Goal: Task Accomplishment & Management: Complete application form

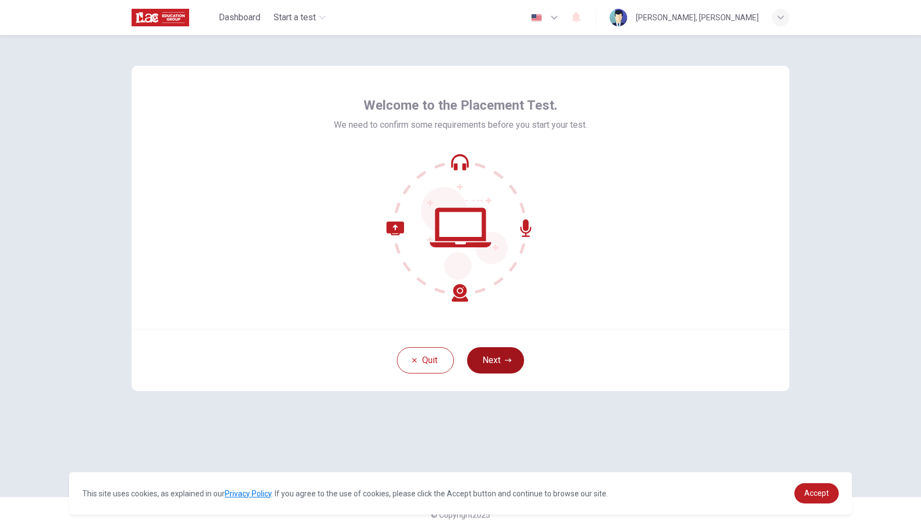
click at [502, 359] on button "Next" at bounding box center [495, 360] width 57 height 26
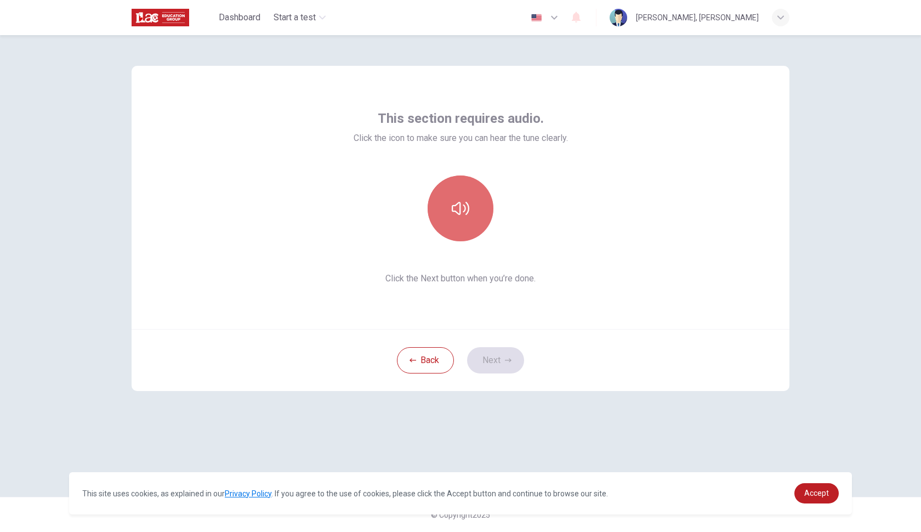
click at [467, 220] on button "button" at bounding box center [461, 208] width 66 height 66
click at [501, 361] on button "Next" at bounding box center [495, 360] width 57 height 26
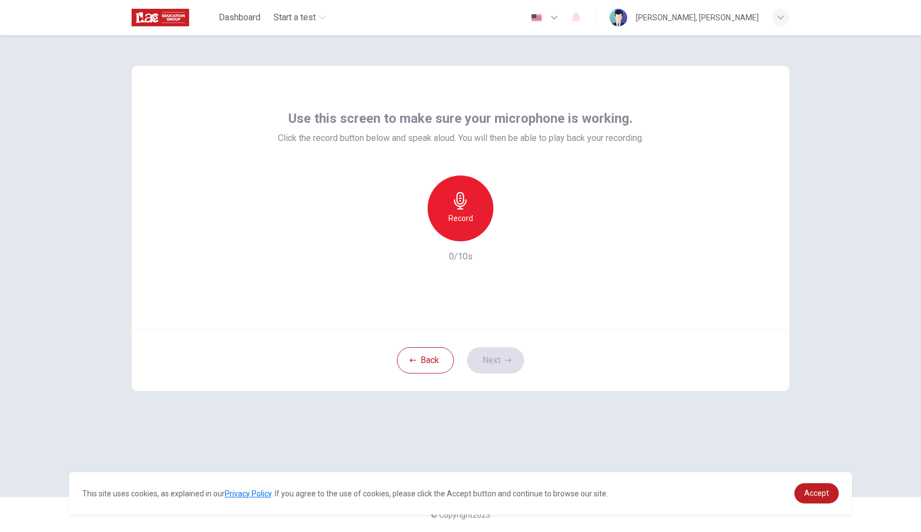
click at [465, 210] on div "Record" at bounding box center [461, 208] width 66 height 66
click at [517, 234] on div "button" at bounding box center [511, 233] width 18 height 18
click at [415, 230] on div "button" at bounding box center [410, 233] width 18 height 18
click at [473, 224] on div "Record" at bounding box center [461, 208] width 66 height 66
click at [512, 230] on icon "button" at bounding box center [511, 232] width 11 height 11
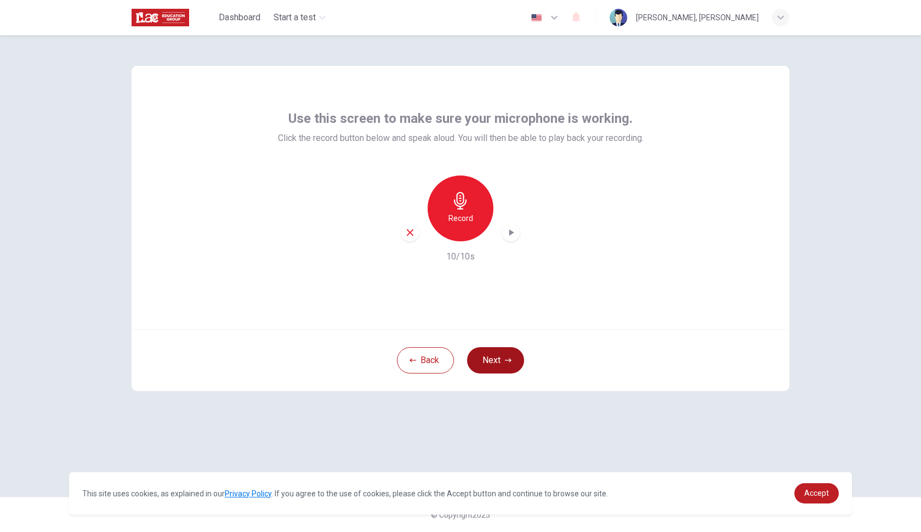
click at [496, 358] on button "Next" at bounding box center [495, 360] width 57 height 26
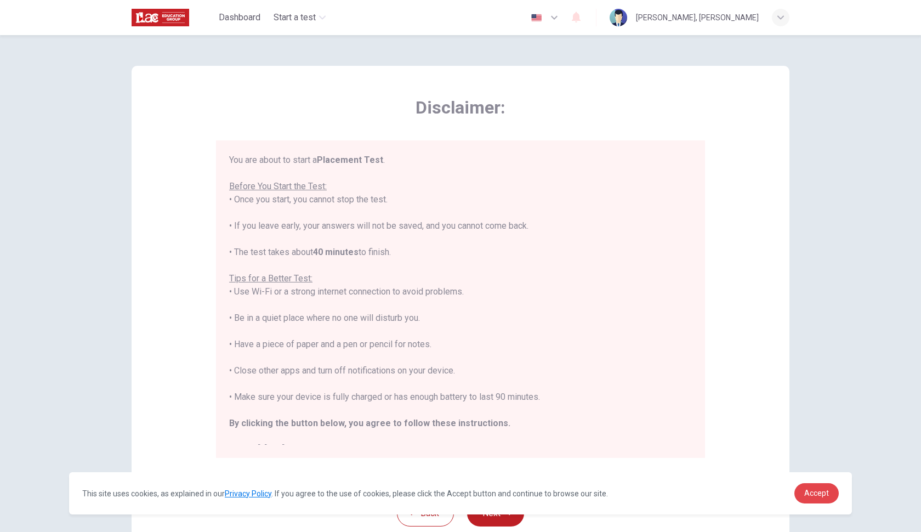
click at [816, 492] on span "Accept" at bounding box center [816, 493] width 25 height 9
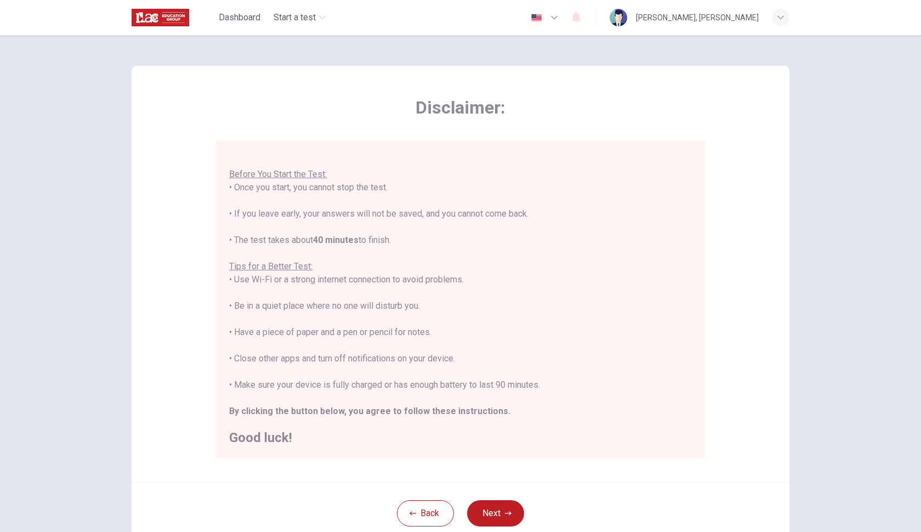
scroll to position [12, 0]
click at [492, 513] on button "Next" at bounding box center [495, 513] width 57 height 26
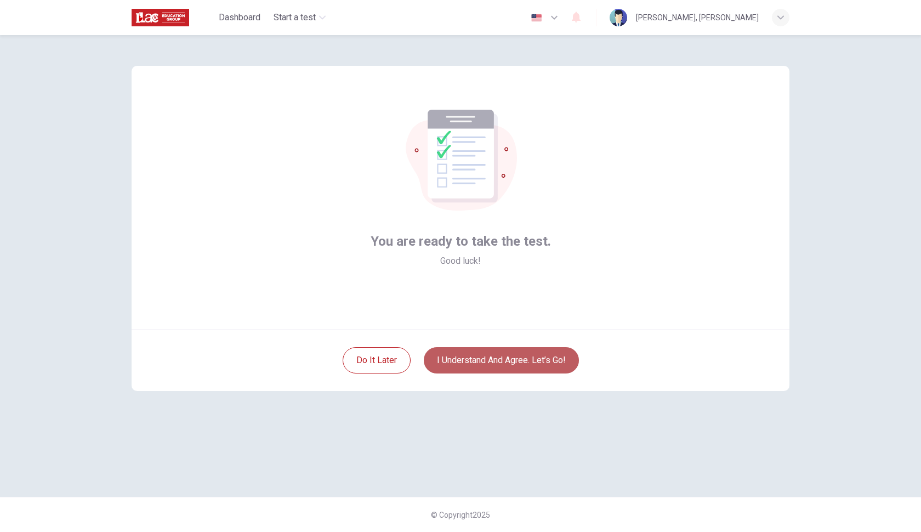
click at [512, 365] on button "I understand and agree. Let’s go!" at bounding box center [501, 360] width 155 height 26
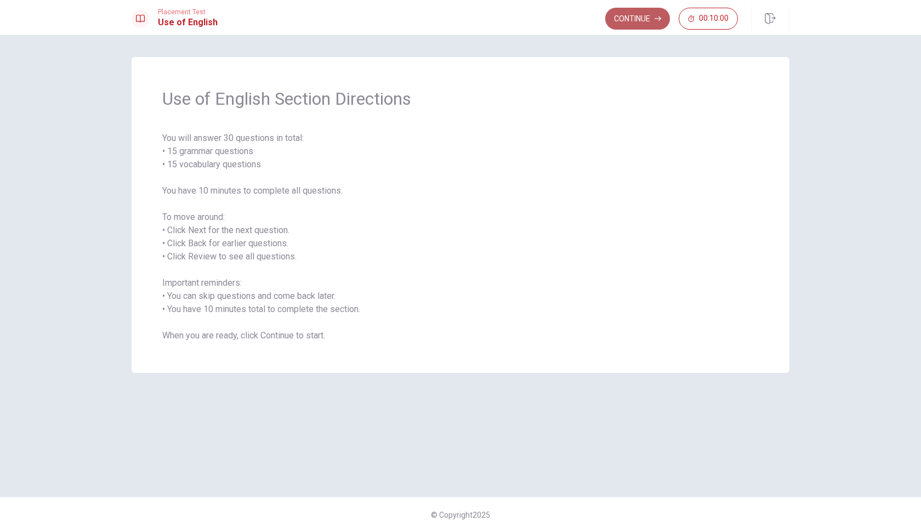
click at [624, 21] on button "Continue" at bounding box center [637, 19] width 65 height 22
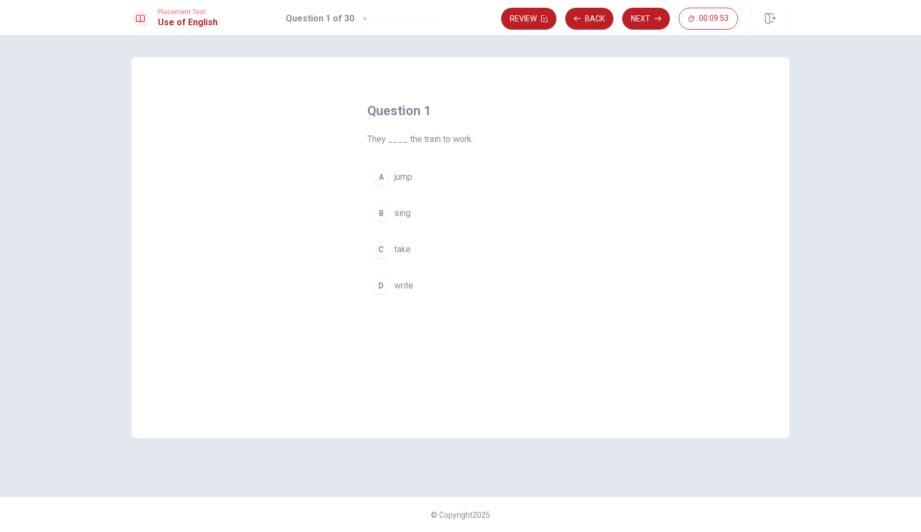
click at [385, 249] on div "C" at bounding box center [381, 250] width 18 height 18
click at [656, 20] on icon "button" at bounding box center [658, 18] width 7 height 7
click at [382, 181] on div "A" at bounding box center [381, 177] width 18 height 18
click at [640, 23] on button "Next" at bounding box center [646, 19] width 48 height 22
click at [381, 217] on div "B" at bounding box center [381, 214] width 18 height 18
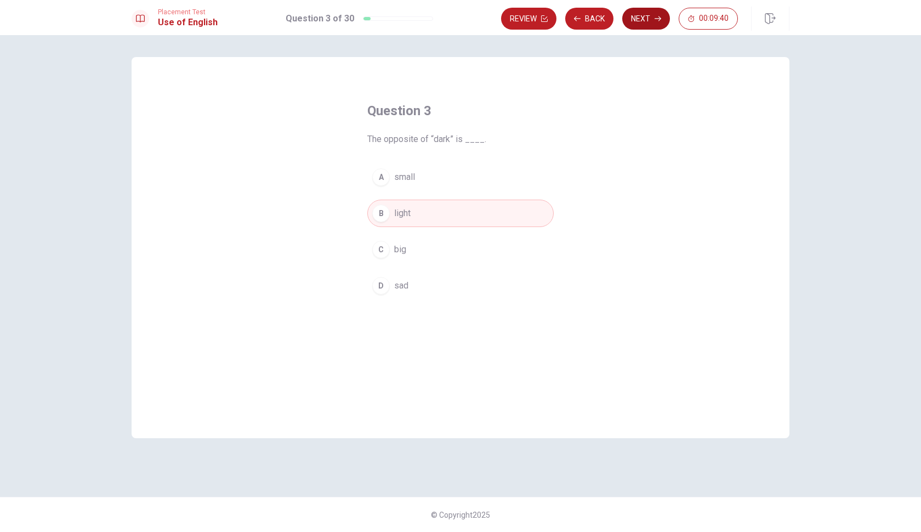
click at [645, 24] on button "Next" at bounding box center [646, 19] width 48 height 22
click at [379, 217] on div "B" at bounding box center [381, 214] width 18 height 18
click at [646, 21] on button "Next" at bounding box center [646, 19] width 48 height 22
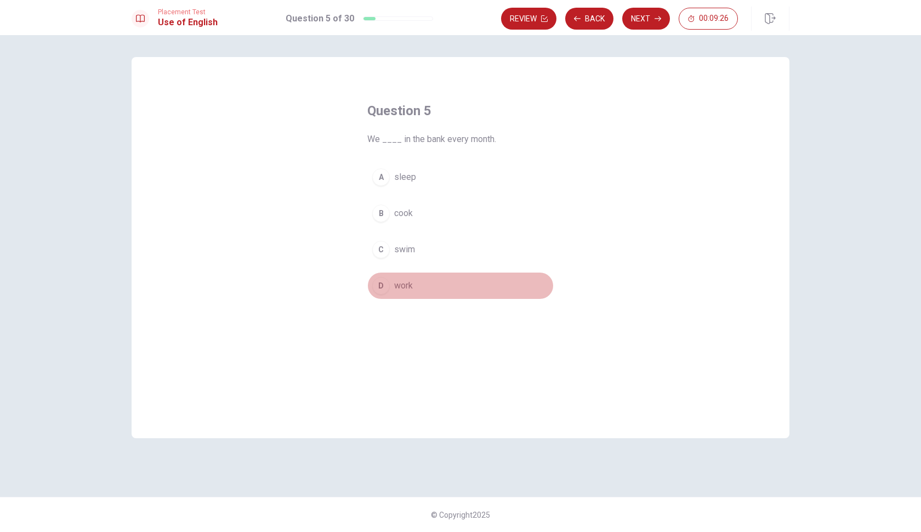
click at [383, 288] on div "D" at bounding box center [381, 286] width 18 height 18
click at [661, 18] on icon "button" at bounding box center [658, 18] width 7 height 5
click at [387, 285] on div "D" at bounding box center [381, 286] width 18 height 18
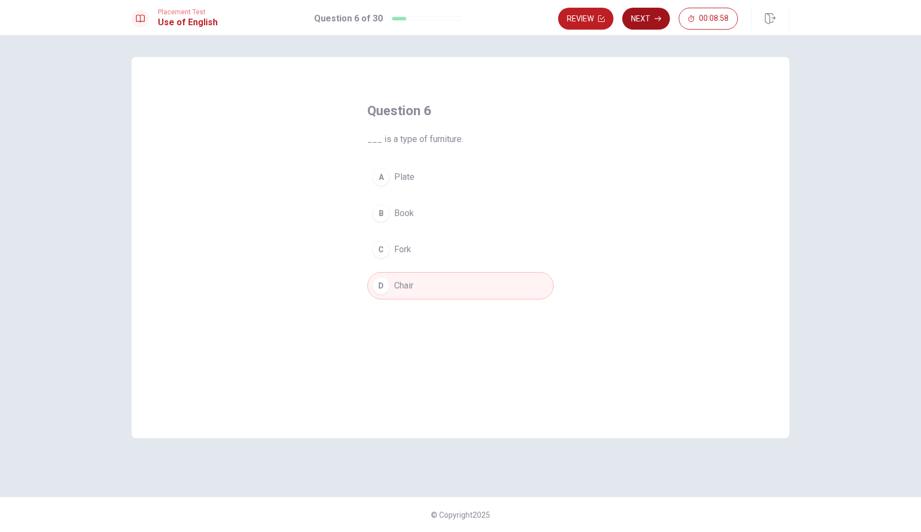
click at [643, 19] on button "Next" at bounding box center [646, 19] width 48 height 22
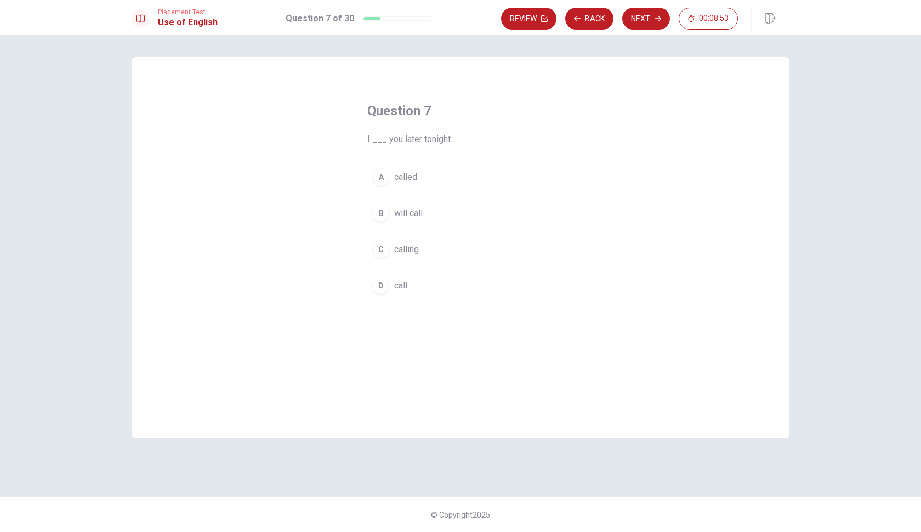
click at [388, 209] on div "B" at bounding box center [381, 214] width 18 height 18
click at [643, 9] on button "Next" at bounding box center [646, 19] width 48 height 22
click at [385, 286] on div "D" at bounding box center [381, 286] width 18 height 18
click at [418, 252] on button "C below" at bounding box center [460, 249] width 186 height 27
click at [650, 18] on button "Next" at bounding box center [646, 19] width 48 height 22
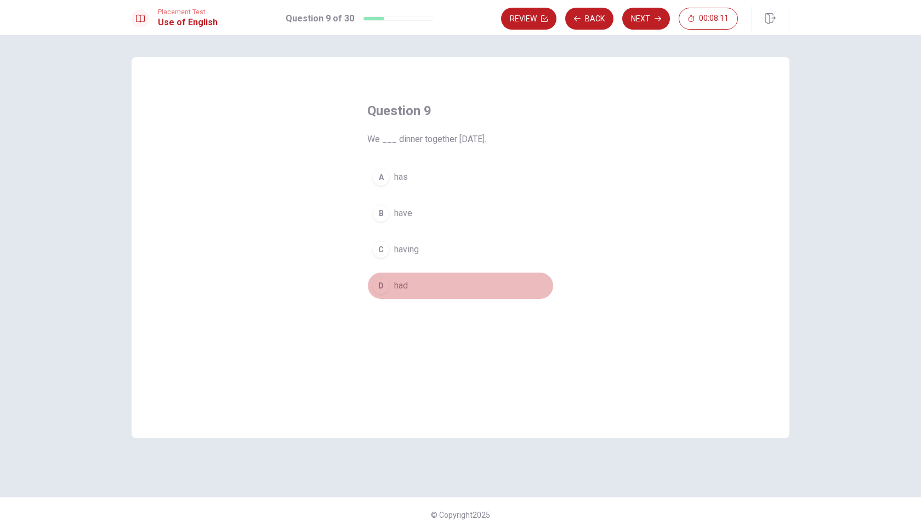
click at [378, 287] on div "D" at bounding box center [381, 286] width 18 height 18
click at [654, 22] on button "Next" at bounding box center [646, 19] width 48 height 22
click at [381, 288] on div "D" at bounding box center [381, 286] width 18 height 18
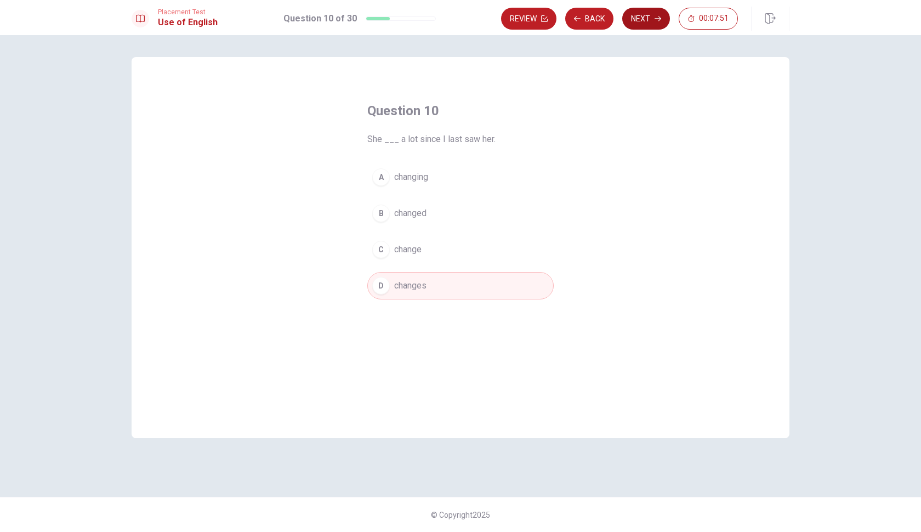
click at [649, 16] on button "Next" at bounding box center [646, 19] width 48 height 22
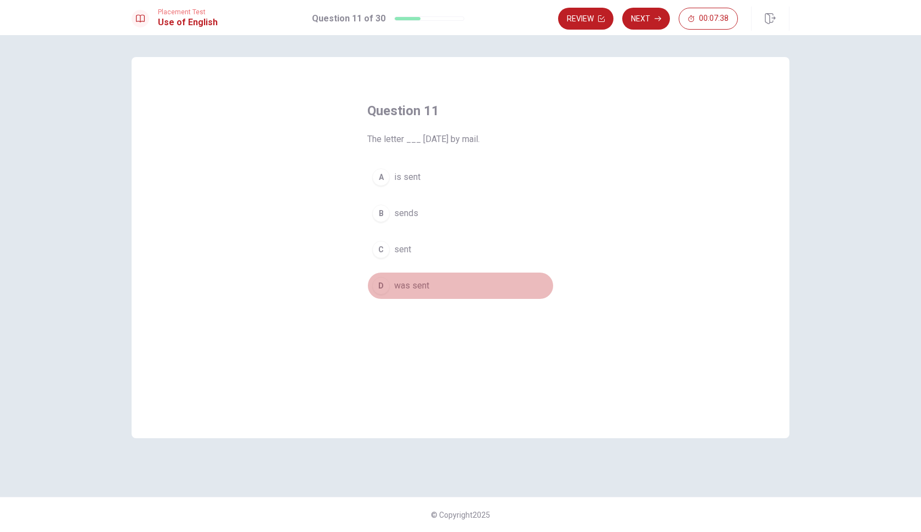
click at [383, 286] on div "D" at bounding box center [381, 286] width 18 height 18
click at [646, 21] on button "Next" at bounding box center [646, 19] width 48 height 22
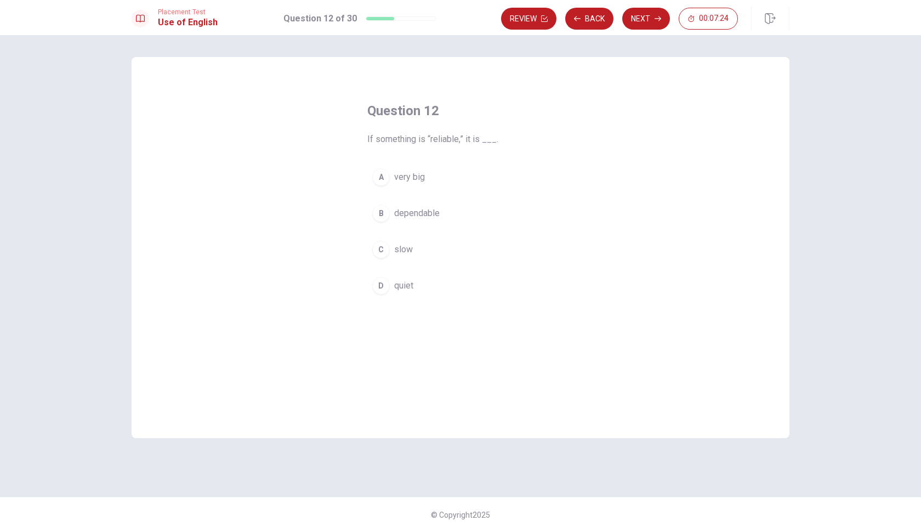
click at [382, 215] on div "B" at bounding box center [381, 214] width 18 height 18
click at [658, 18] on icon "button" at bounding box center [658, 18] width 7 height 7
click at [385, 174] on div "A" at bounding box center [381, 177] width 18 height 18
click at [637, 25] on button "Next" at bounding box center [646, 19] width 48 height 22
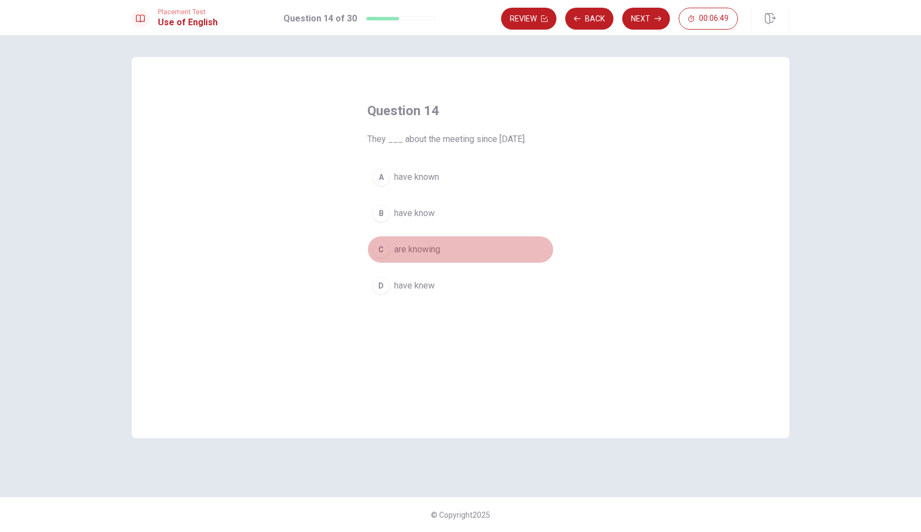
click at [378, 251] on div "C" at bounding box center [381, 250] width 18 height 18
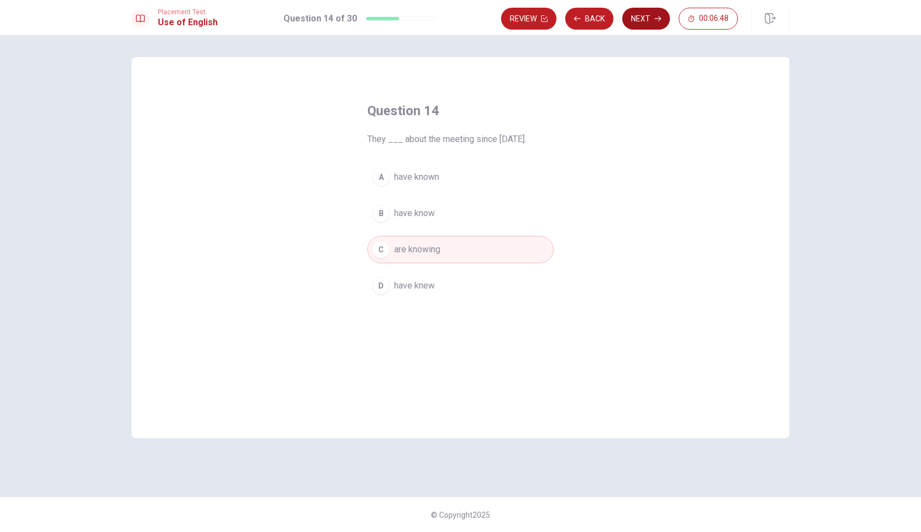
click at [654, 16] on button "Next" at bounding box center [646, 19] width 48 height 22
click at [414, 288] on span "were able" at bounding box center [413, 285] width 38 height 13
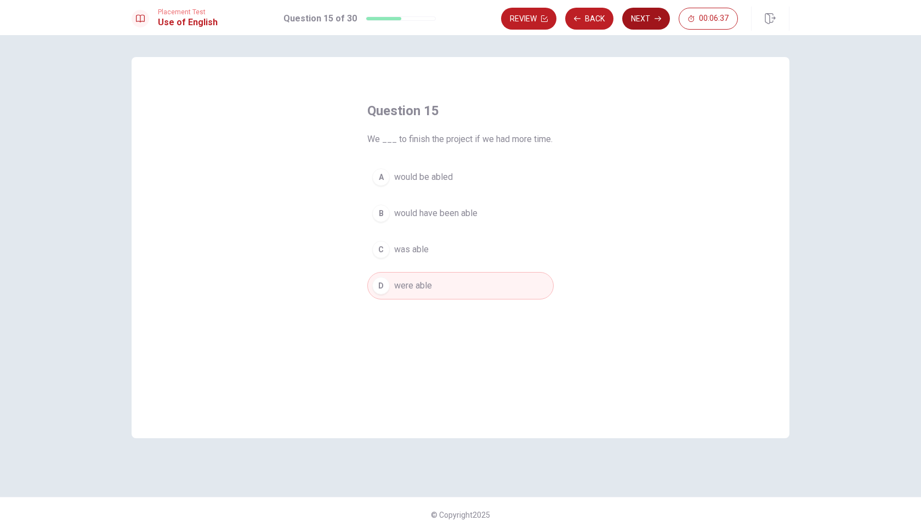
click at [645, 19] on button "Next" at bounding box center [646, 19] width 48 height 22
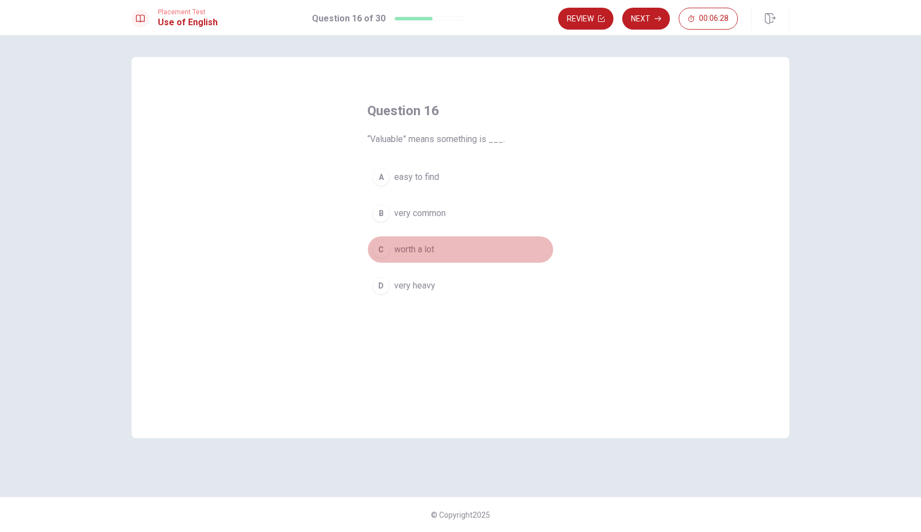
click at [429, 250] on span "worth a lot" at bounding box center [414, 249] width 40 height 13
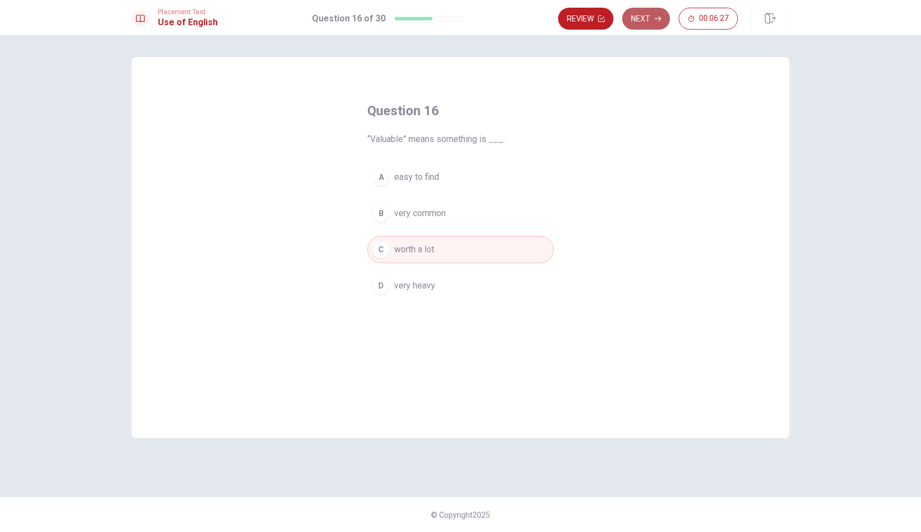
click at [652, 18] on button "Next" at bounding box center [646, 19] width 48 height 22
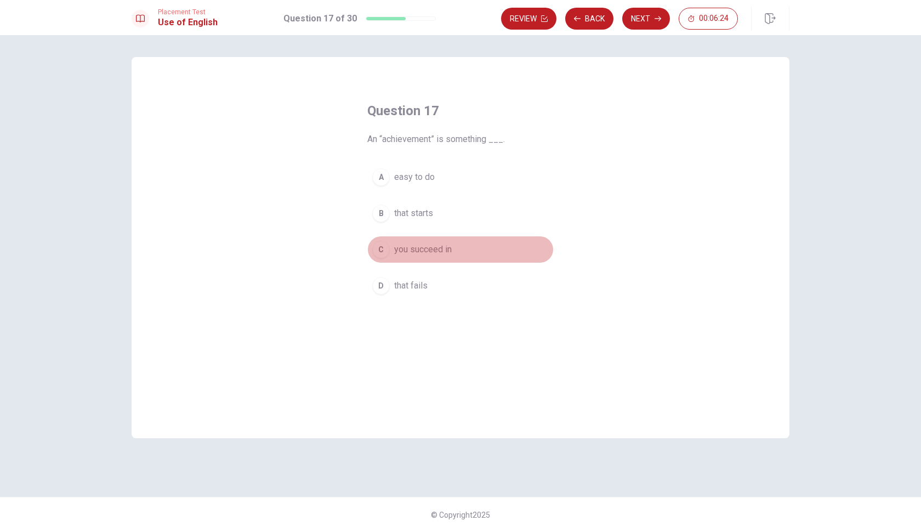
click at [431, 252] on span "you succeed in" at bounding box center [423, 249] width 58 height 13
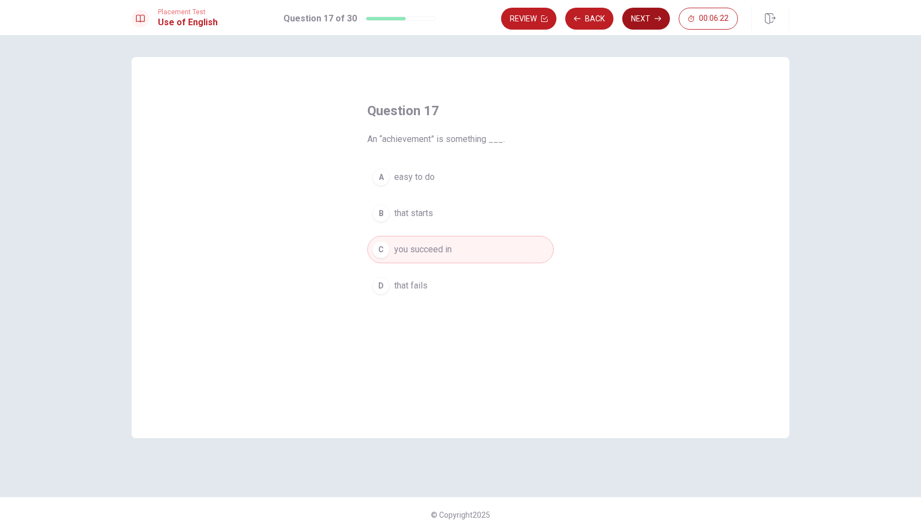
click at [647, 13] on button "Next" at bounding box center [646, 19] width 48 height 22
click at [413, 254] on span "smooth" at bounding box center [408, 249] width 29 height 13
click at [650, 24] on button "Next" at bounding box center [646, 19] width 48 height 22
click at [394, 287] on span "rang" at bounding box center [402, 285] width 16 height 13
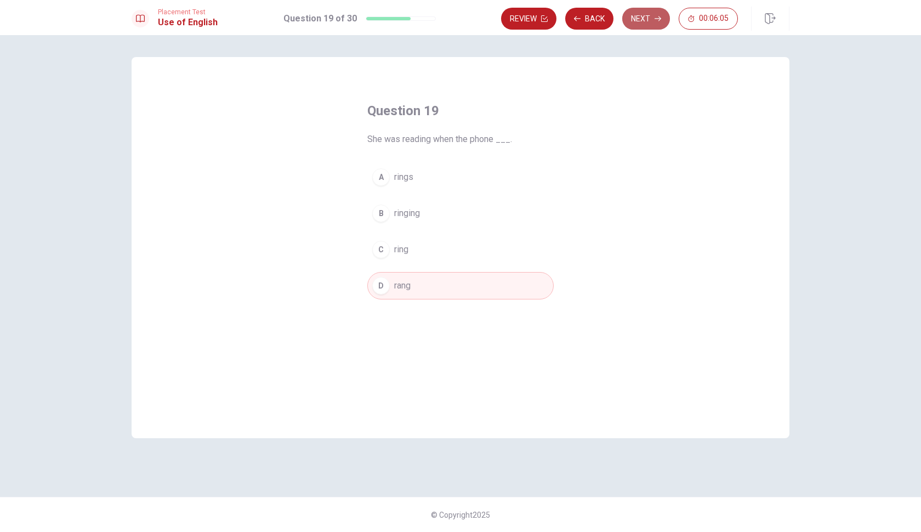
click at [652, 24] on button "Next" at bounding box center [646, 19] width 48 height 22
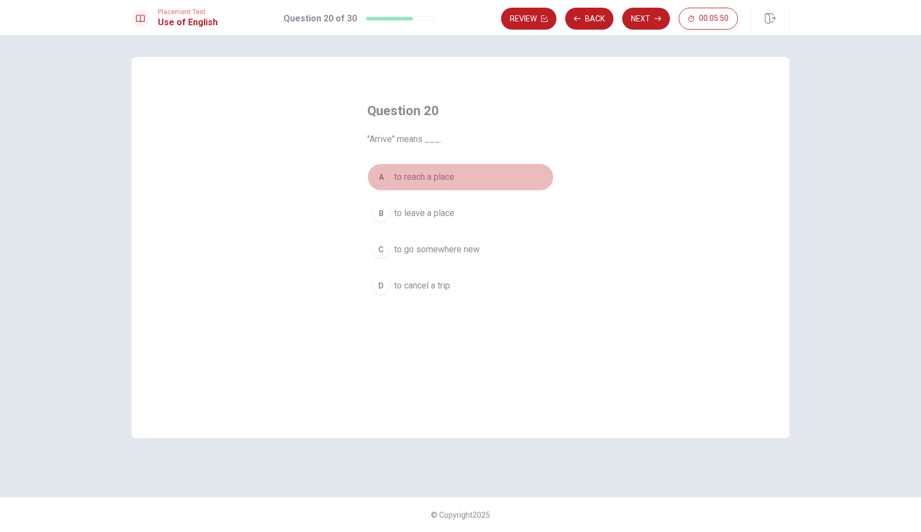
click at [385, 183] on div "A" at bounding box center [381, 177] width 18 height 18
click at [649, 20] on button "Next" at bounding box center [646, 19] width 48 height 22
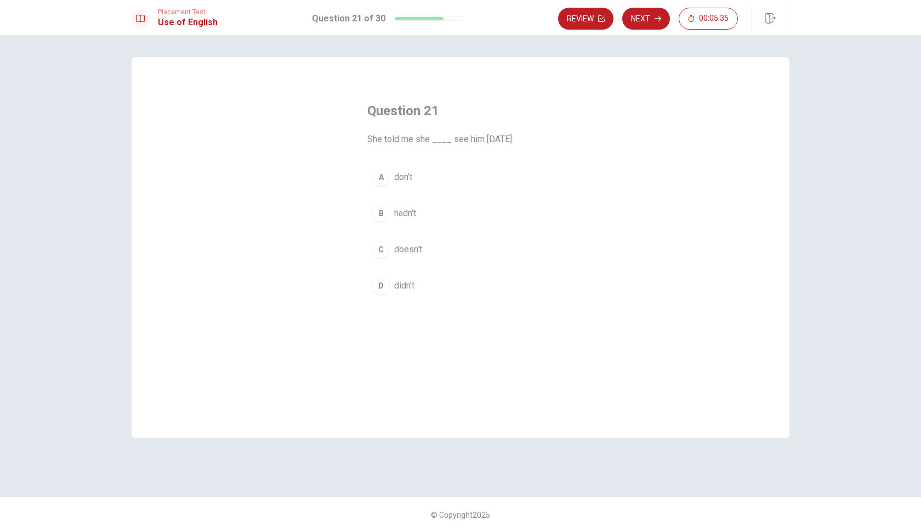
click at [389, 290] on button "D didn’t" at bounding box center [460, 285] width 186 height 27
click at [660, 21] on icon "button" at bounding box center [658, 18] width 7 height 7
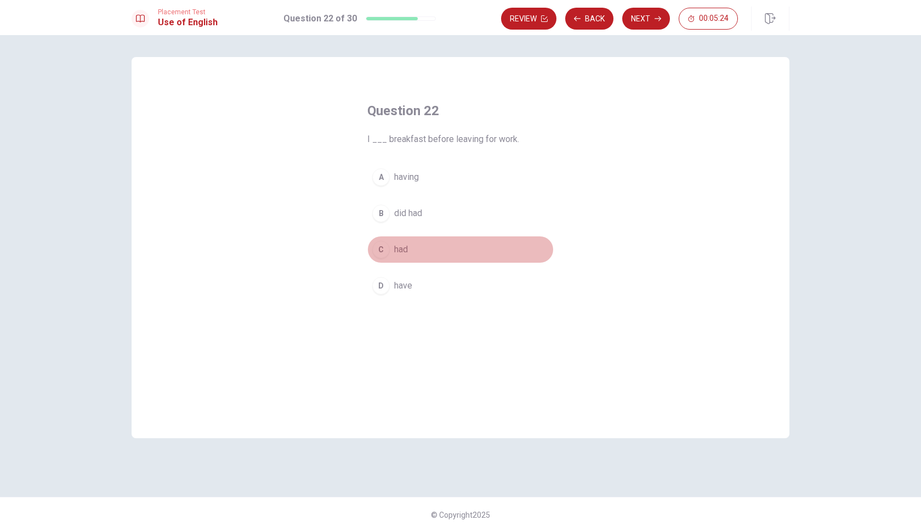
click at [397, 249] on span "had" at bounding box center [401, 249] width 14 height 13
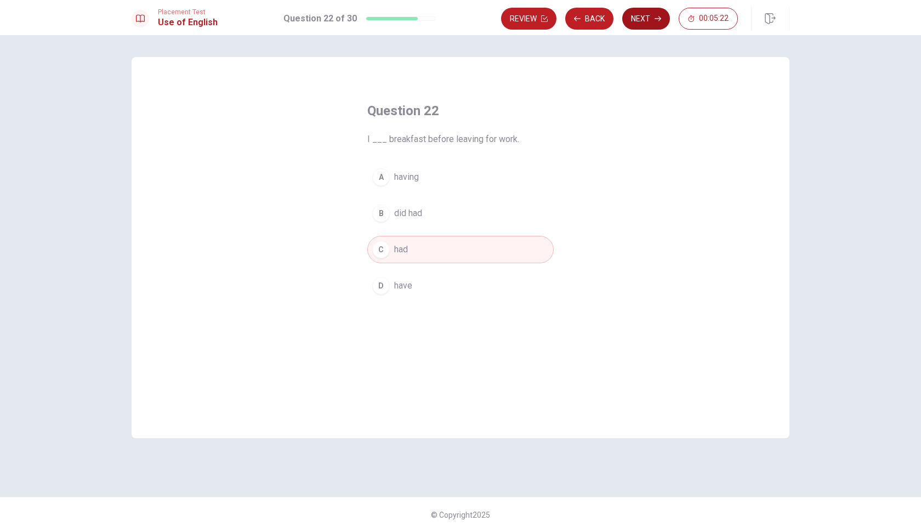
click at [650, 19] on button "Next" at bounding box center [646, 19] width 48 height 22
click at [386, 213] on div "B" at bounding box center [381, 214] width 18 height 18
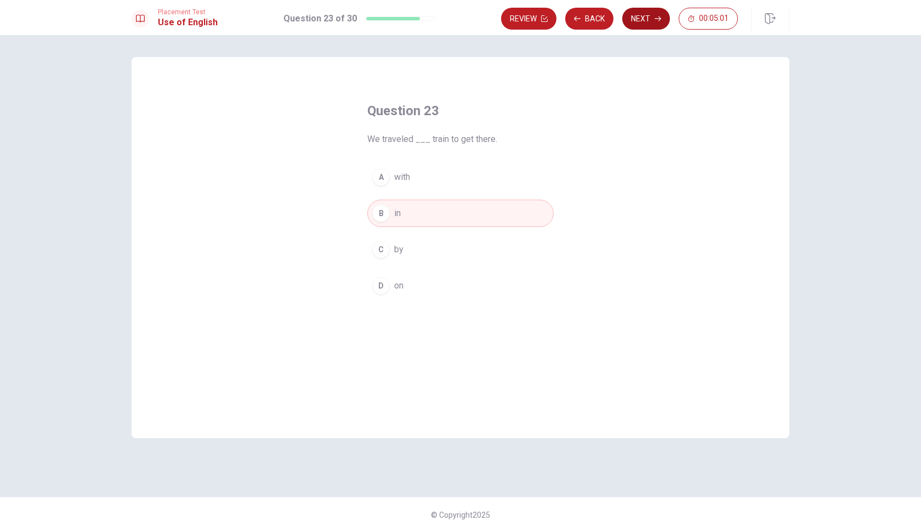
click at [638, 20] on button "Next" at bounding box center [646, 19] width 48 height 22
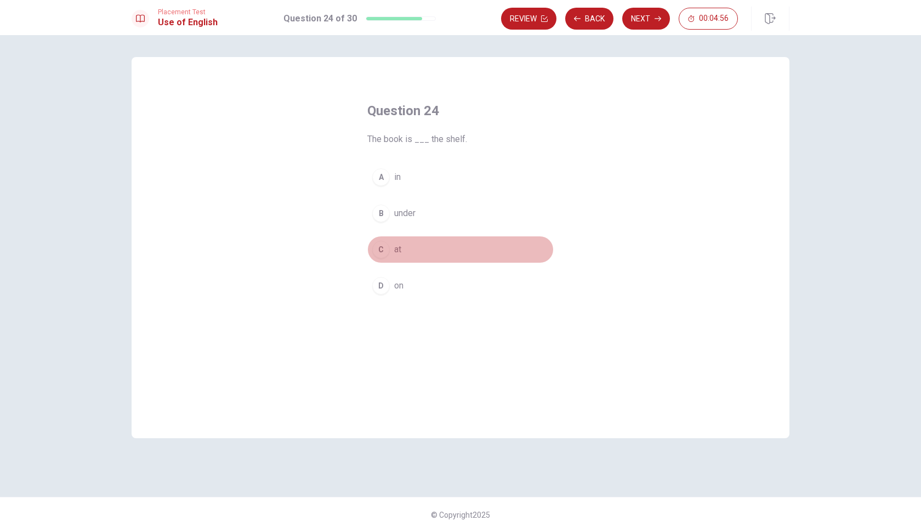
click at [377, 254] on div "C" at bounding box center [381, 250] width 18 height 18
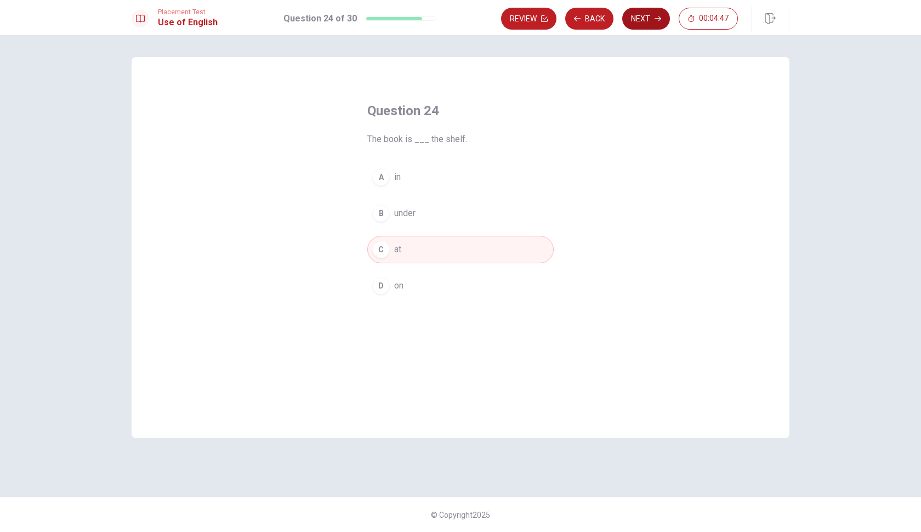
click at [645, 26] on button "Next" at bounding box center [646, 19] width 48 height 22
click at [381, 287] on div "D" at bounding box center [381, 286] width 18 height 18
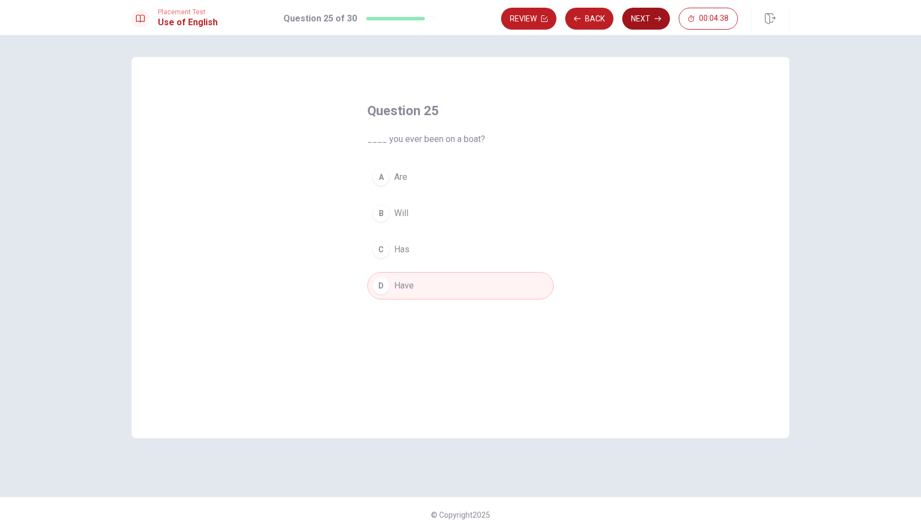
click at [655, 21] on icon "button" at bounding box center [658, 18] width 7 height 7
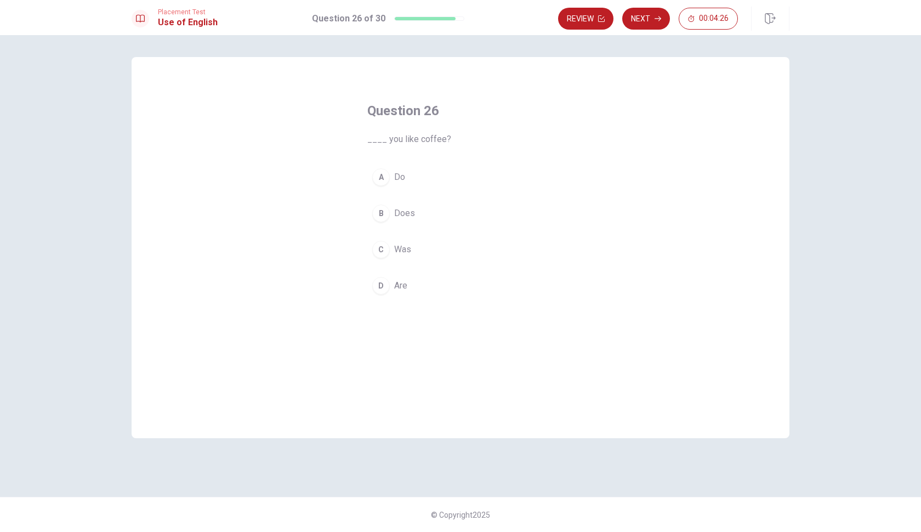
click at [382, 179] on div "A" at bounding box center [381, 177] width 18 height 18
click at [655, 15] on icon "button" at bounding box center [658, 18] width 7 height 7
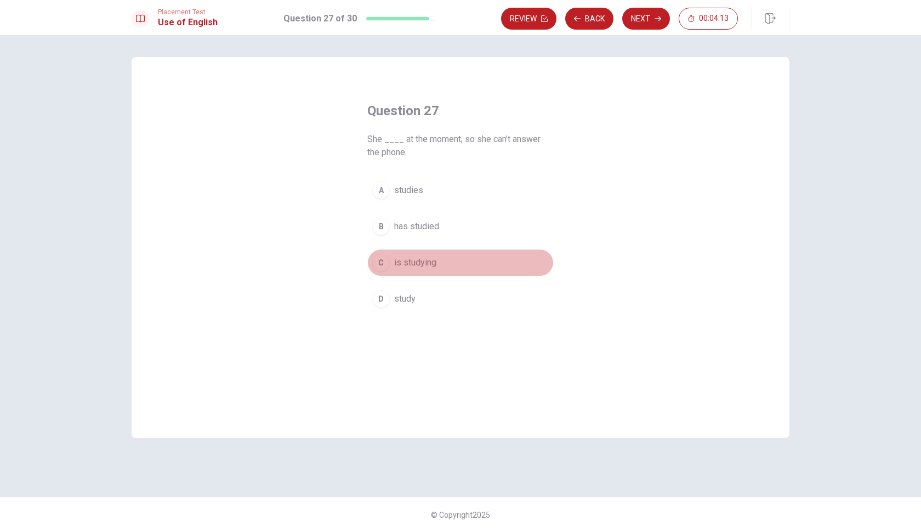
click at [420, 265] on span "is studying" at bounding box center [415, 262] width 42 height 13
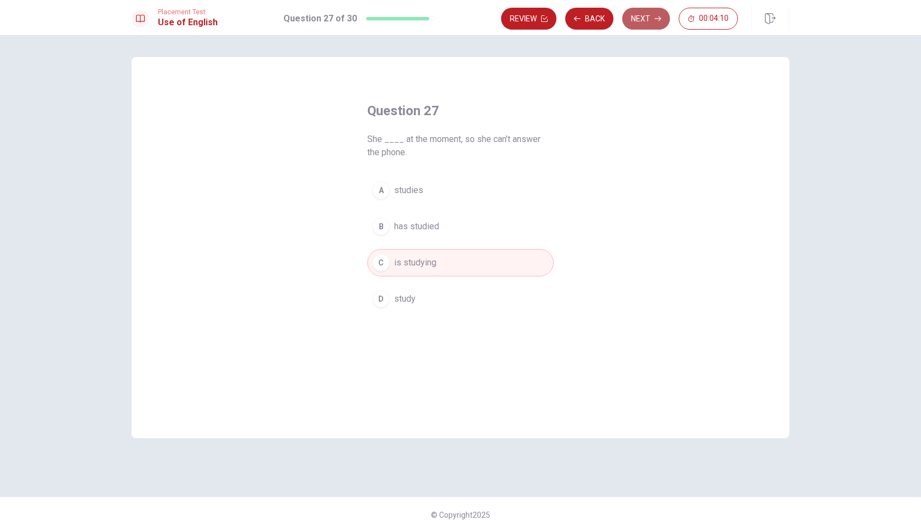
click at [650, 20] on button "Next" at bounding box center [646, 19] width 48 height 22
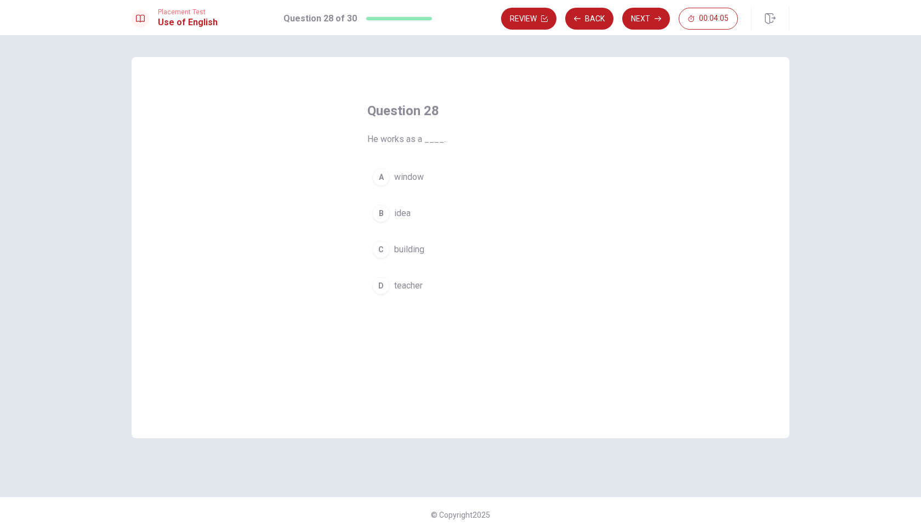
click at [389, 290] on button "D teacher" at bounding box center [460, 285] width 186 height 27
click at [655, 15] on icon "button" at bounding box center [658, 18] width 7 height 7
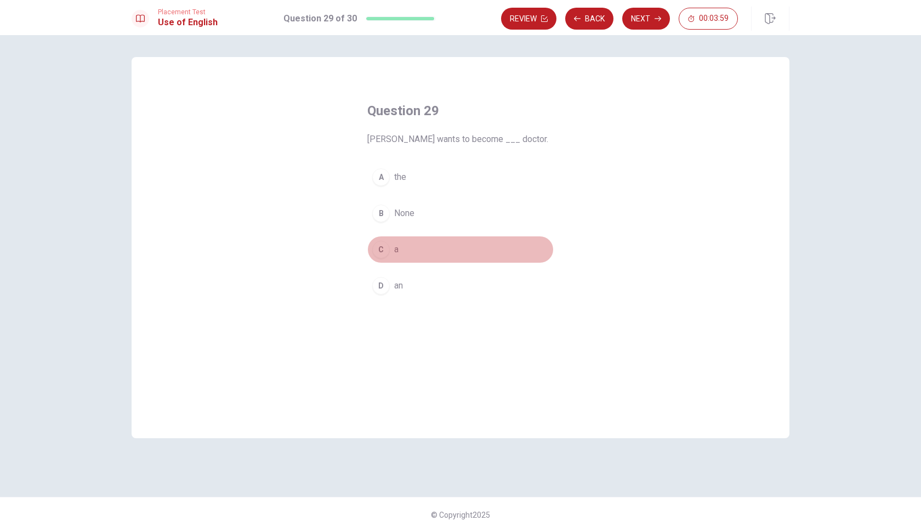
click at [380, 247] on div "C" at bounding box center [381, 250] width 18 height 18
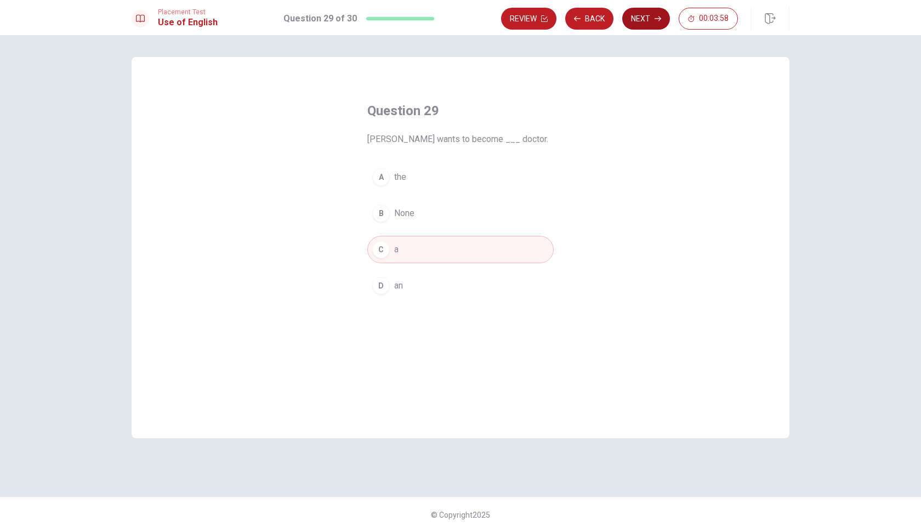
click at [644, 20] on button "Next" at bounding box center [646, 19] width 48 height 22
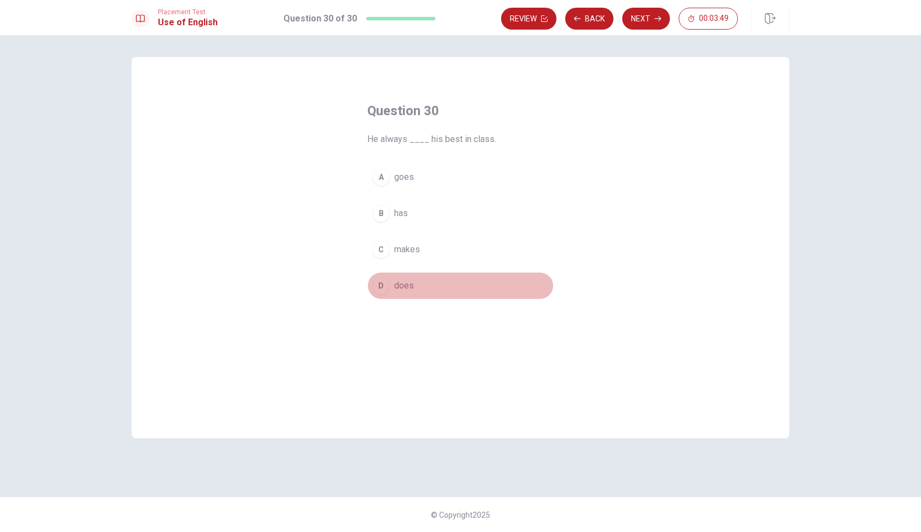
click at [381, 289] on div "D" at bounding box center [381, 286] width 18 height 18
click at [648, 21] on button "Next" at bounding box center [646, 19] width 48 height 22
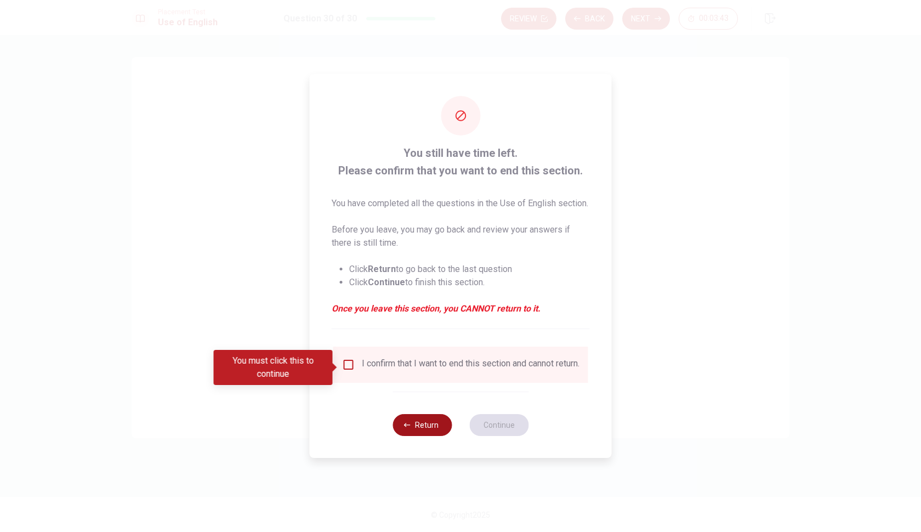
click at [422, 436] on button "Return" at bounding box center [422, 425] width 59 height 22
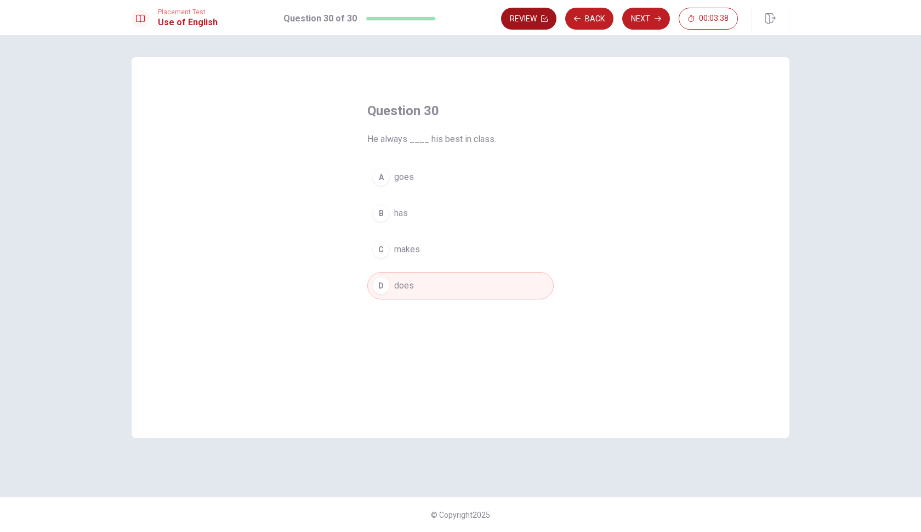
click at [526, 21] on button "Review" at bounding box center [528, 19] width 55 height 22
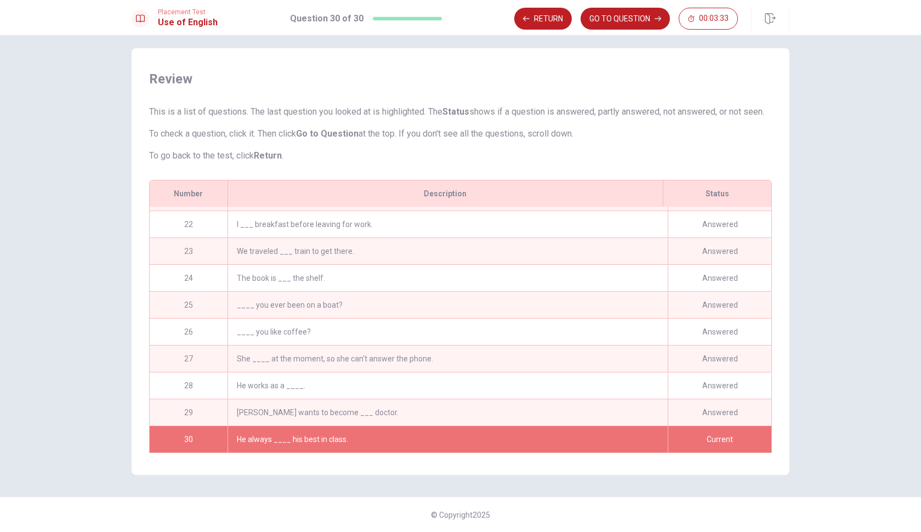
scroll to position [563, 0]
click at [310, 276] on div "The book is ___ the shelf." at bounding box center [448, 278] width 440 height 26
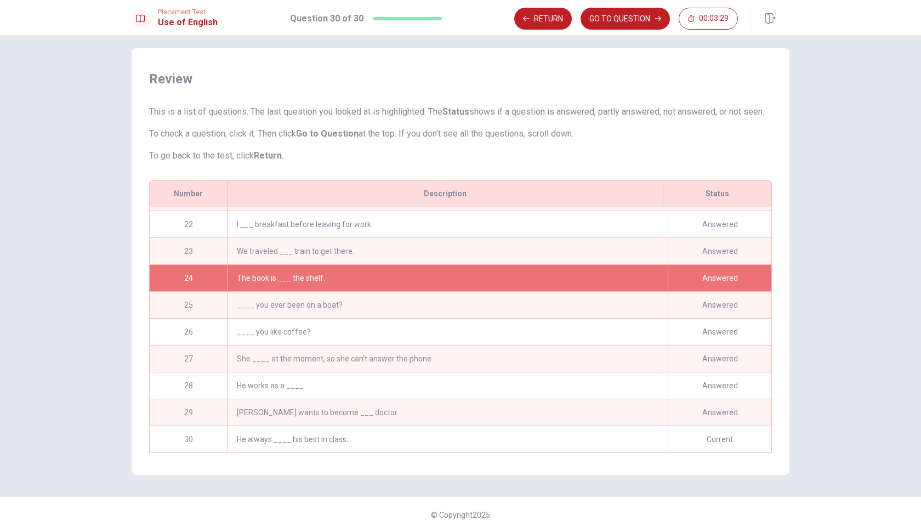
click at [713, 280] on div "Answered" at bounding box center [720, 278] width 104 height 26
click at [548, 22] on button "Return" at bounding box center [543, 19] width 58 height 22
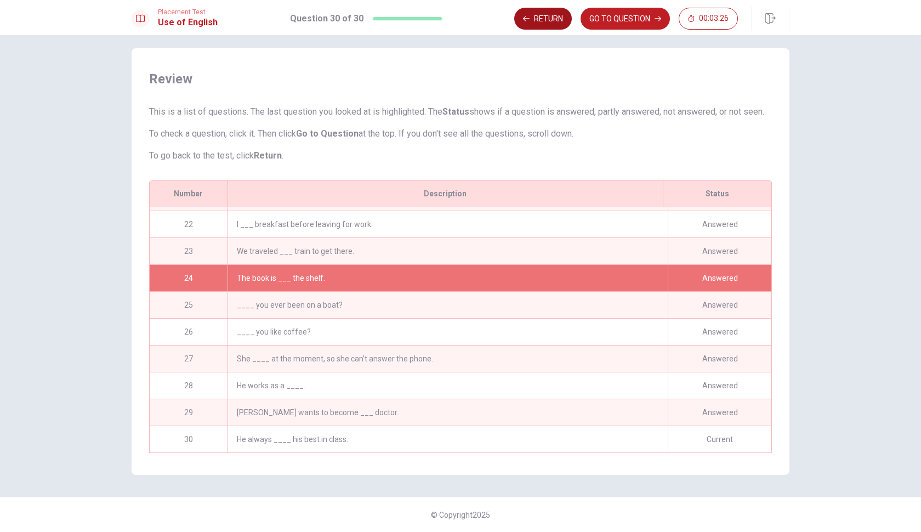
scroll to position [0, 0]
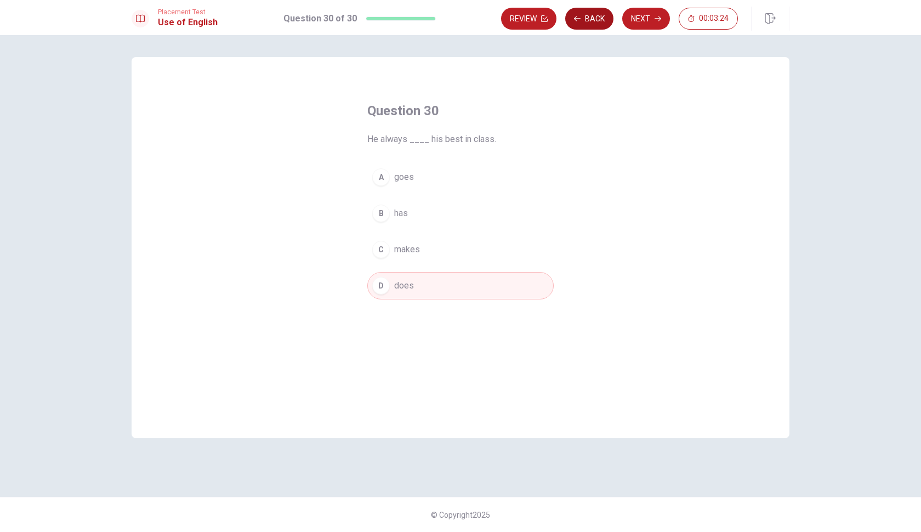
click at [588, 25] on button "Back" at bounding box center [589, 19] width 48 height 22
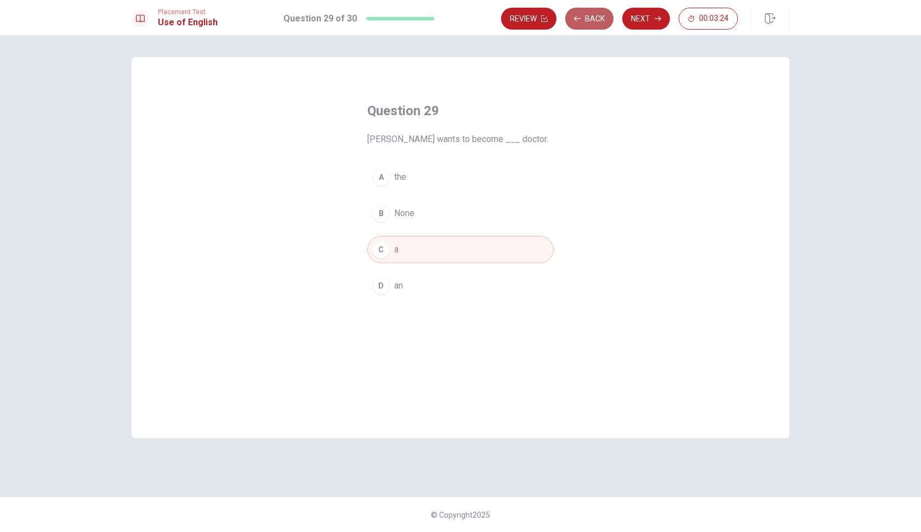
click at [588, 25] on button "Back" at bounding box center [589, 19] width 48 height 22
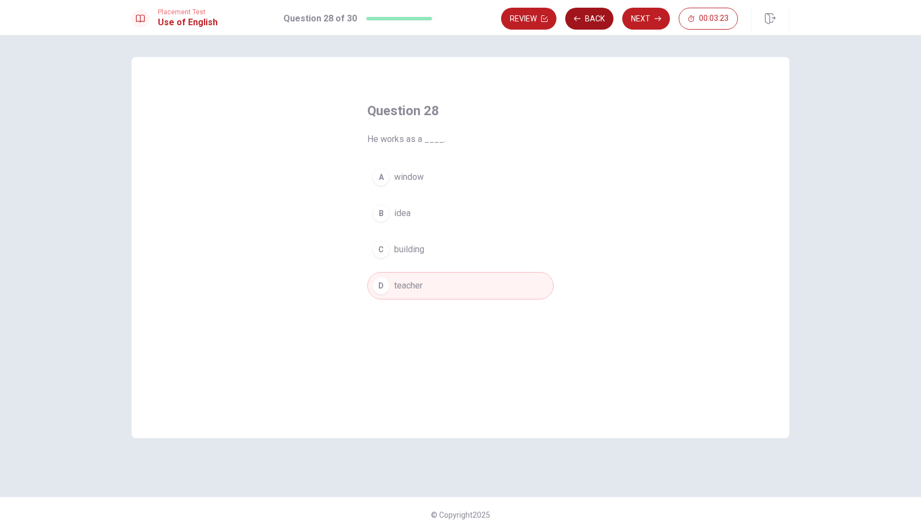
click at [588, 25] on button "Back" at bounding box center [589, 19] width 48 height 22
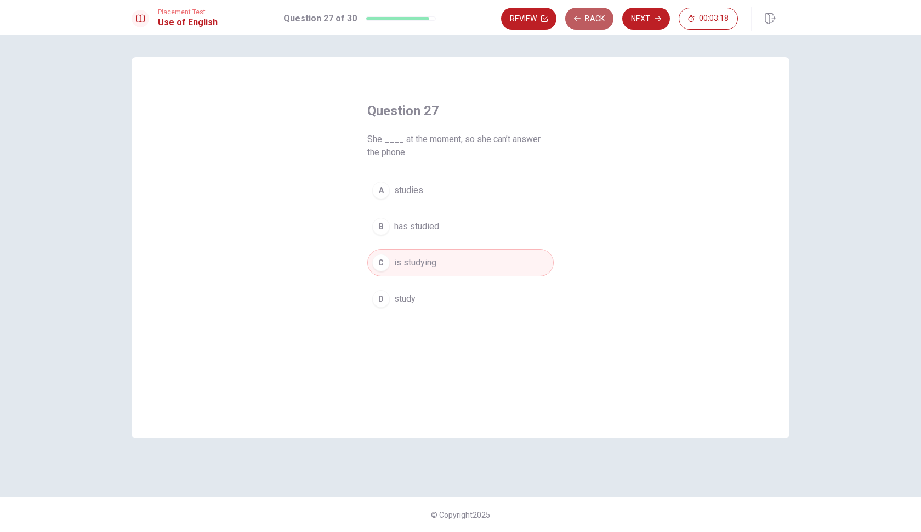
click at [588, 25] on button "Back" at bounding box center [589, 19] width 48 height 22
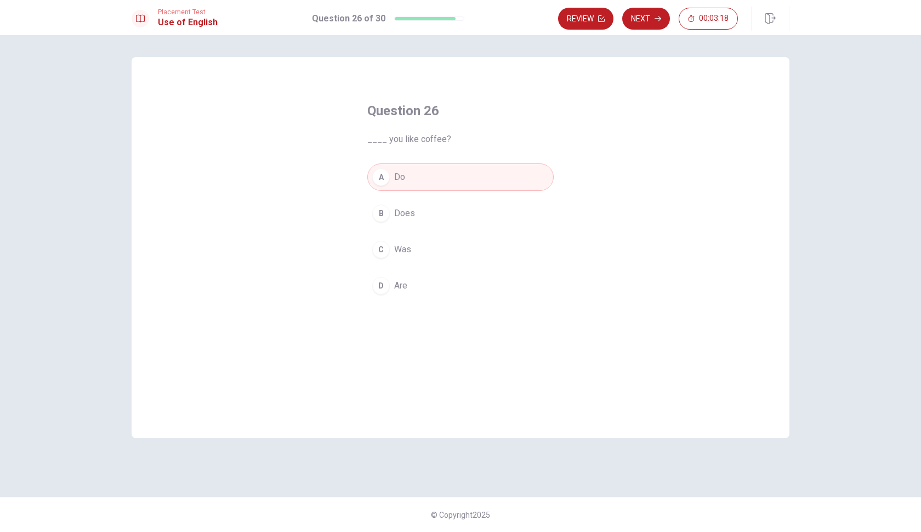
click at [588, 25] on button "Review" at bounding box center [585, 19] width 55 height 22
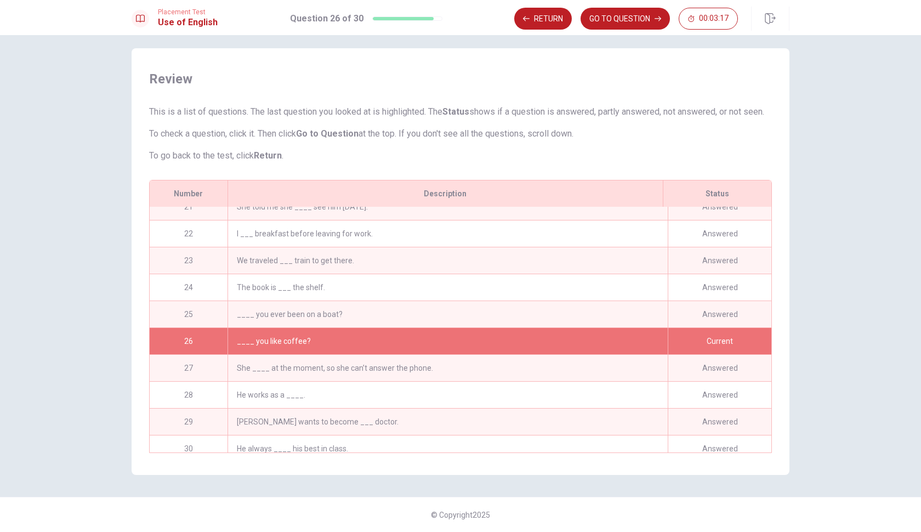
scroll to position [563, 0]
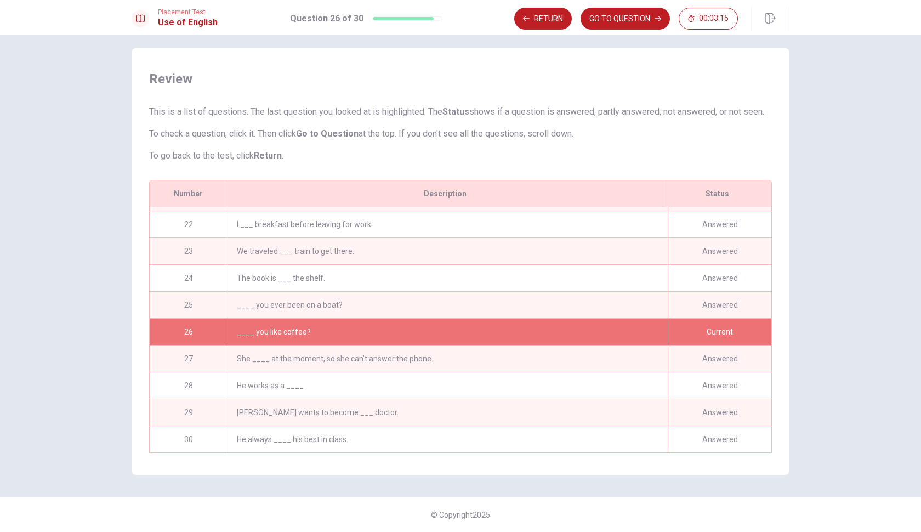
click at [450, 272] on div "The book is ___ the shelf." at bounding box center [448, 278] width 440 height 26
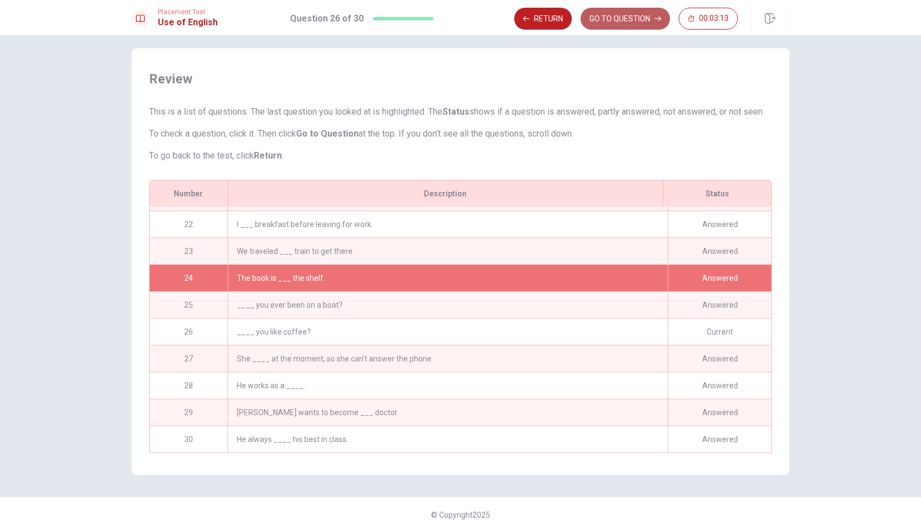
click at [620, 24] on button "GO TO QUESTION" at bounding box center [625, 19] width 89 height 22
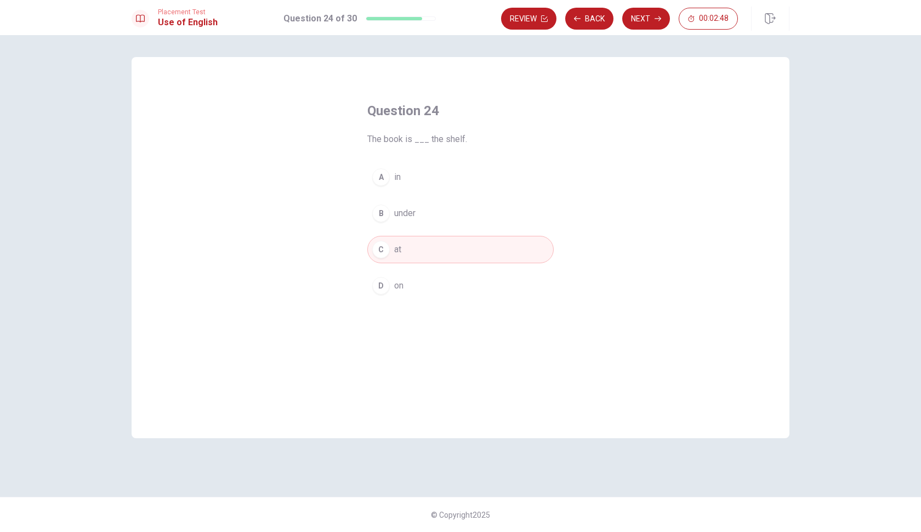
click at [384, 292] on div "D" at bounding box center [381, 286] width 18 height 18
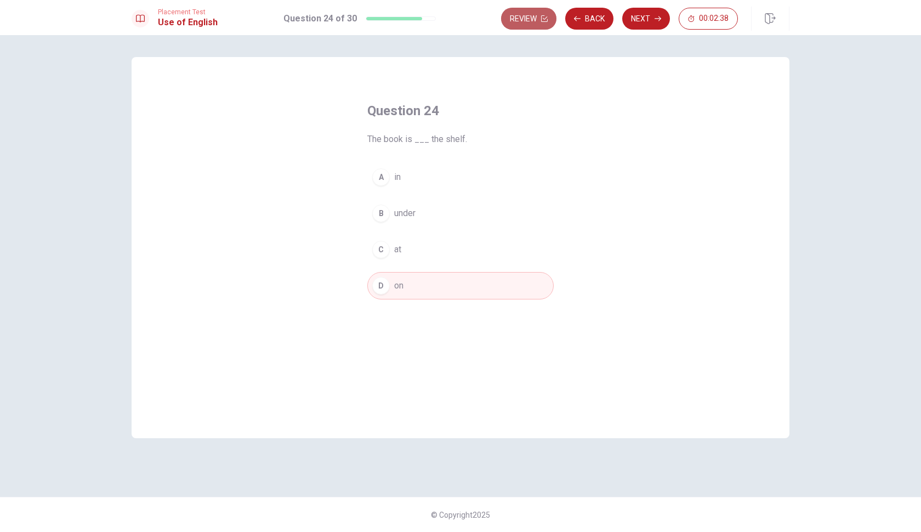
click at [539, 12] on button "Review" at bounding box center [528, 19] width 55 height 22
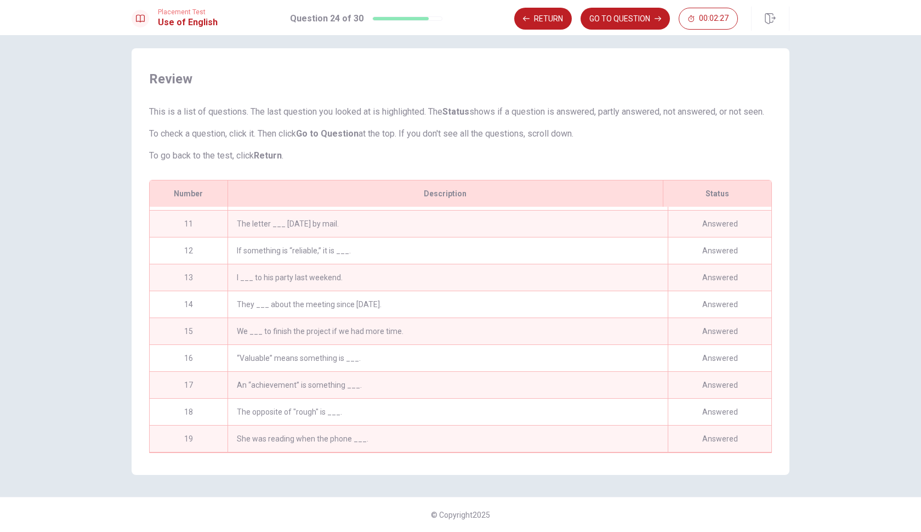
scroll to position [268, 0]
click at [304, 265] on div "I ___ to his party last weekend." at bounding box center [448, 274] width 440 height 26
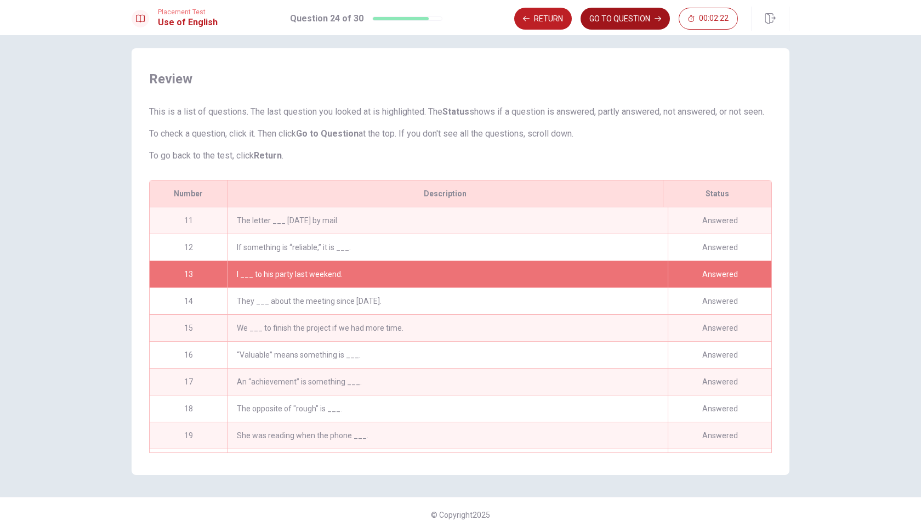
click at [626, 15] on button "GO TO QUESTION" at bounding box center [625, 19] width 89 height 22
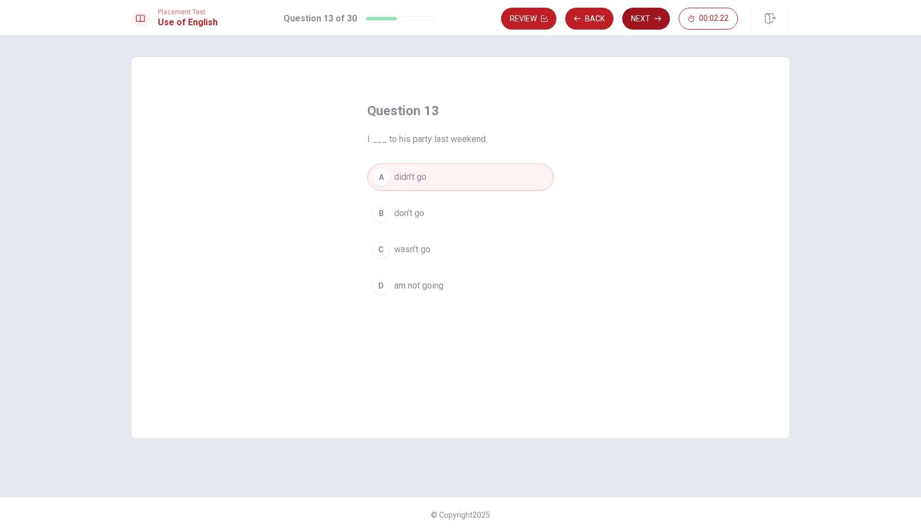
scroll to position [0, 0]
click at [528, 22] on button "Review" at bounding box center [528, 19] width 55 height 22
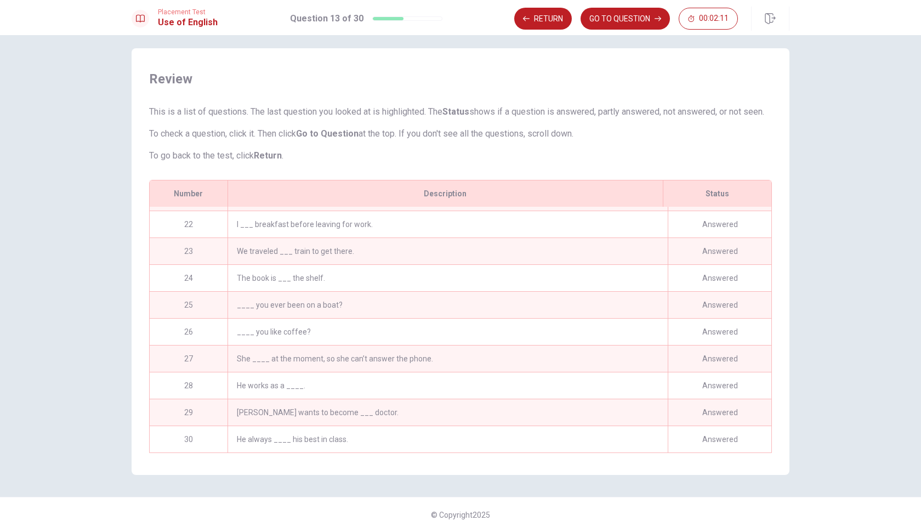
scroll to position [563, 0]
click at [307, 440] on div "He always ____ his best in class." at bounding box center [448, 439] width 440 height 26
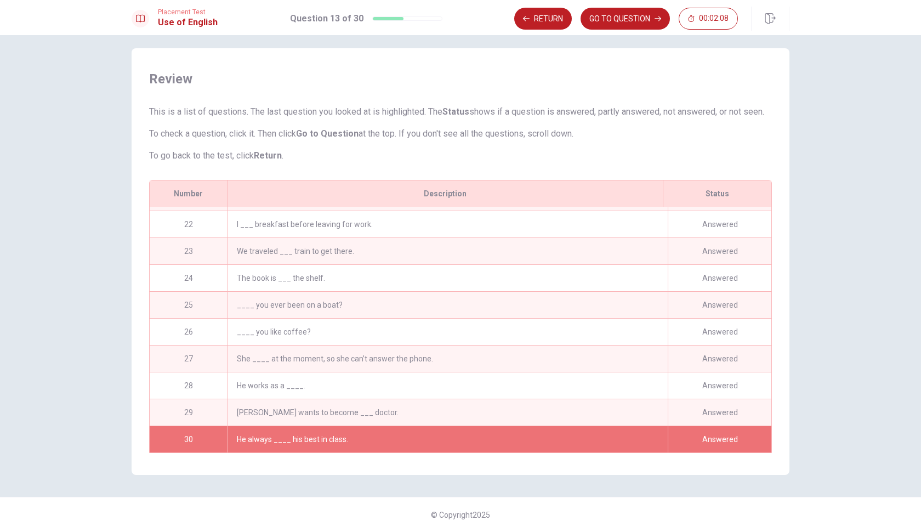
click at [307, 440] on div "He always ____ his best in class." at bounding box center [448, 439] width 440 height 26
click at [387, 415] on div "[PERSON_NAME] wants to become ___ doctor." at bounding box center [448, 412] width 440 height 26
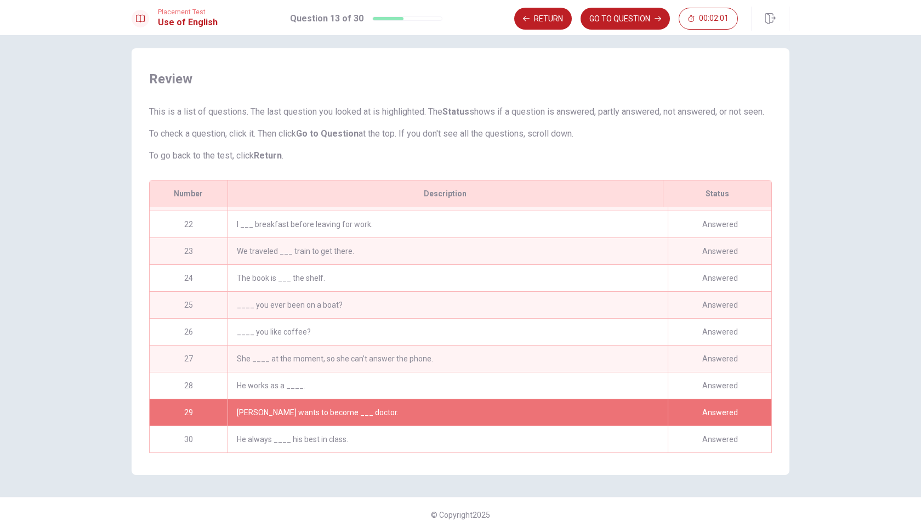
click at [386, 381] on div "He works as a ____." at bounding box center [448, 385] width 440 height 26
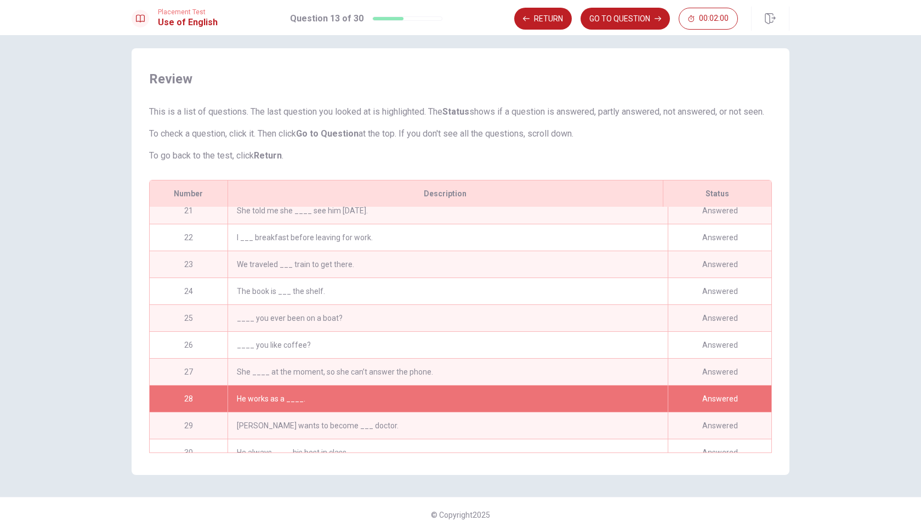
scroll to position [543, 0]
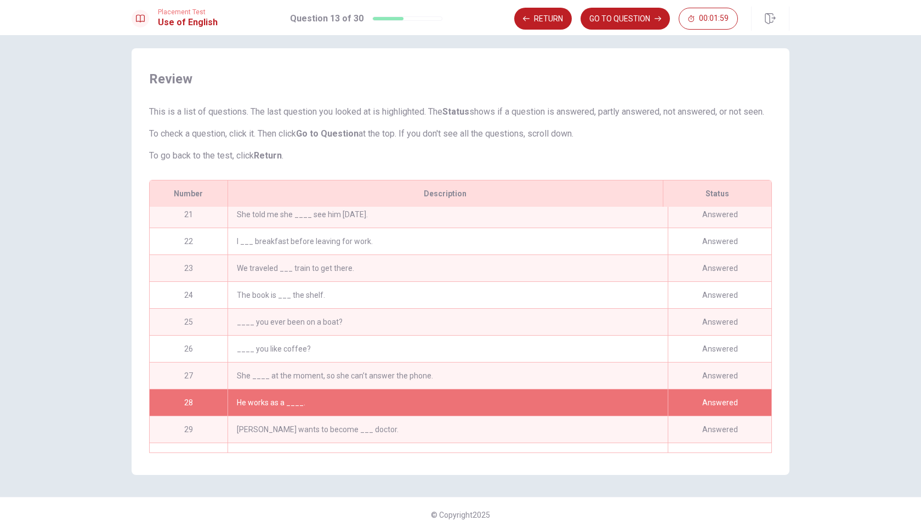
click at [387, 372] on div "She ____ at the moment, so she can’t answer the phone." at bounding box center [448, 375] width 440 height 26
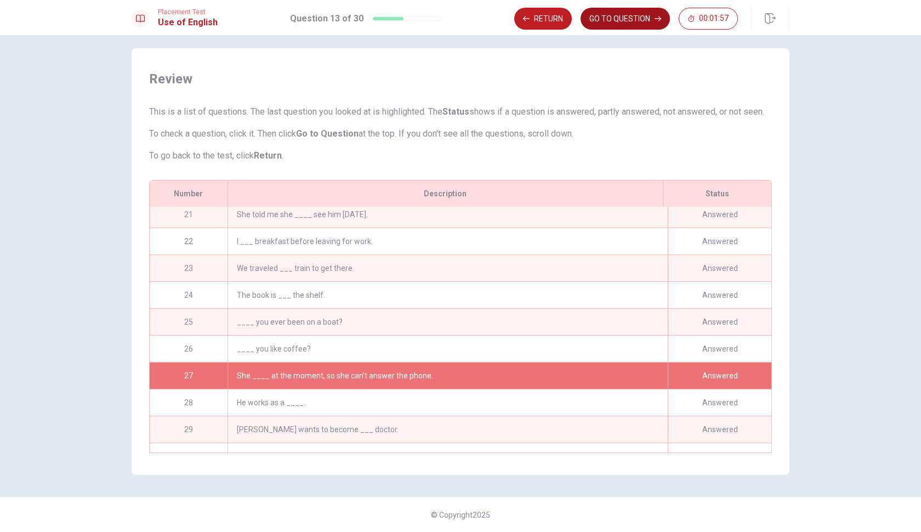
click at [646, 26] on button "GO TO QUESTION" at bounding box center [625, 19] width 89 height 22
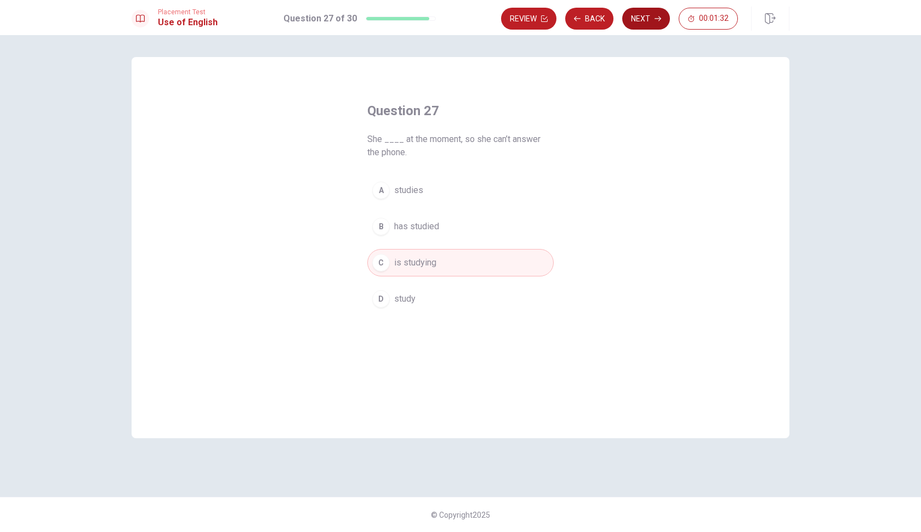
scroll to position [0, 0]
click at [532, 14] on button "Review" at bounding box center [528, 19] width 55 height 22
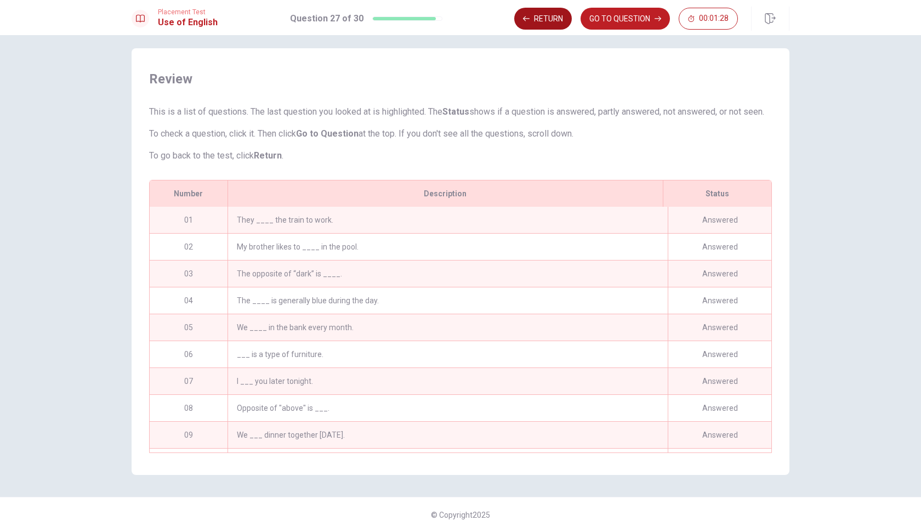
scroll to position [563, 0]
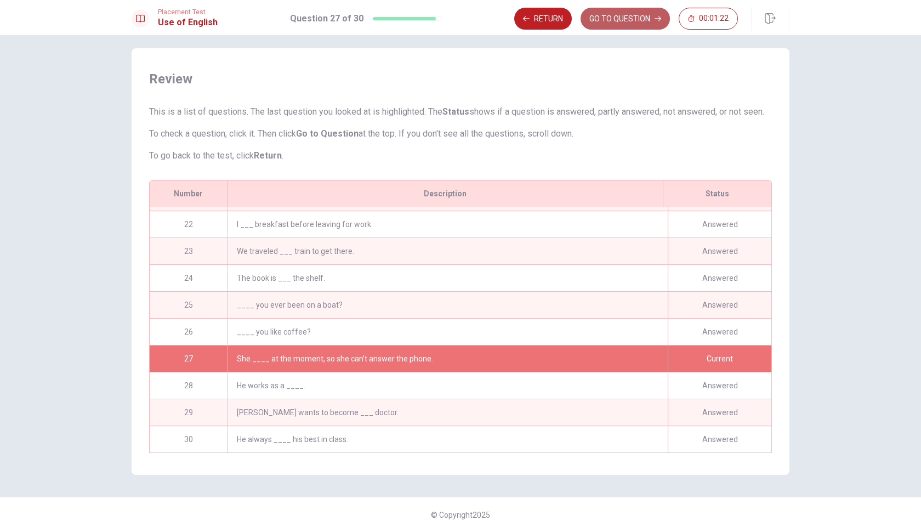
click at [632, 25] on button "GO TO QUESTION" at bounding box center [625, 19] width 89 height 22
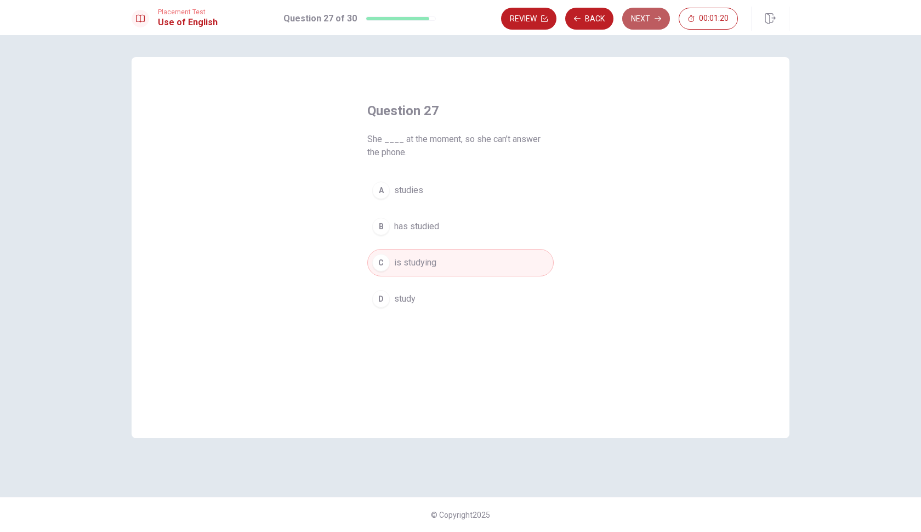
click at [649, 23] on button "Next" at bounding box center [646, 19] width 48 height 22
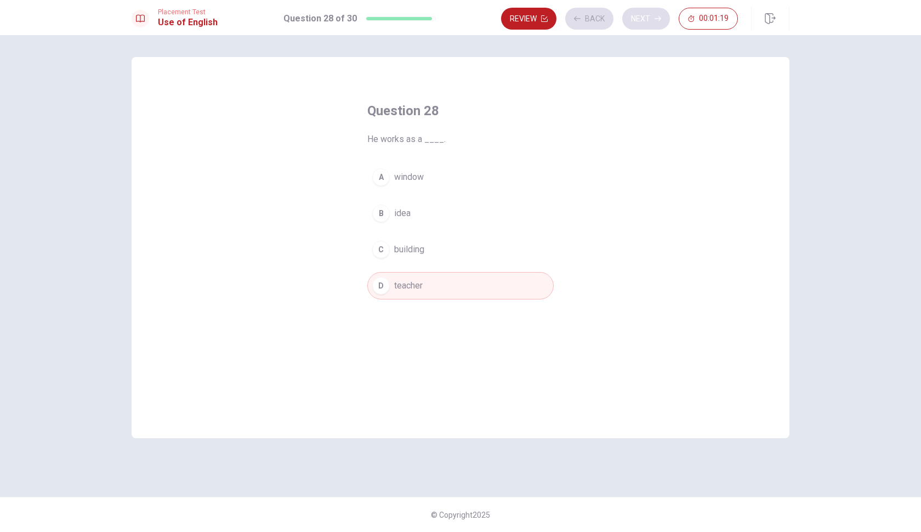
click at [649, 23] on div "Review Back Next 00:01:19" at bounding box center [619, 19] width 237 height 22
click at [649, 23] on button "Next" at bounding box center [646, 19] width 48 height 22
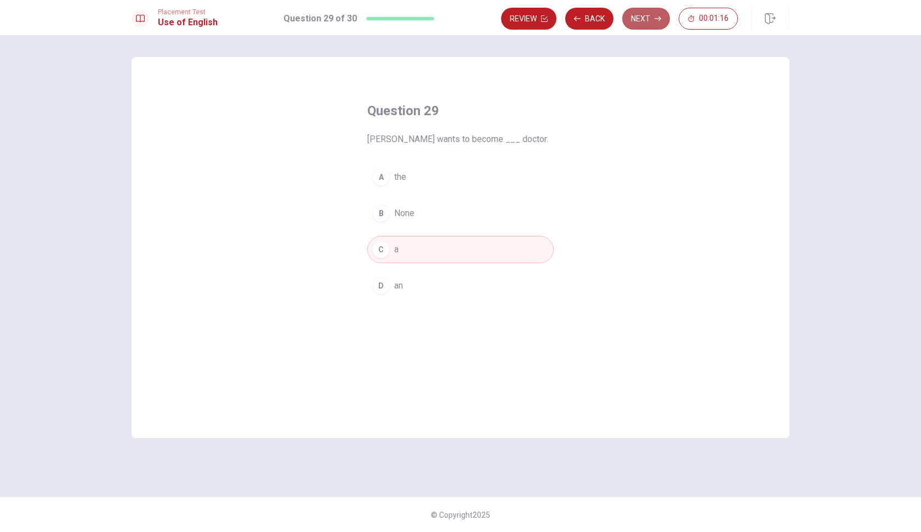
click at [649, 24] on button "Next" at bounding box center [646, 19] width 48 height 22
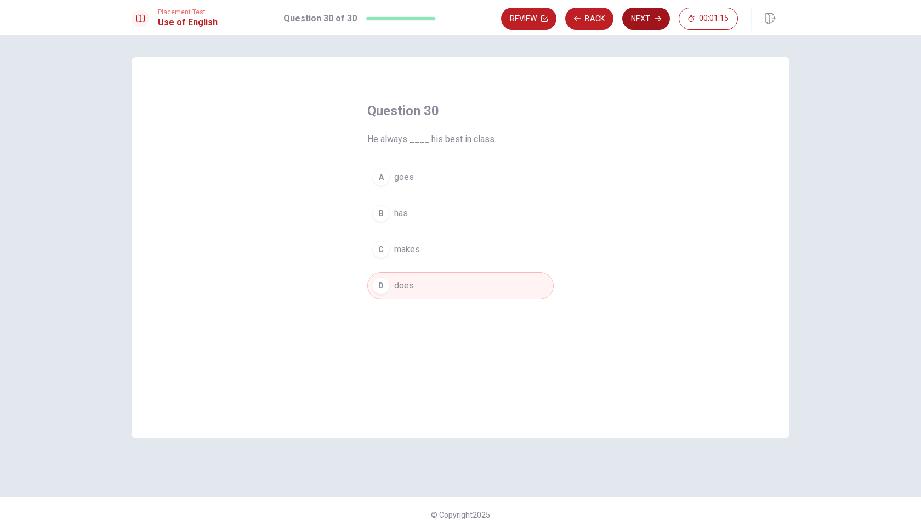
click at [649, 24] on button "Next" at bounding box center [646, 19] width 48 height 22
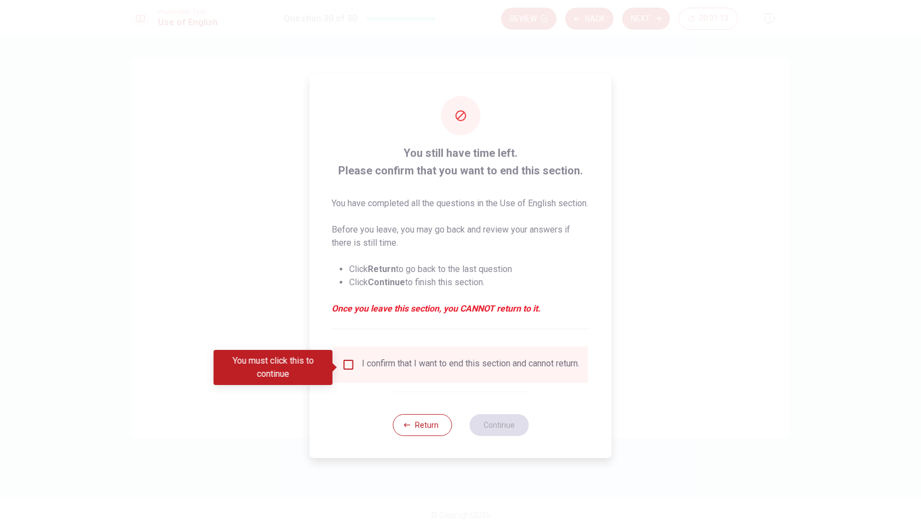
click at [351, 368] on input "You must click this to continue" at bounding box center [348, 364] width 13 height 13
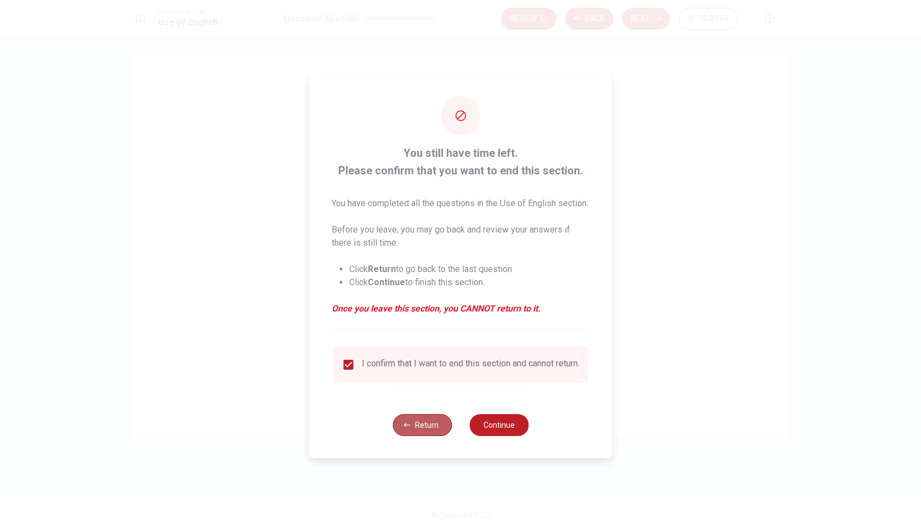
click at [433, 434] on button "Return" at bounding box center [422, 425] width 59 height 22
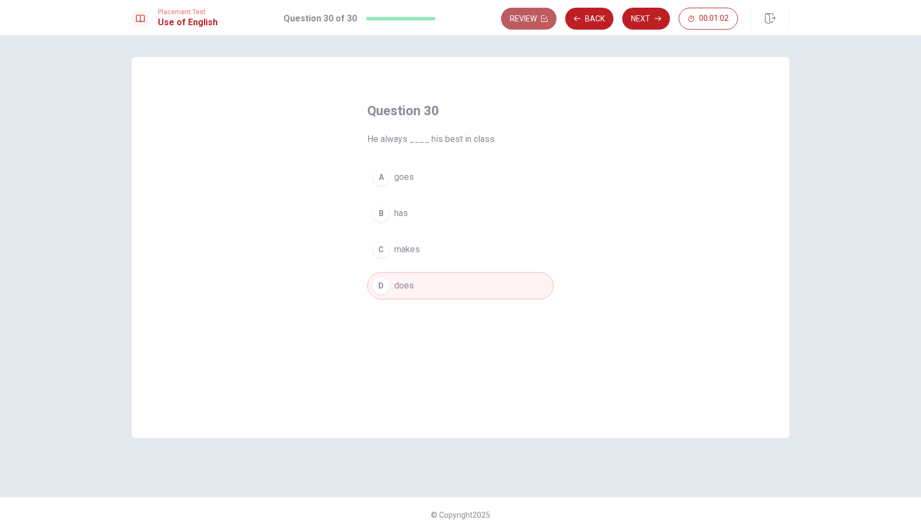
click at [525, 13] on button "Review" at bounding box center [528, 19] width 55 height 22
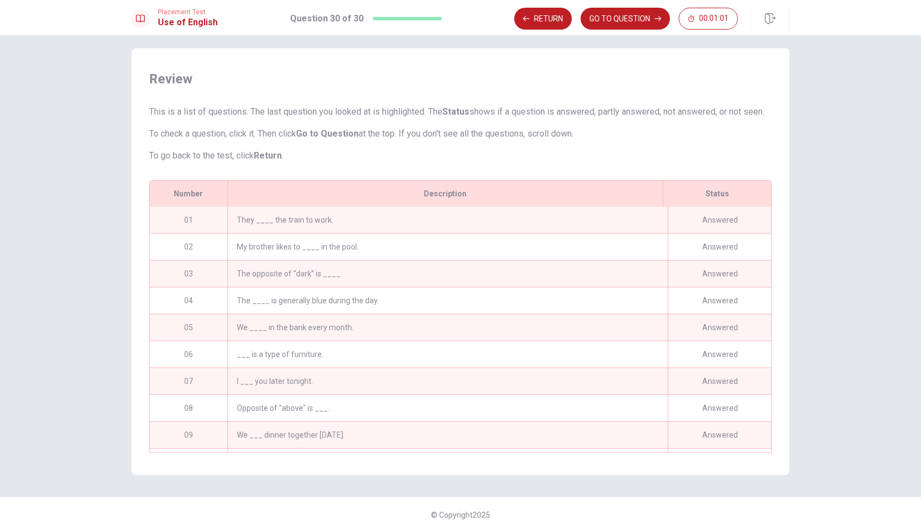
click at [302, 231] on div "They ____ the train to work." at bounding box center [448, 220] width 440 height 26
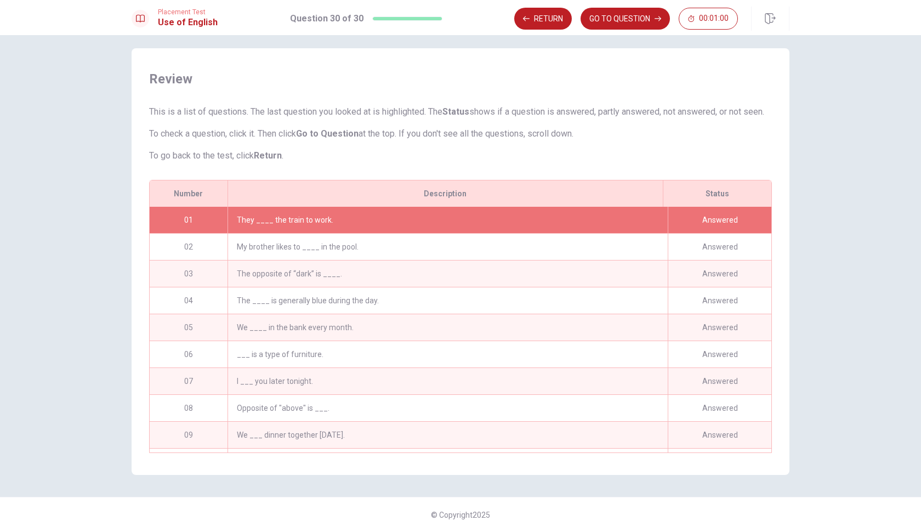
click at [302, 231] on div "They ____ the train to work." at bounding box center [448, 220] width 440 height 26
click at [616, 24] on button "GO TO QUESTION" at bounding box center [625, 19] width 89 height 22
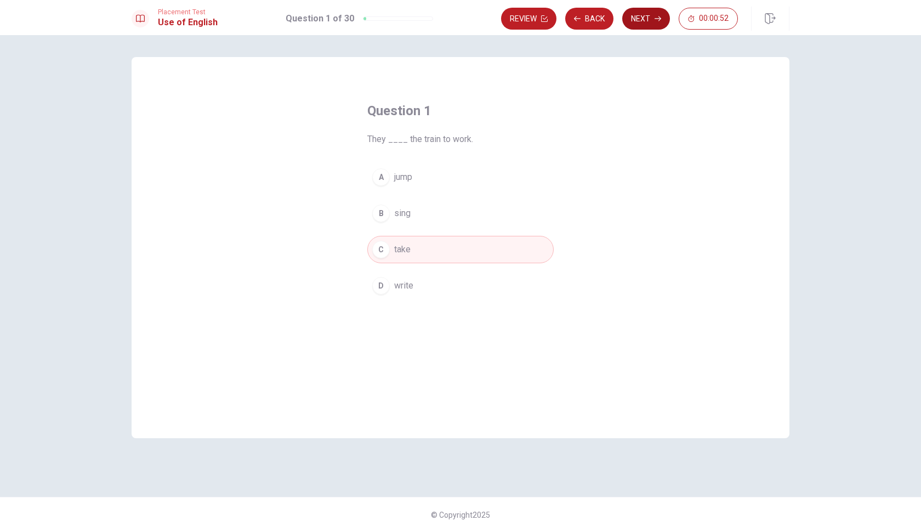
click at [644, 19] on button "Next" at bounding box center [646, 19] width 48 height 22
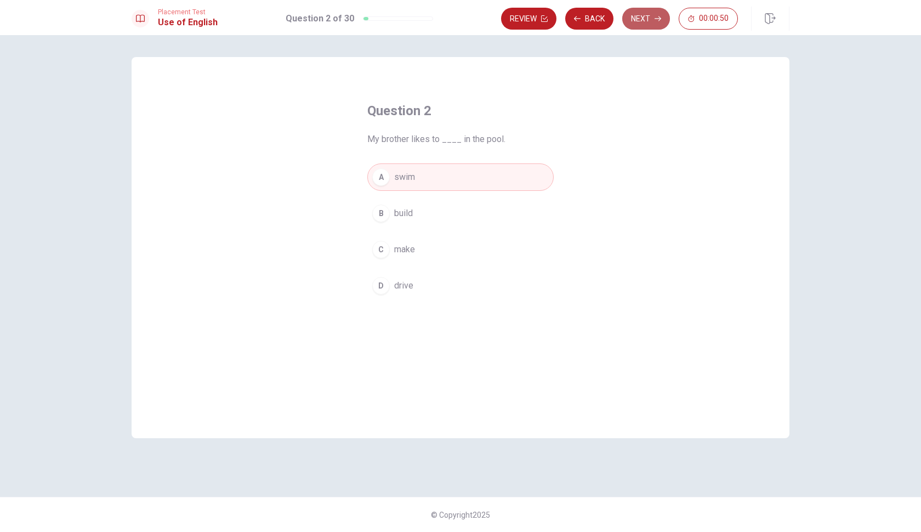
click at [644, 19] on button "Next" at bounding box center [646, 19] width 48 height 22
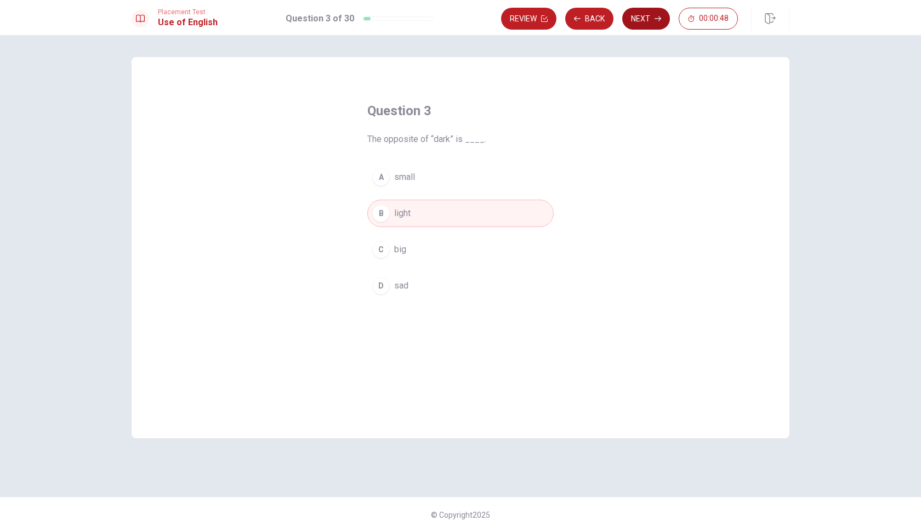
click at [644, 20] on button "Next" at bounding box center [646, 19] width 48 height 22
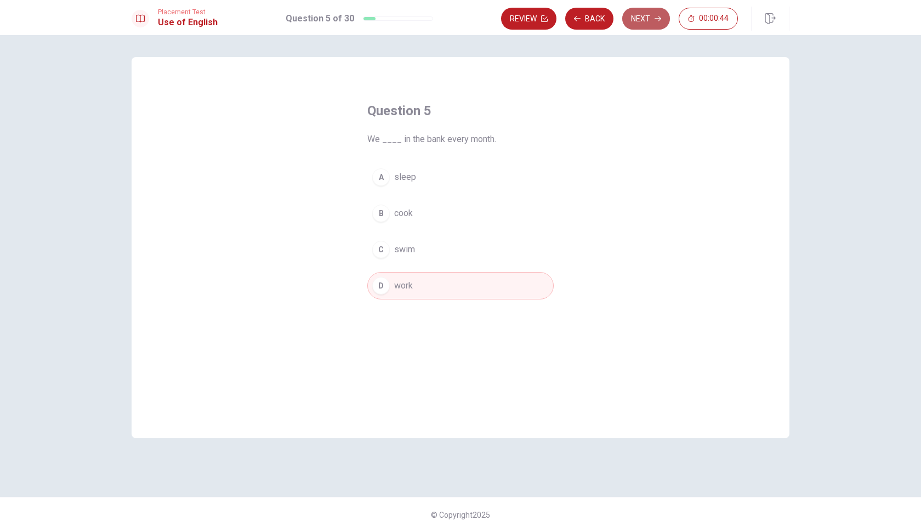
click at [644, 20] on button "Next" at bounding box center [646, 19] width 48 height 22
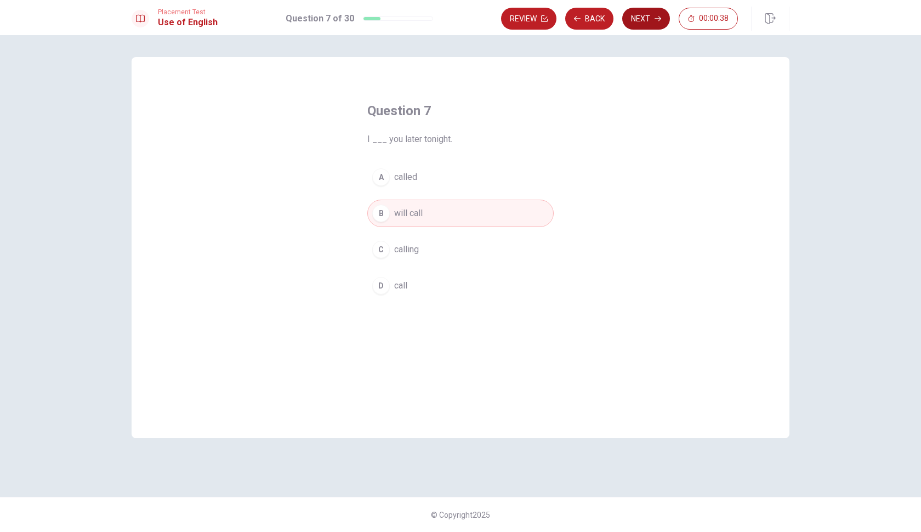
click at [644, 22] on button "Next" at bounding box center [646, 19] width 48 height 22
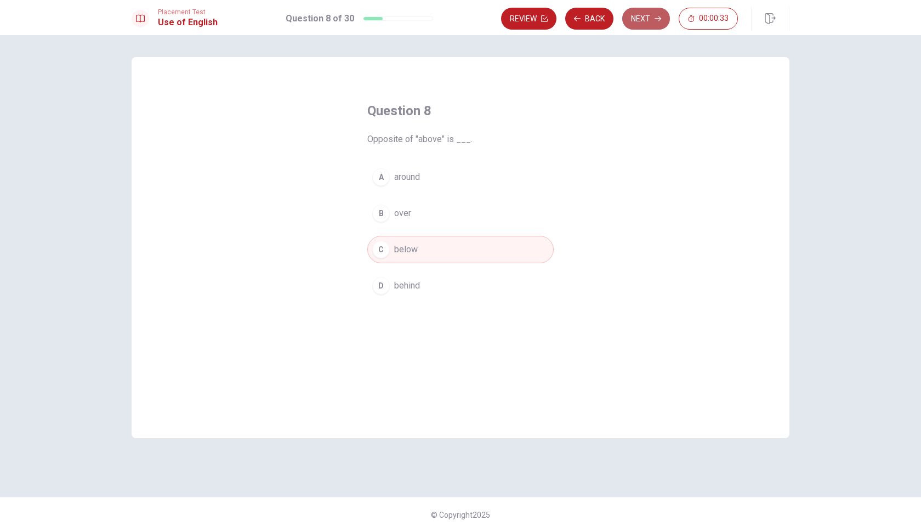
click at [644, 21] on button "Next" at bounding box center [646, 19] width 48 height 22
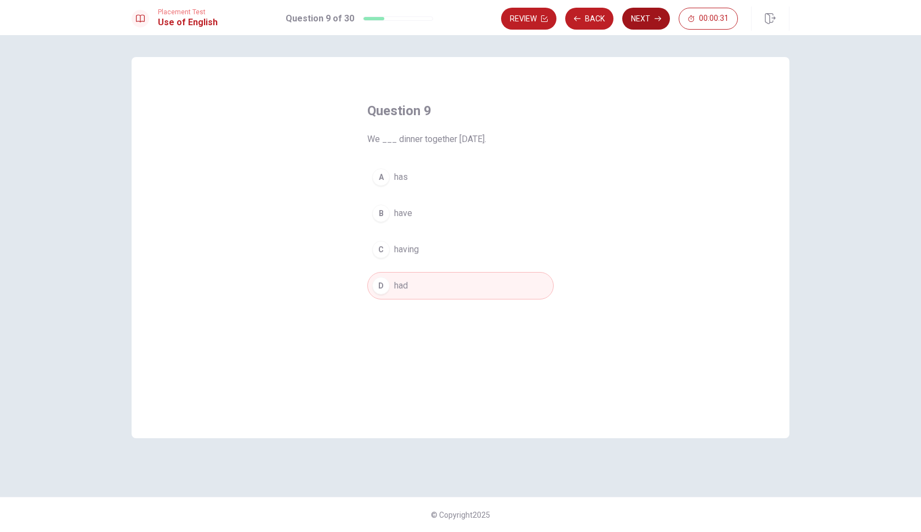
click at [644, 19] on button "Next" at bounding box center [646, 19] width 48 height 22
click at [643, 22] on button "Next" at bounding box center [646, 19] width 48 height 22
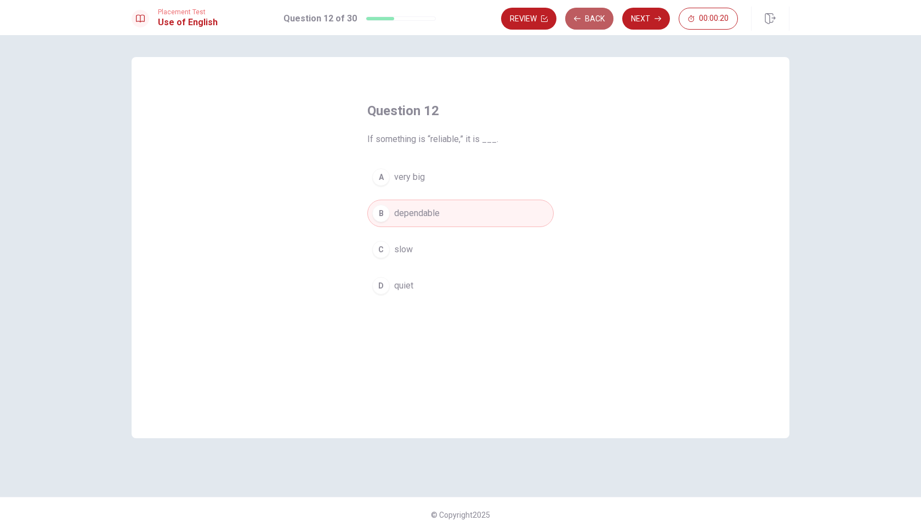
click at [588, 17] on button "Back" at bounding box center [589, 19] width 48 height 22
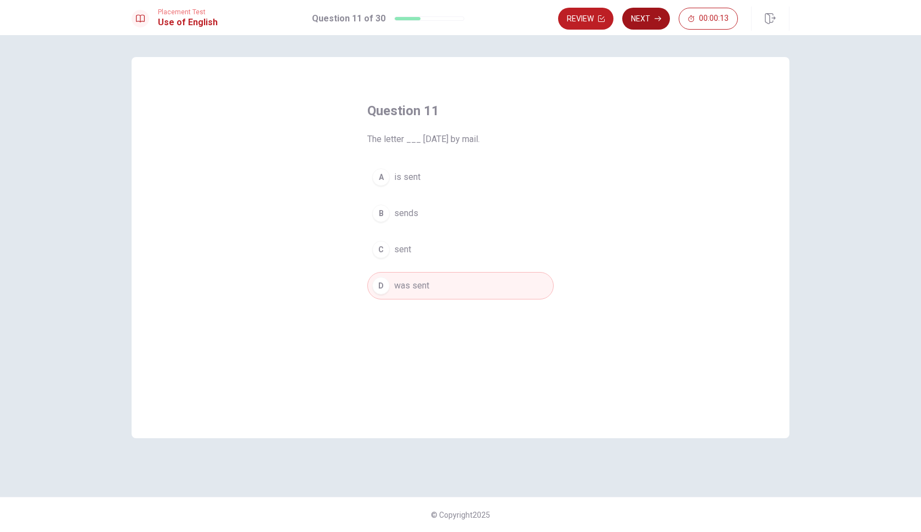
click at [646, 15] on button "Next" at bounding box center [646, 19] width 48 height 22
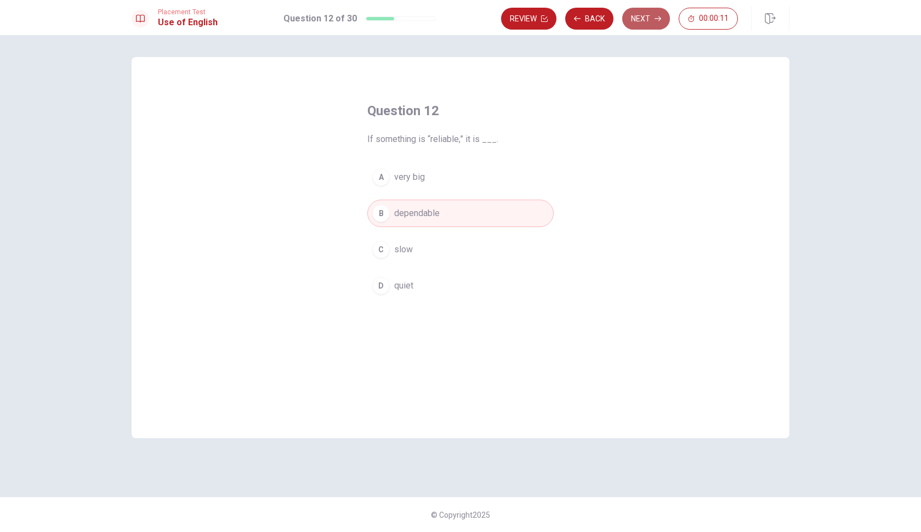
click at [646, 15] on button "Next" at bounding box center [646, 19] width 48 height 22
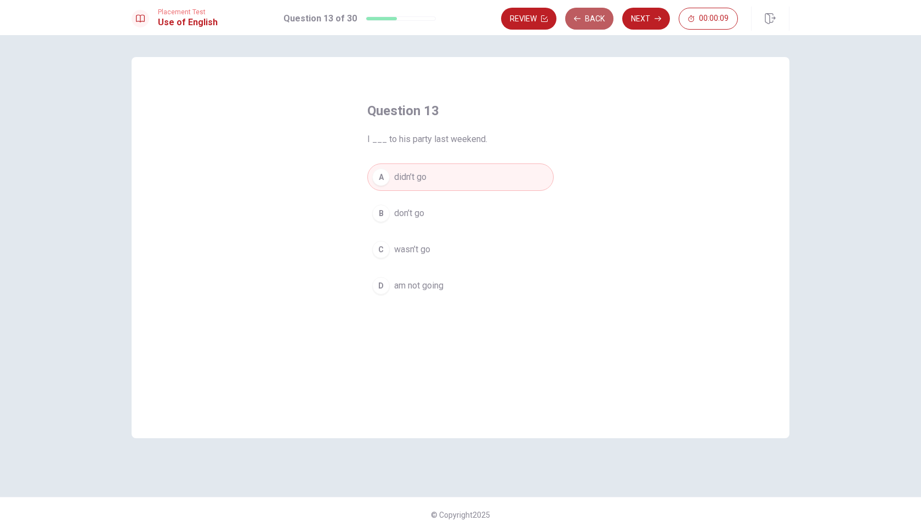
click at [600, 22] on button "Back" at bounding box center [589, 19] width 48 height 22
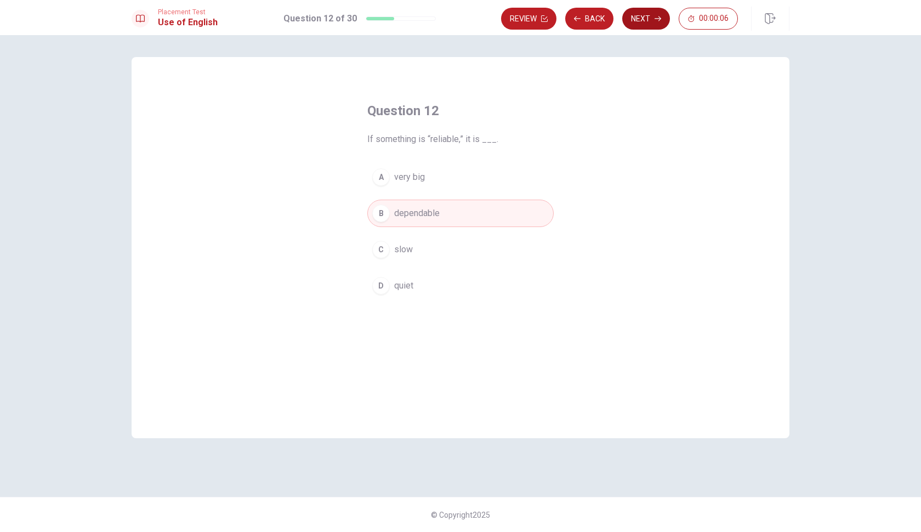
click at [659, 24] on button "Next" at bounding box center [646, 19] width 48 height 22
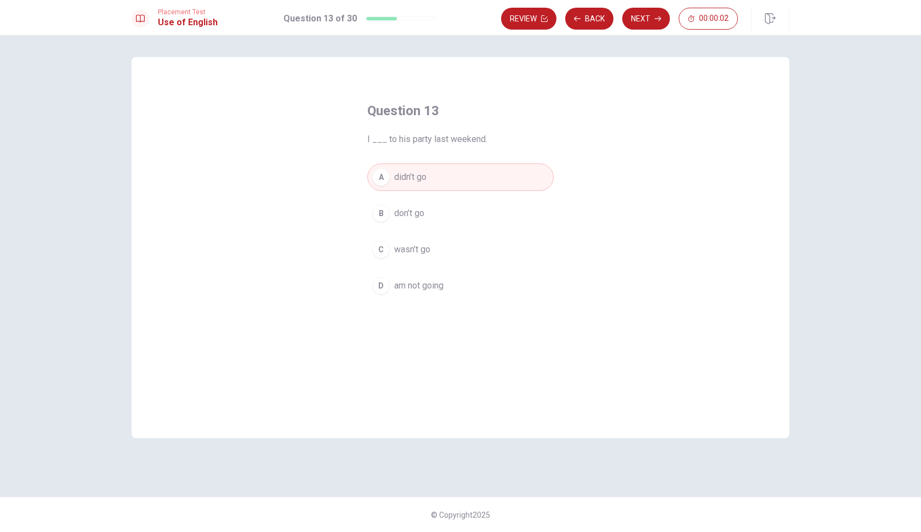
click at [658, 35] on div "Placement Test Use of English Question 13 of 30 Review Back Next 00:00:02" at bounding box center [460, 17] width 921 height 35
click at [656, 26] on button "Next" at bounding box center [646, 19] width 48 height 22
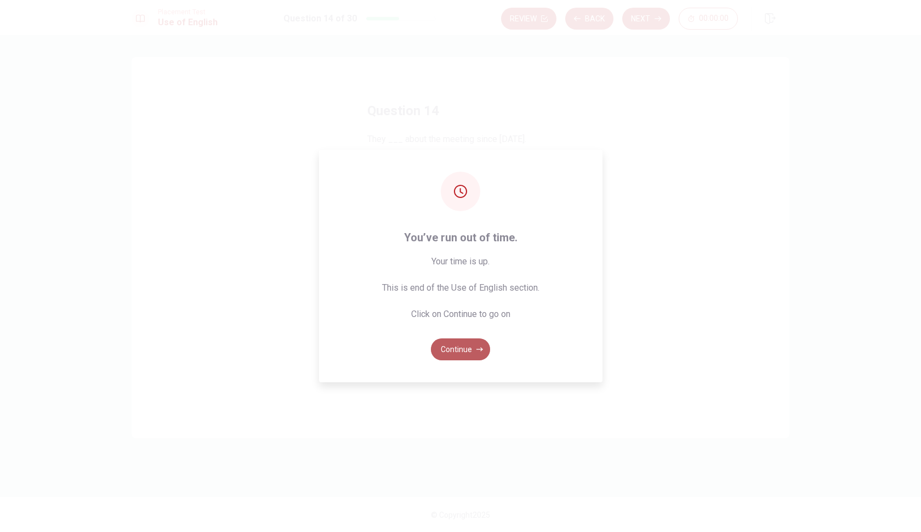
click at [464, 353] on button "Continue" at bounding box center [460, 349] width 59 height 22
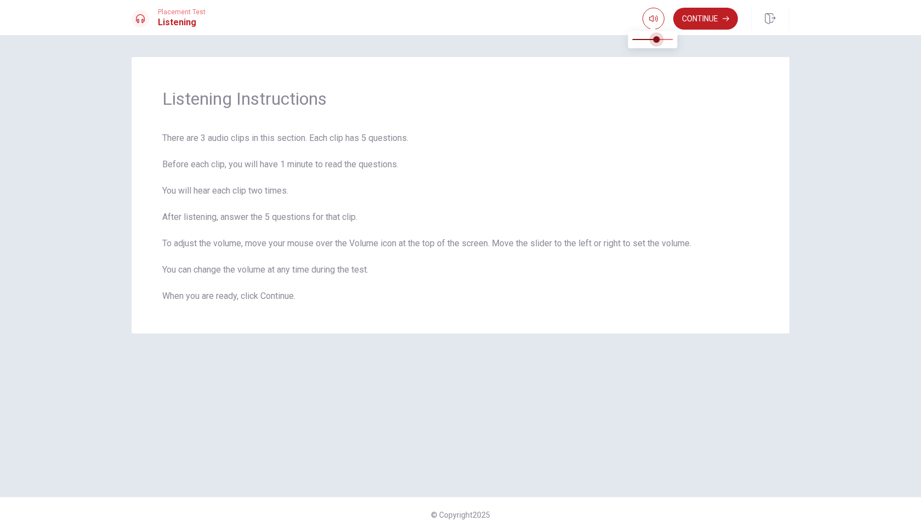
drag, startPoint x: 666, startPoint y: 46, endPoint x: 654, endPoint y: 39, distance: 13.3
click at [655, 41] on span at bounding box center [657, 39] width 7 height 7
type input "0.9"
drag, startPoint x: 655, startPoint y: 39, endPoint x: 668, endPoint y: 37, distance: 13.9
click at [660, 38] on span at bounding box center [657, 39] width 7 height 7
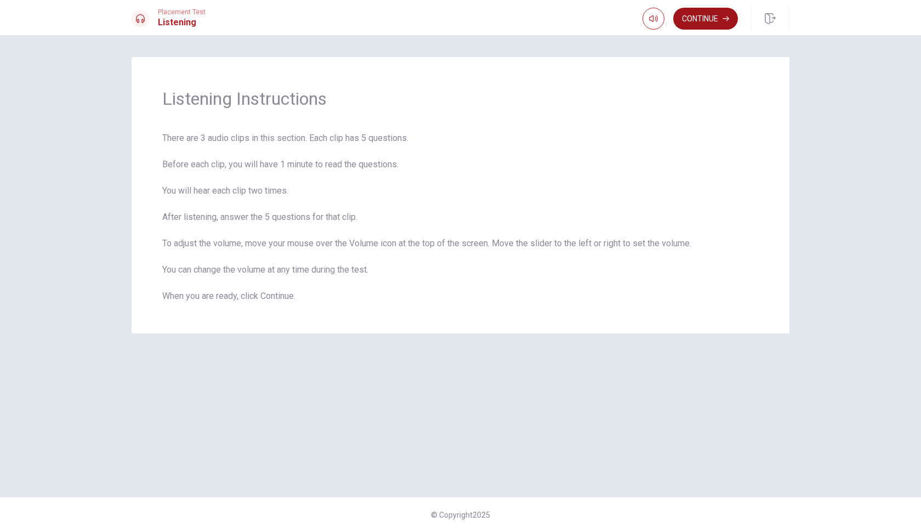
click at [707, 20] on button "Continue" at bounding box center [705, 19] width 65 height 22
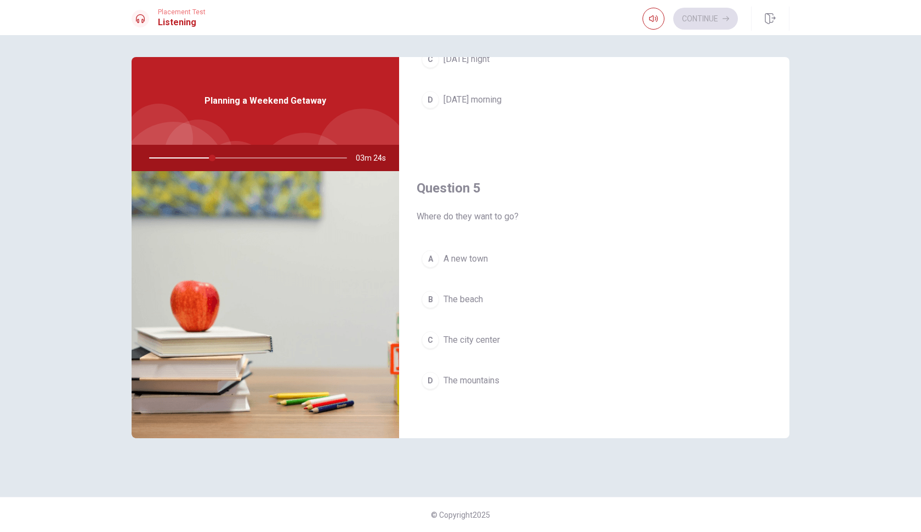
scroll to position [1023, 0]
click at [435, 377] on div "D" at bounding box center [431, 381] width 18 height 18
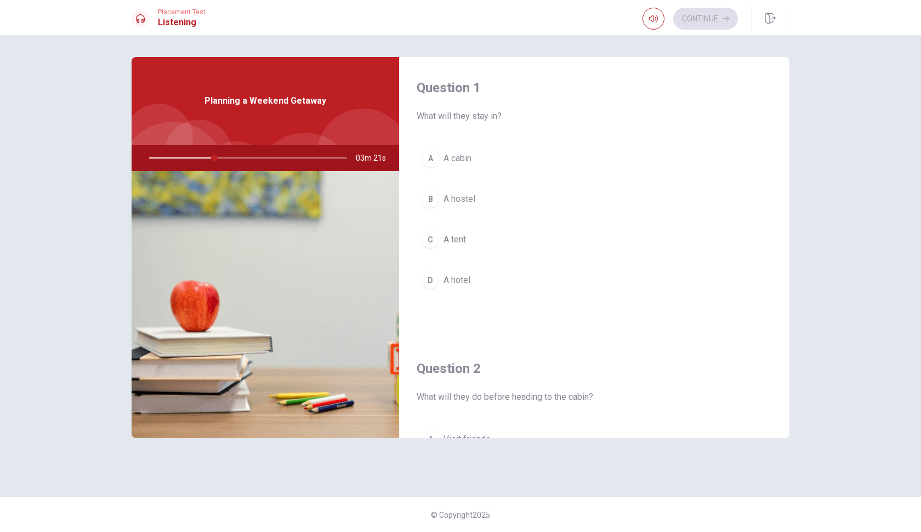
scroll to position [0, 0]
click at [431, 162] on div "A" at bounding box center [431, 159] width 18 height 18
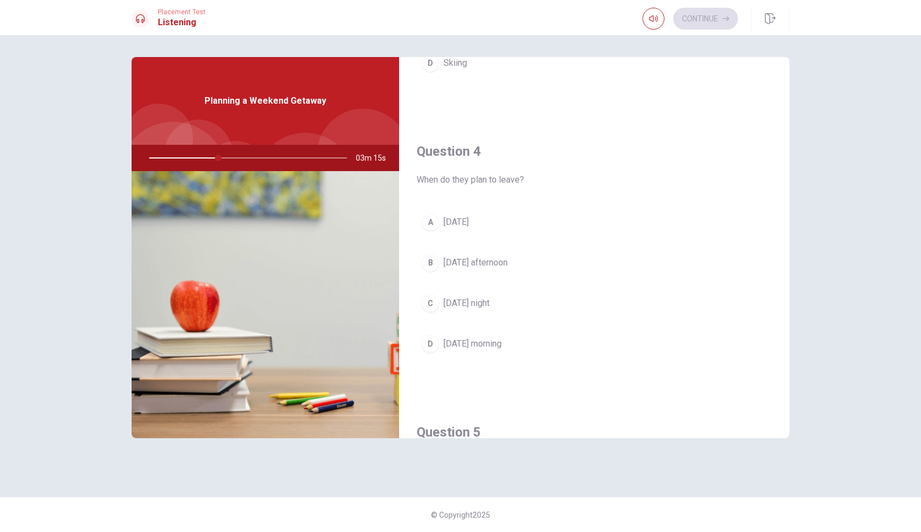
scroll to position [788, 0]
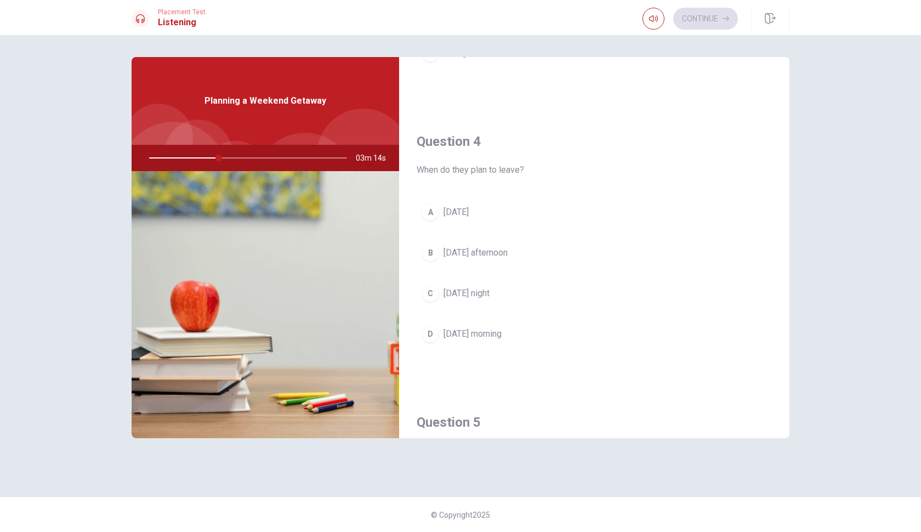
click at [457, 297] on span "[DATE] night" at bounding box center [467, 293] width 46 height 13
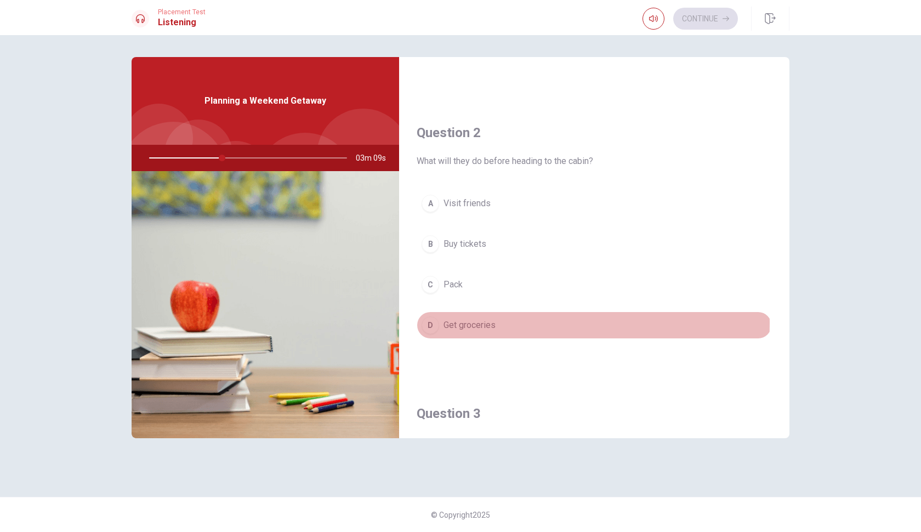
click at [457, 323] on span "Get groceries" at bounding box center [470, 325] width 52 height 13
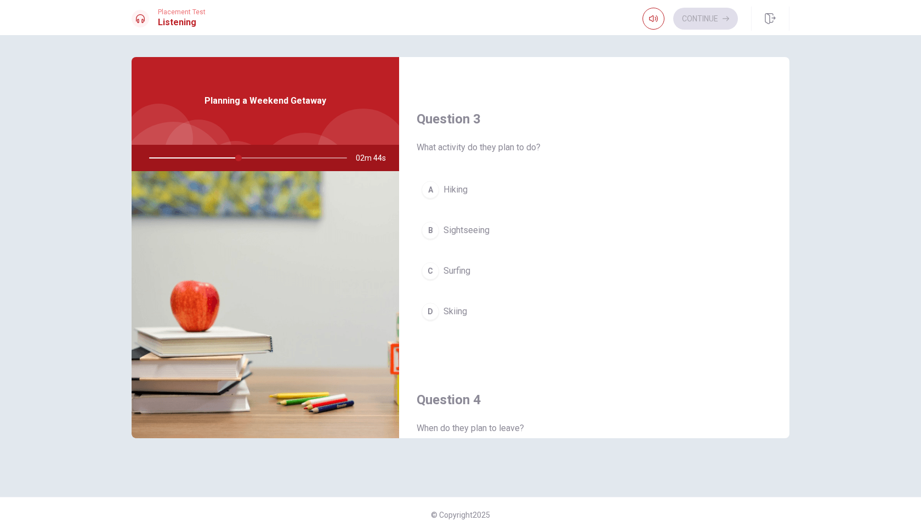
scroll to position [562, 0]
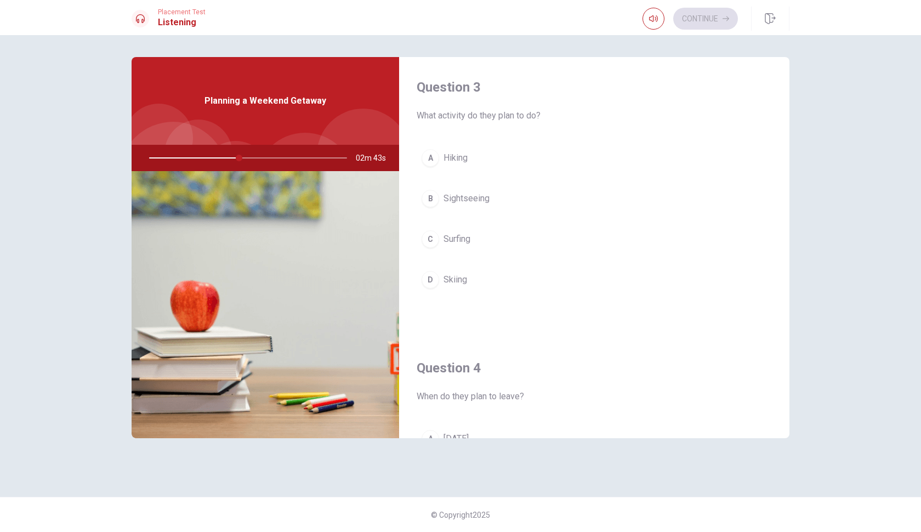
click at [448, 158] on span "Hiking" at bounding box center [456, 157] width 24 height 13
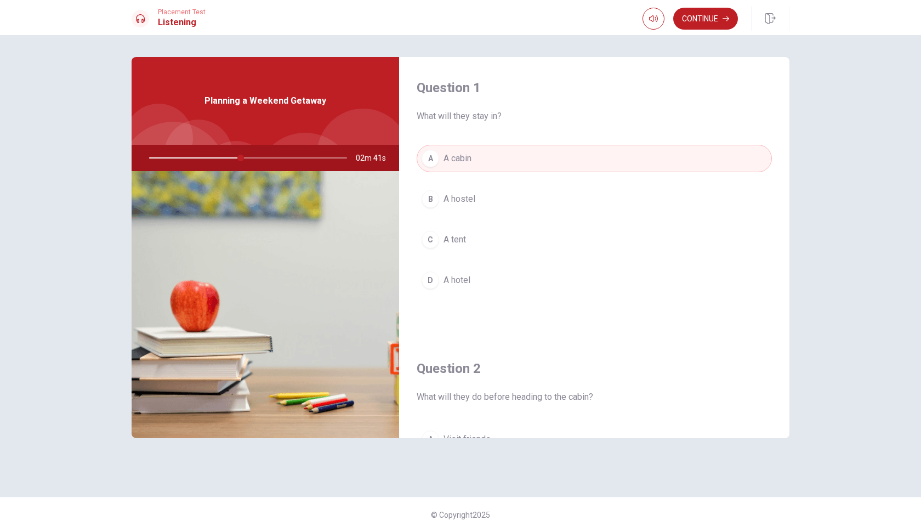
scroll to position [0, 0]
click at [715, 21] on button "Continue" at bounding box center [705, 19] width 65 height 22
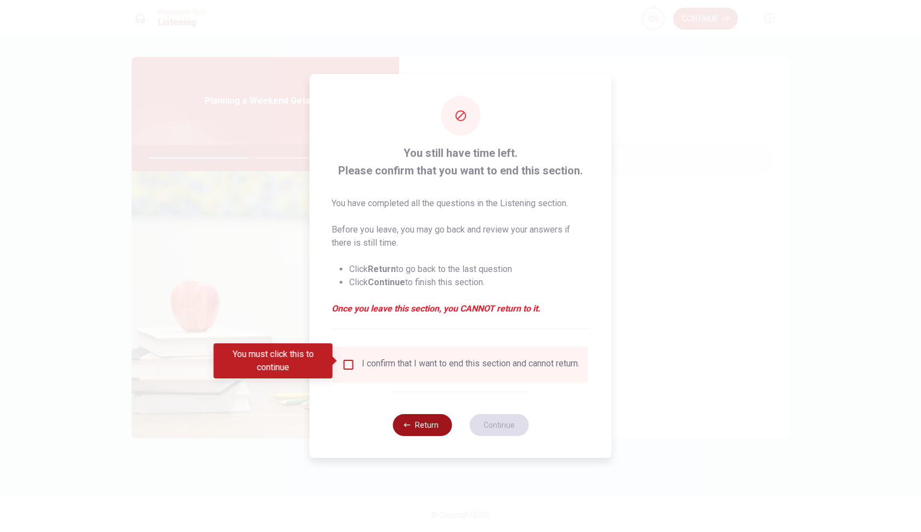
click at [430, 429] on button "Return" at bounding box center [422, 425] width 59 height 22
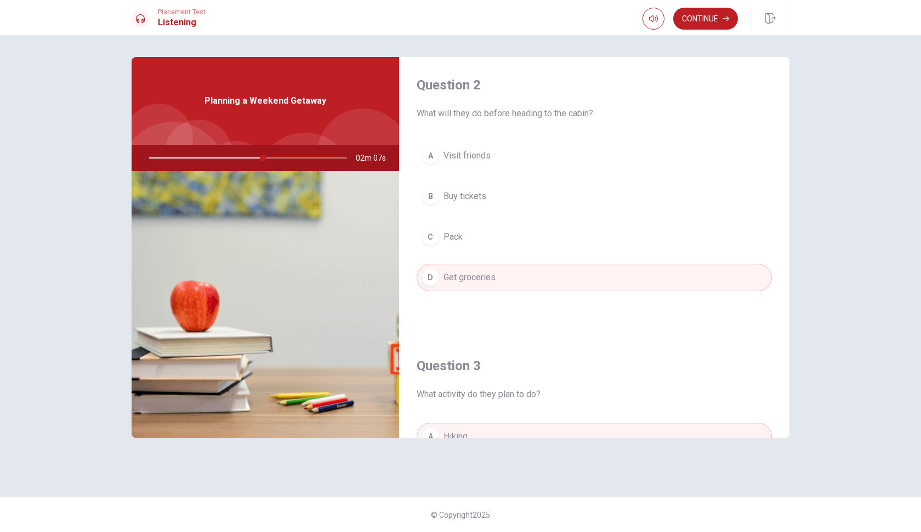
scroll to position [283, 0]
click at [706, 30] on div "Continue" at bounding box center [716, 19] width 147 height 24
click at [703, 21] on button "Continue" at bounding box center [705, 19] width 65 height 22
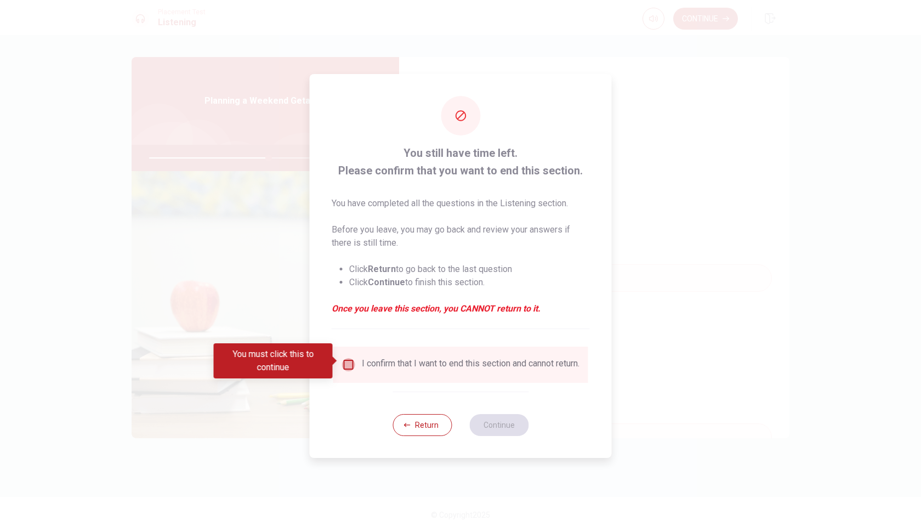
click at [349, 361] on input "You must click this to continue" at bounding box center [348, 364] width 13 height 13
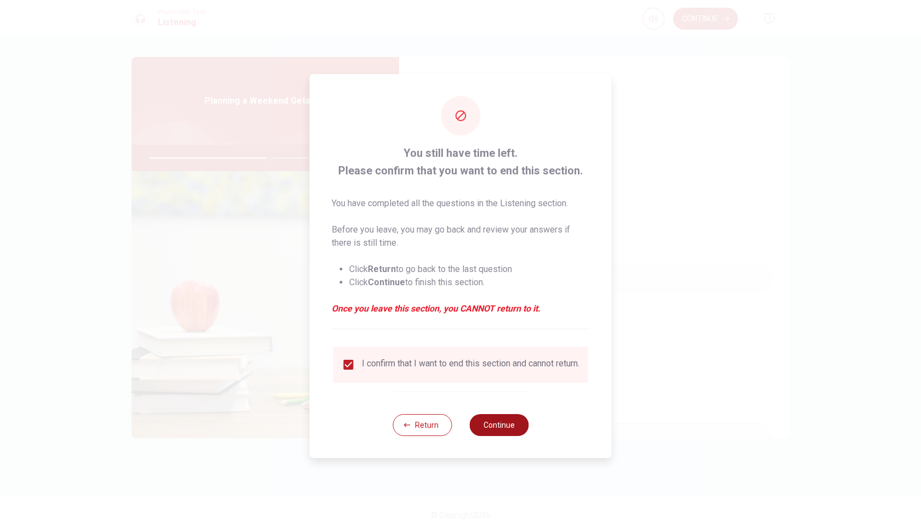
click at [510, 425] on button "Continue" at bounding box center [498, 425] width 59 height 22
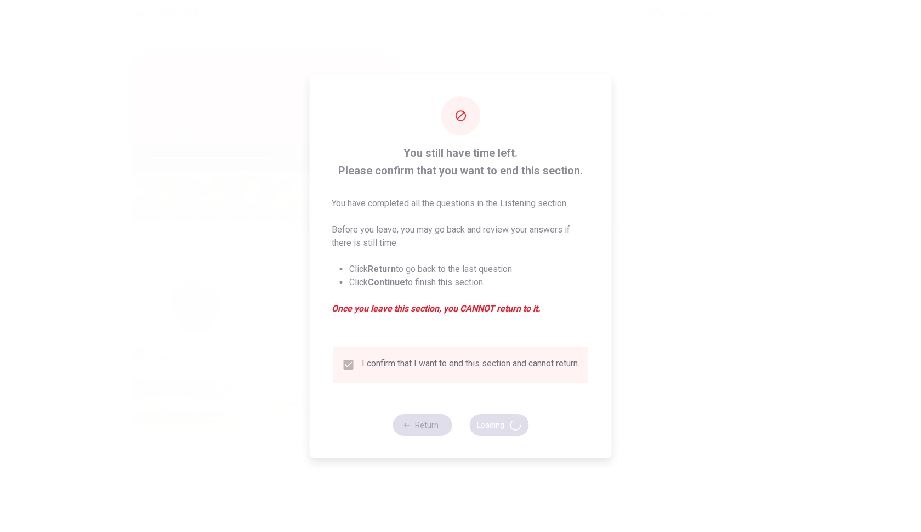
type input "61"
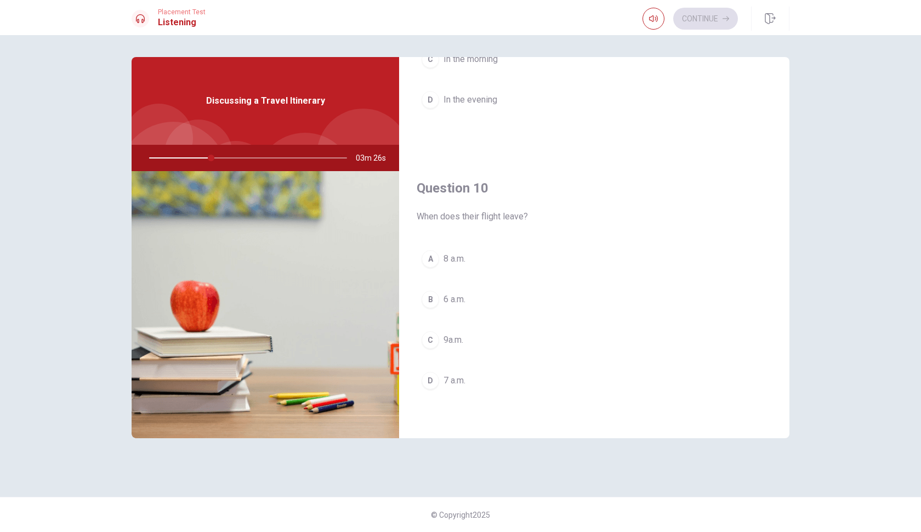
scroll to position [1023, 0]
click at [430, 262] on div "A" at bounding box center [431, 259] width 18 height 18
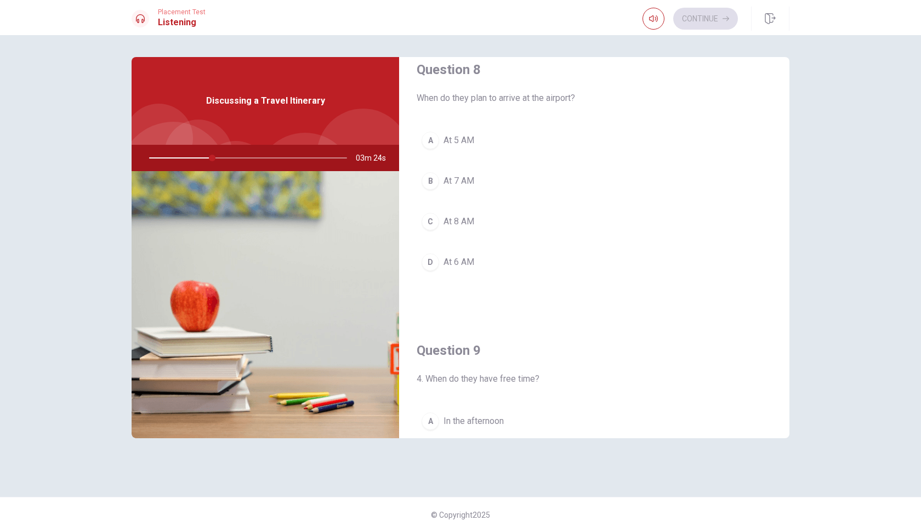
scroll to position [578, 0]
click at [431, 259] on div "D" at bounding box center [431, 264] width 18 height 18
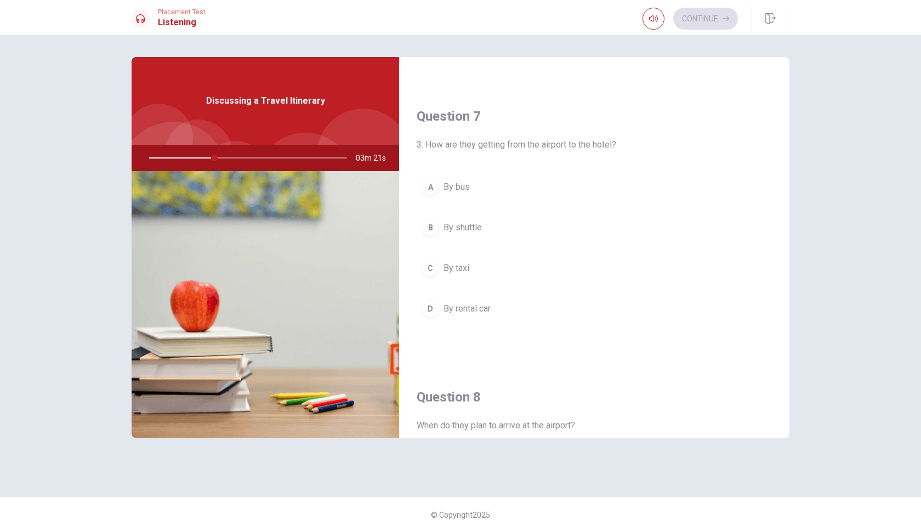
scroll to position [231, 0]
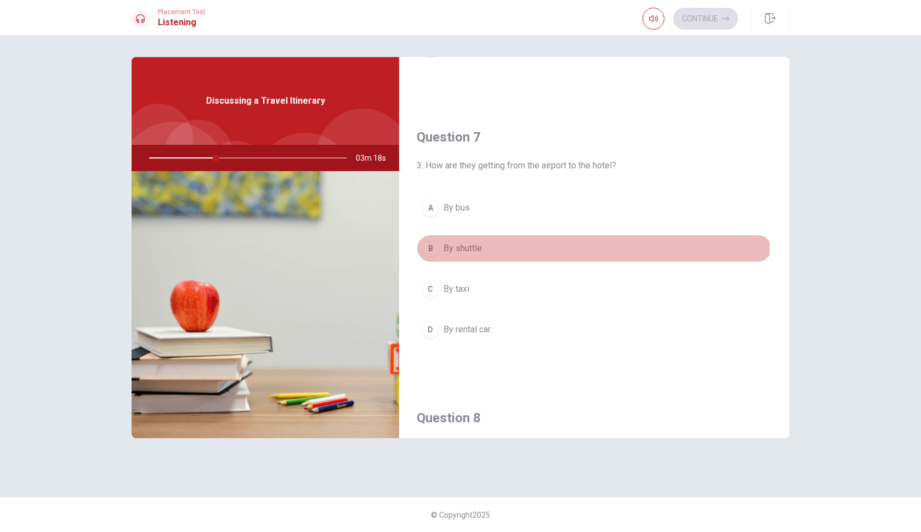
click at [428, 248] on div "B" at bounding box center [431, 249] width 18 height 18
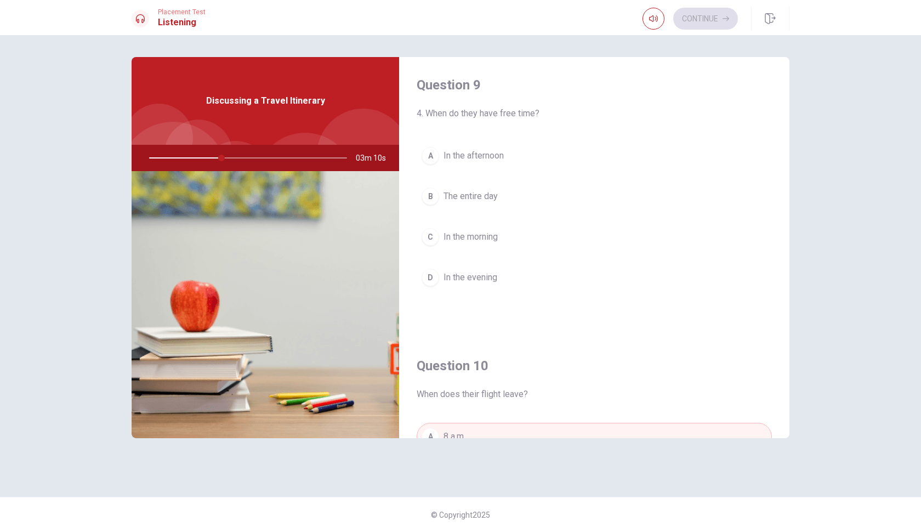
scroll to position [845, 0]
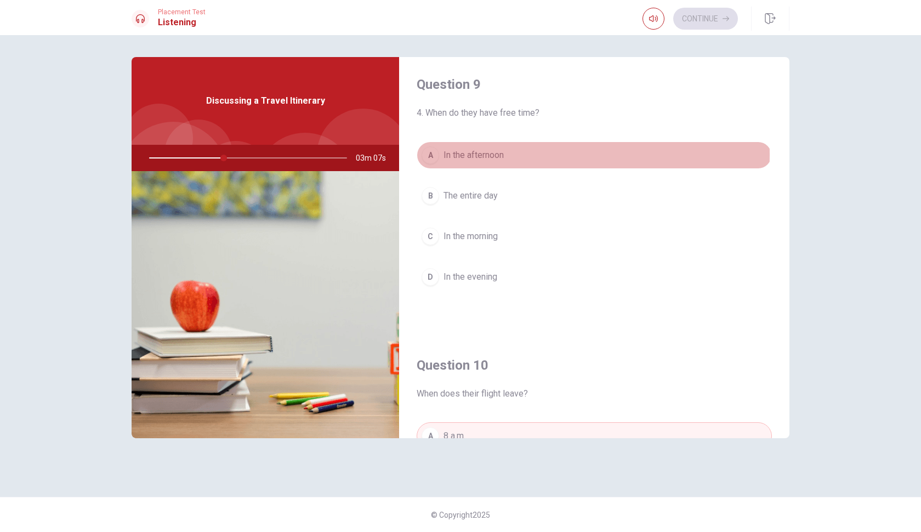
click at [467, 155] on span "In the afternoon" at bounding box center [474, 155] width 60 height 13
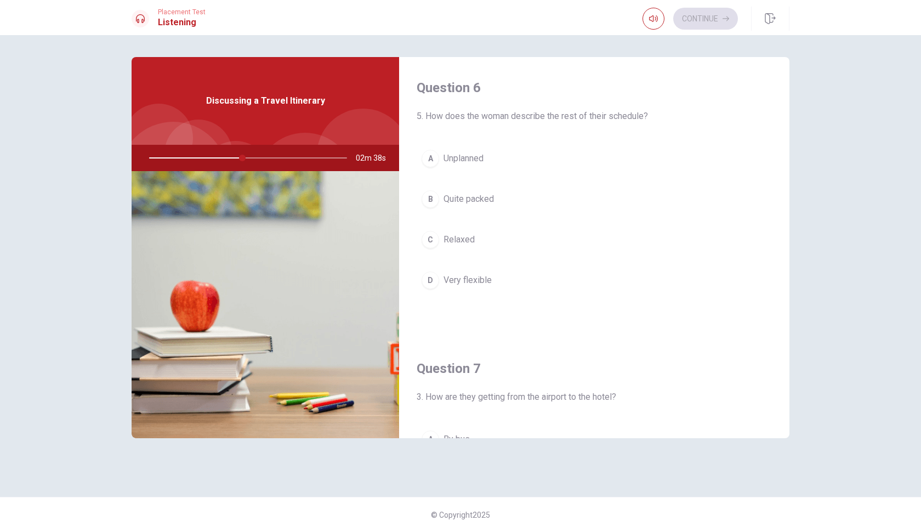
scroll to position [0, 0]
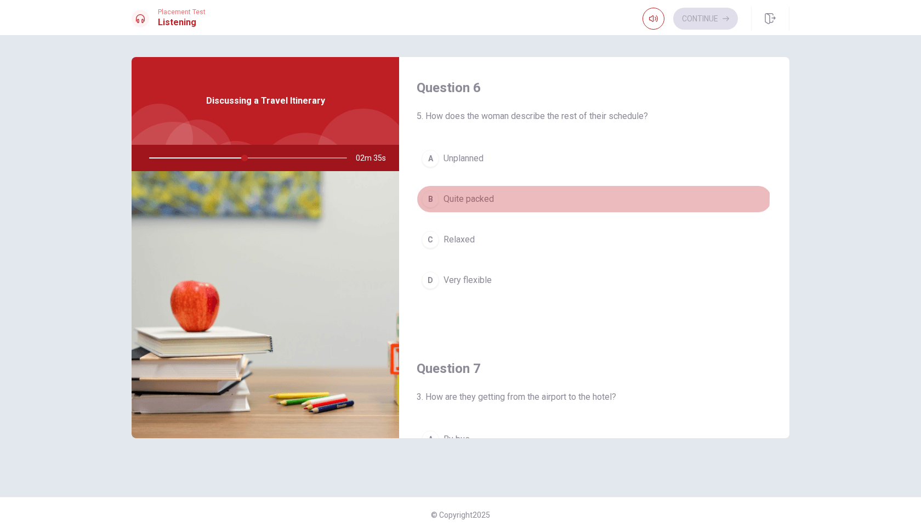
click at [496, 195] on button "B Quite packed" at bounding box center [594, 198] width 355 height 27
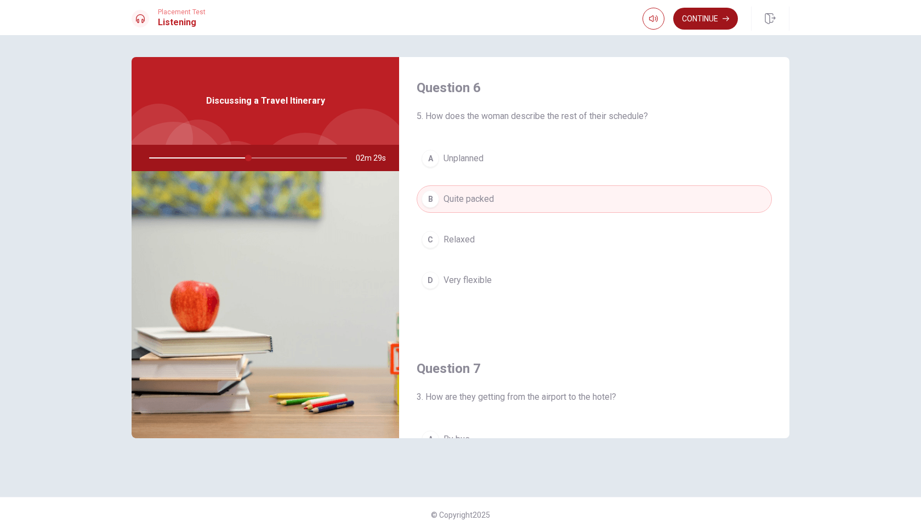
click at [703, 25] on button "Continue" at bounding box center [705, 19] width 65 height 22
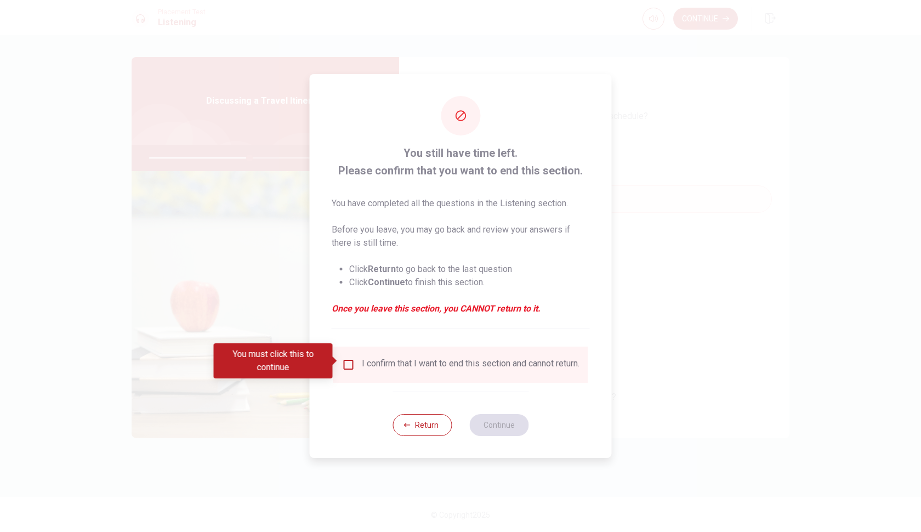
click at [343, 361] on input "You must click this to continue" at bounding box center [348, 364] width 13 height 13
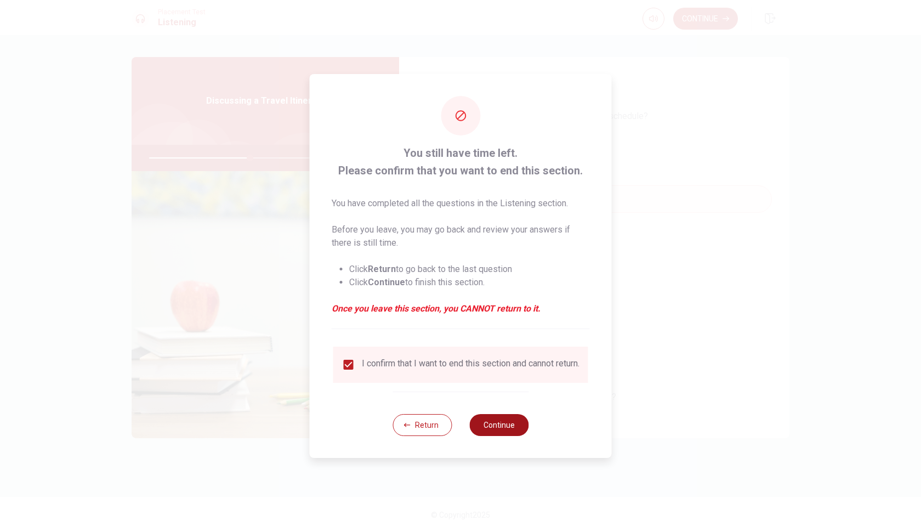
click at [507, 427] on button "Continue" at bounding box center [498, 425] width 59 height 22
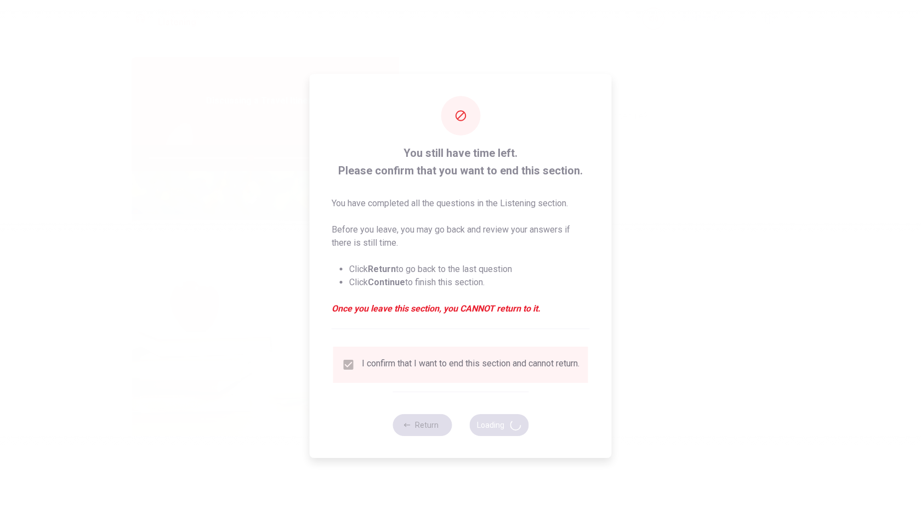
type input "52"
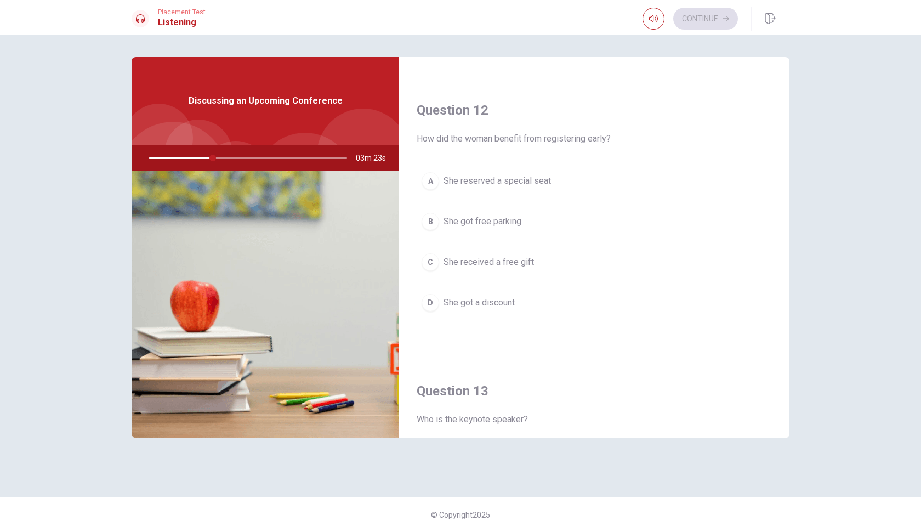
scroll to position [259, 0]
click at [486, 303] on span "She got a discount" at bounding box center [479, 302] width 71 height 13
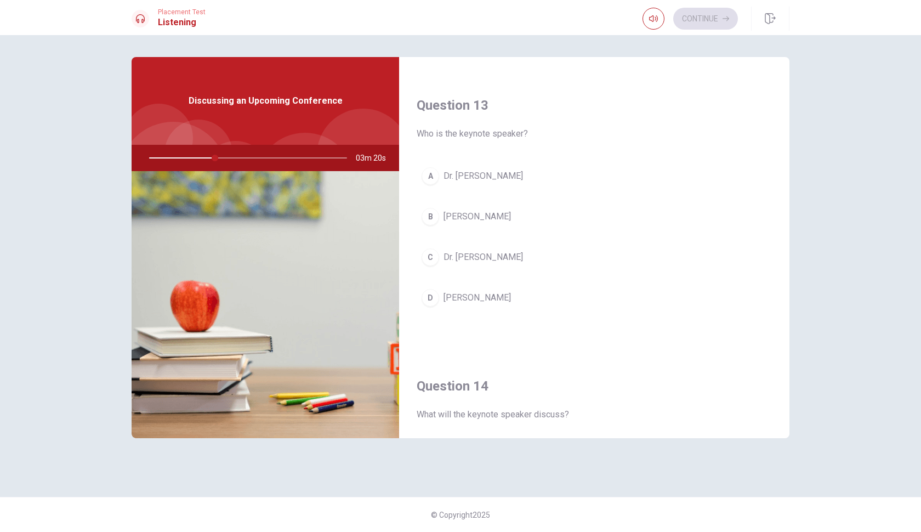
scroll to position [548, 0]
click at [480, 216] on span "[PERSON_NAME]" at bounding box center [477, 212] width 67 height 13
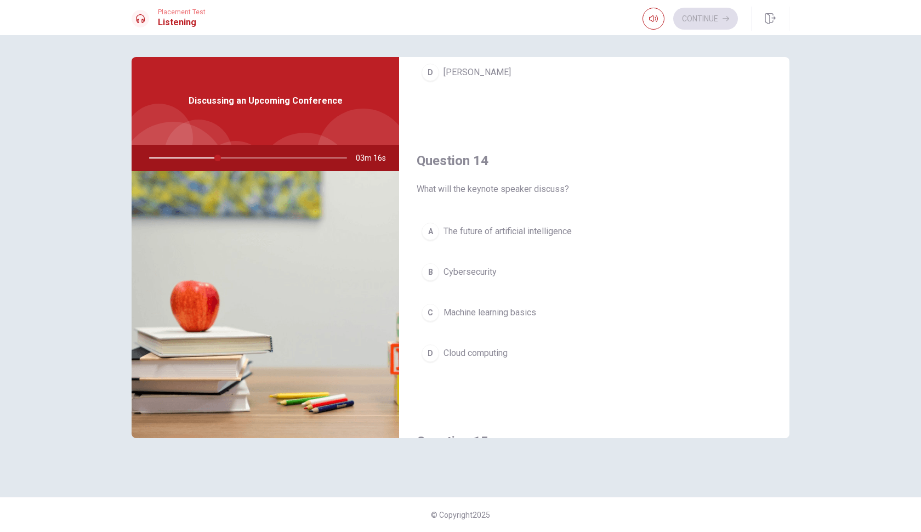
click at [485, 230] on span "The future of artificial intelligence" at bounding box center [508, 231] width 128 height 13
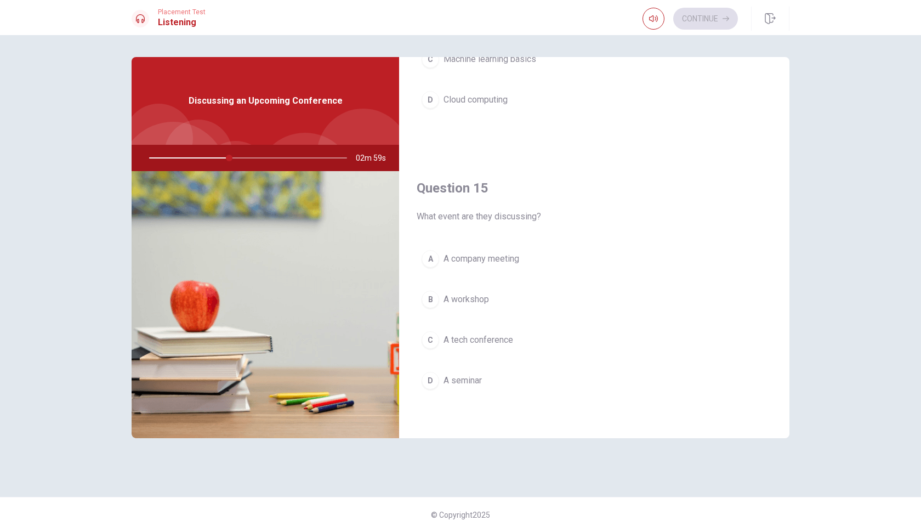
scroll to position [1023, 0]
click at [492, 339] on span "A tech conference" at bounding box center [479, 339] width 70 height 13
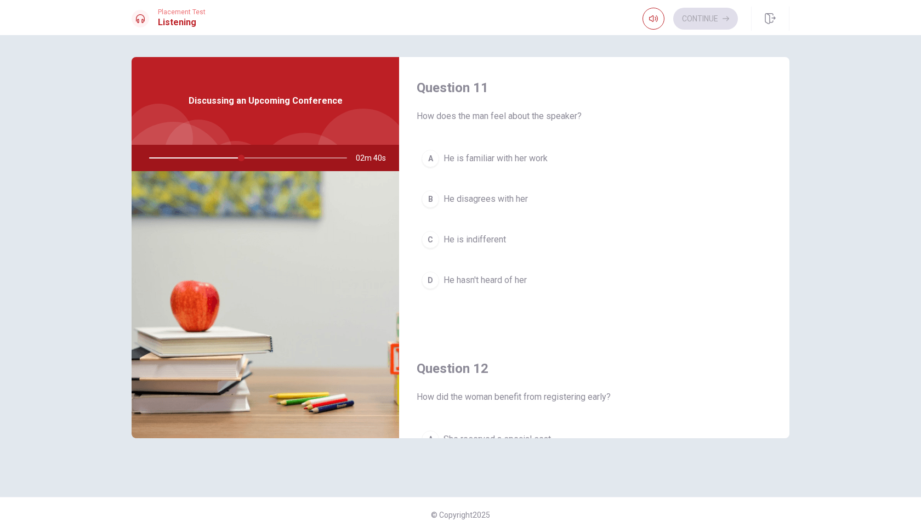
scroll to position [0, 0]
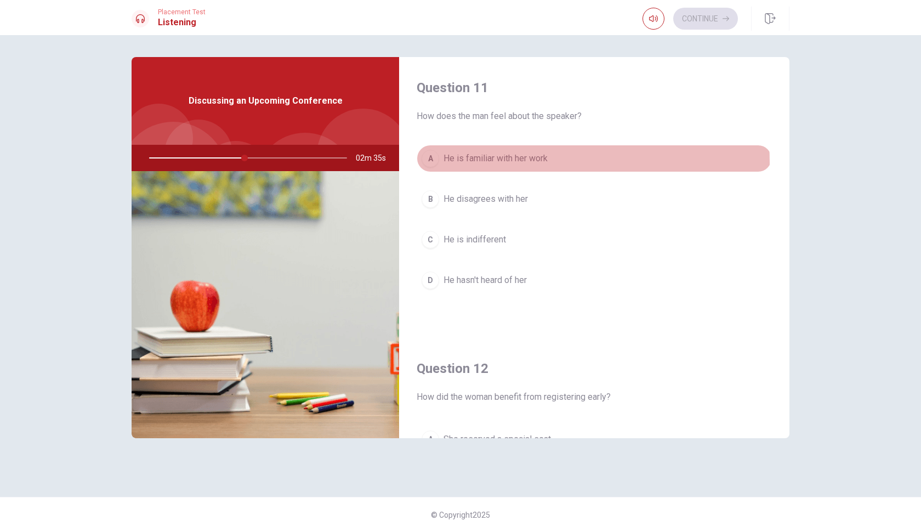
click at [499, 162] on span "He is familiar with her work" at bounding box center [496, 158] width 104 height 13
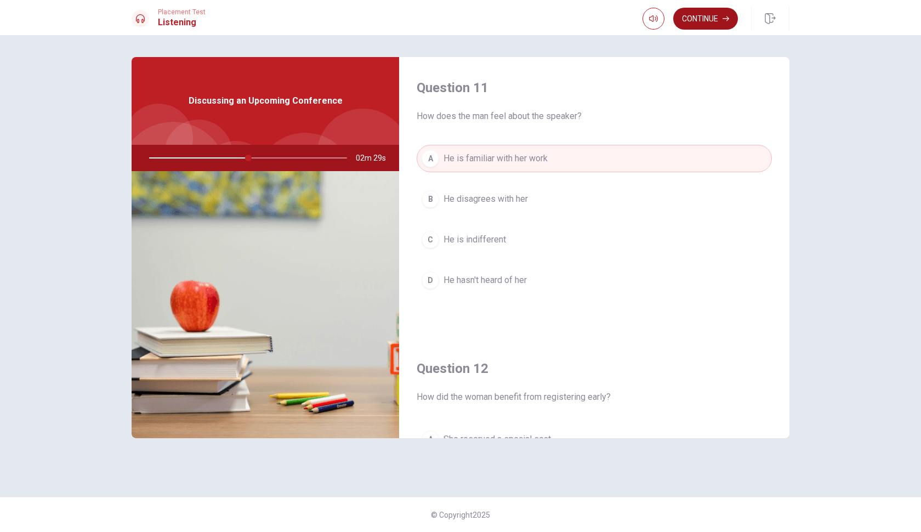
click at [708, 25] on button "Continue" at bounding box center [705, 19] width 65 height 22
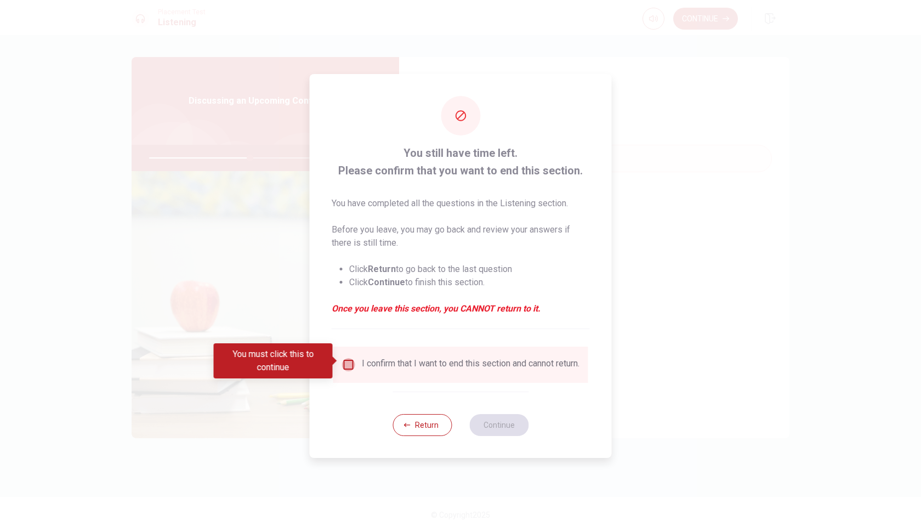
click at [345, 360] on input "You must click this to continue" at bounding box center [348, 364] width 13 height 13
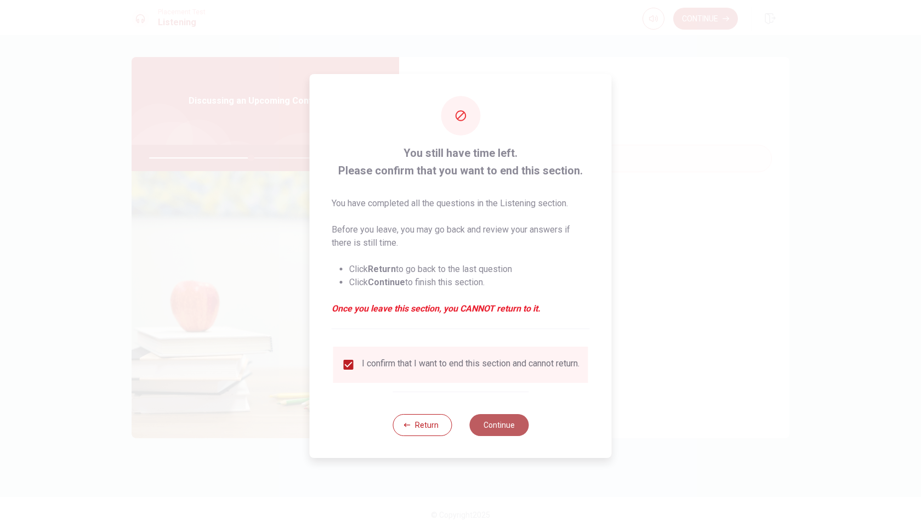
click at [501, 434] on button "Continue" at bounding box center [498, 425] width 59 height 22
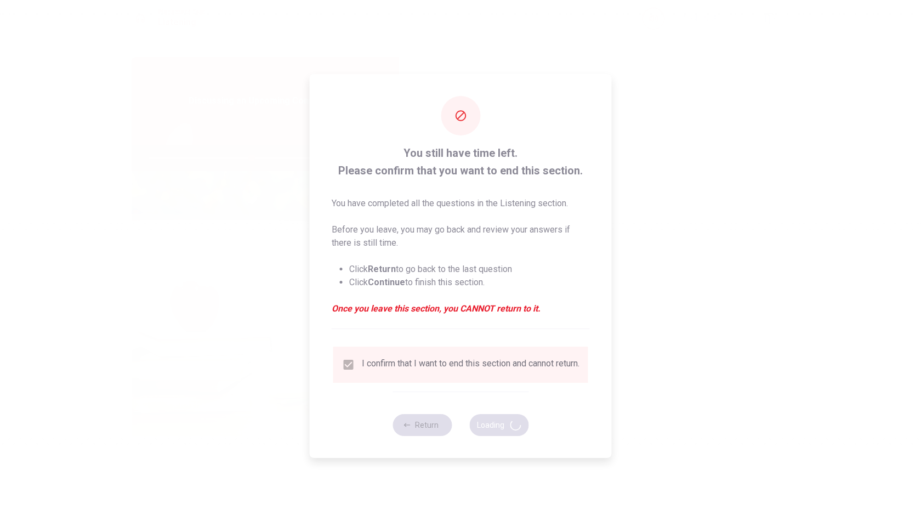
type input "52"
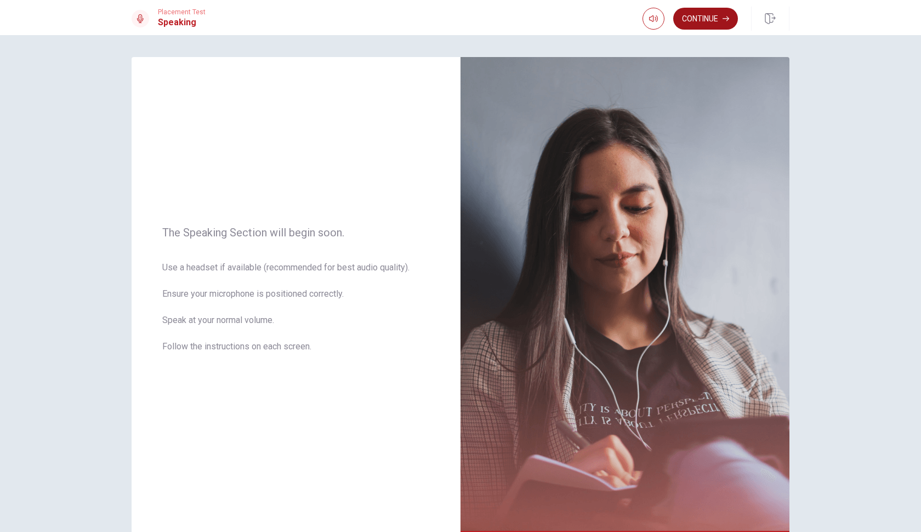
click at [715, 15] on button "Continue" at bounding box center [705, 19] width 65 height 22
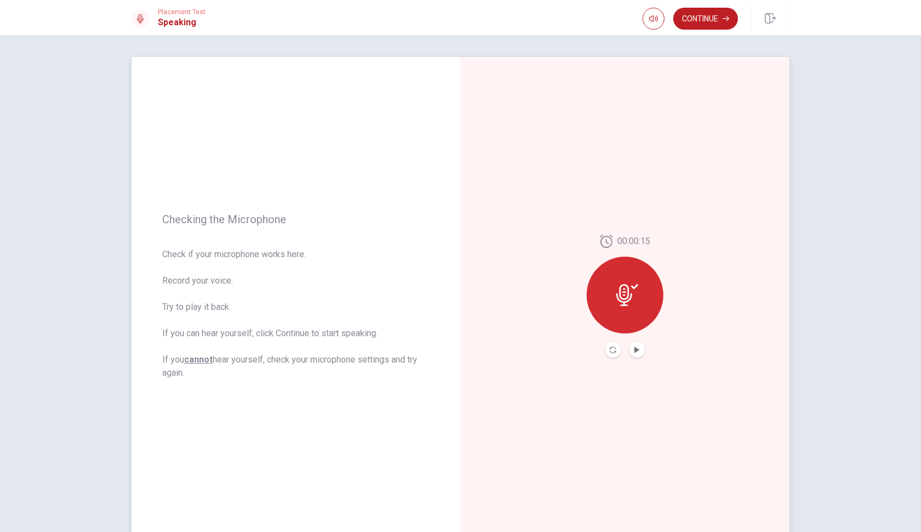
click at [639, 355] on button "Play Audio" at bounding box center [636, 349] width 15 height 15
click at [696, 25] on button "Continue" at bounding box center [705, 19] width 65 height 22
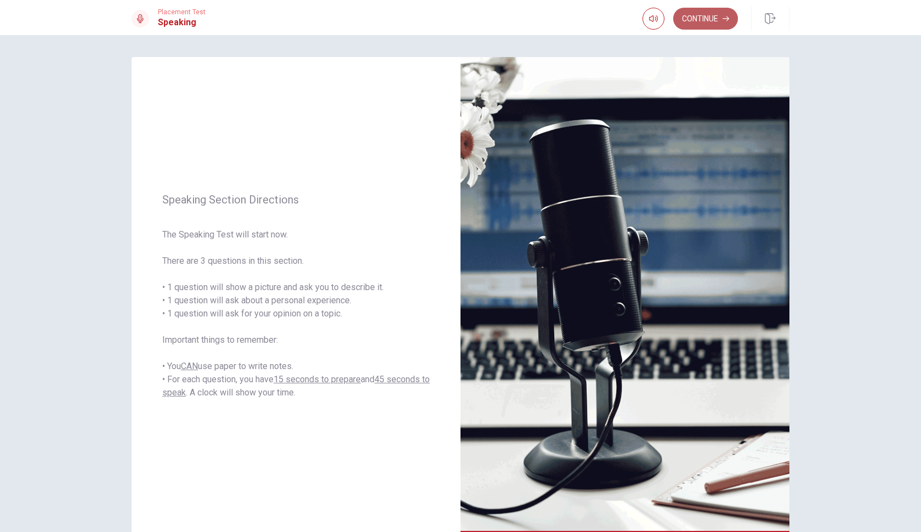
click at [717, 25] on button "Continue" at bounding box center [705, 19] width 65 height 22
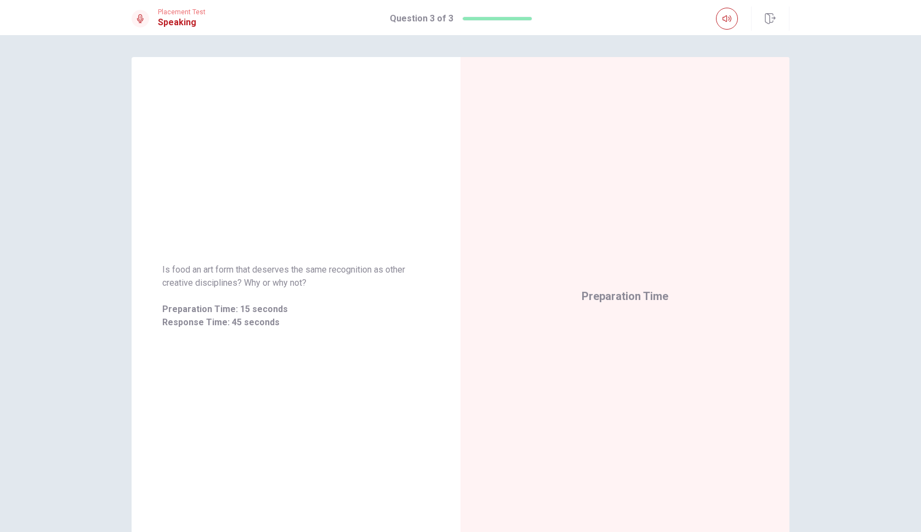
click at [717, 25] on div at bounding box center [727, 19] width 22 height 22
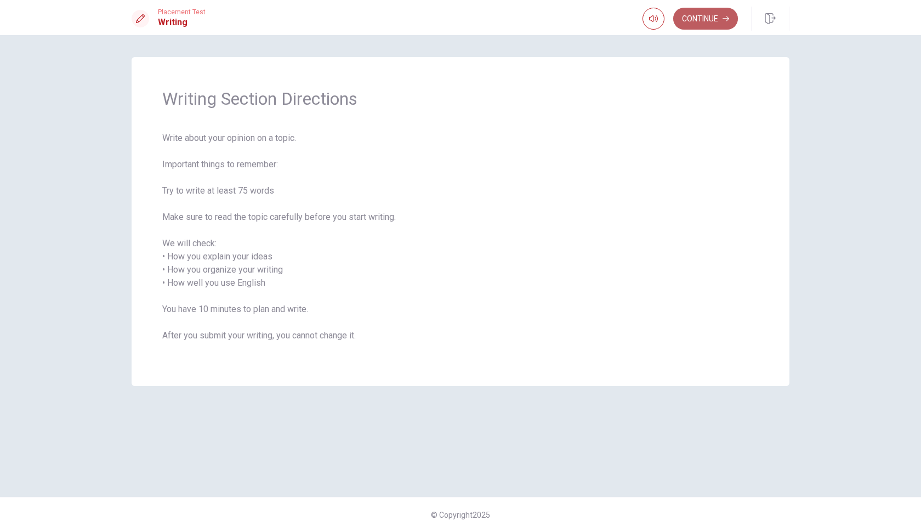
click at [717, 16] on button "Continue" at bounding box center [705, 19] width 65 height 22
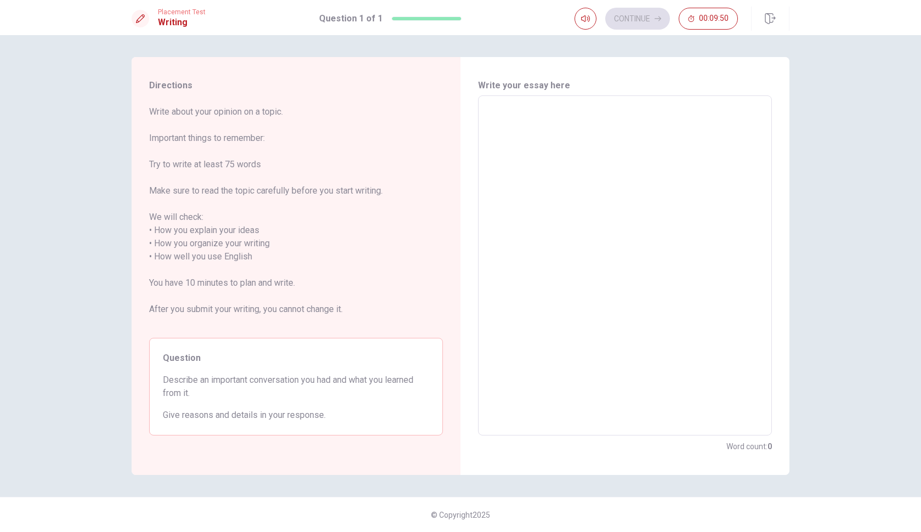
click at [530, 115] on textarea at bounding box center [625, 266] width 279 height 322
type textarea "o"
type textarea "x"
type textarea "on"
type textarea "x"
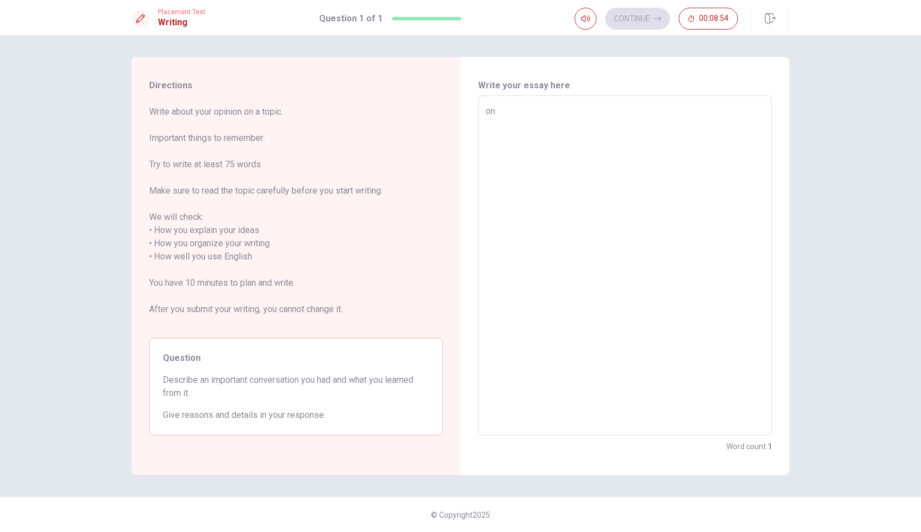
type textarea "one"
type textarea "x"
type textarea "one"
type textarea "x"
type textarea "one i"
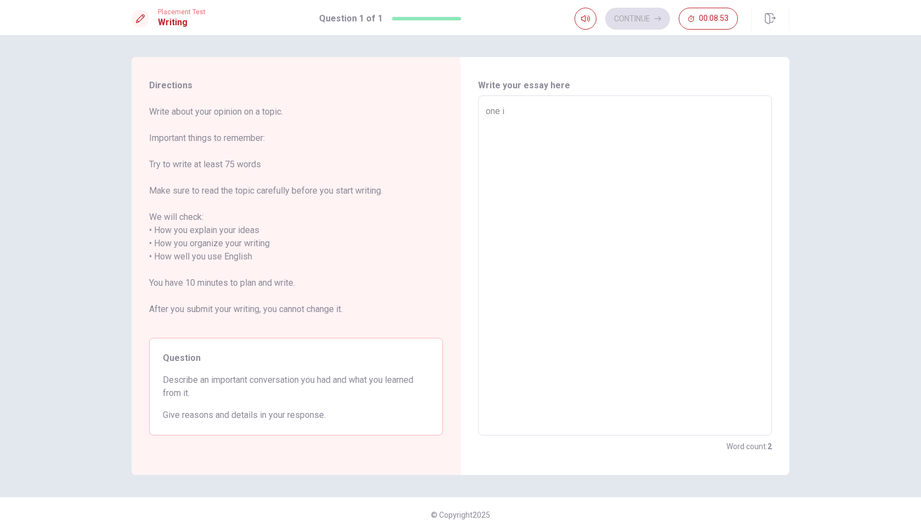
type textarea "x"
type textarea "one im"
type textarea "x"
type textarea "one imp"
type textarea "x"
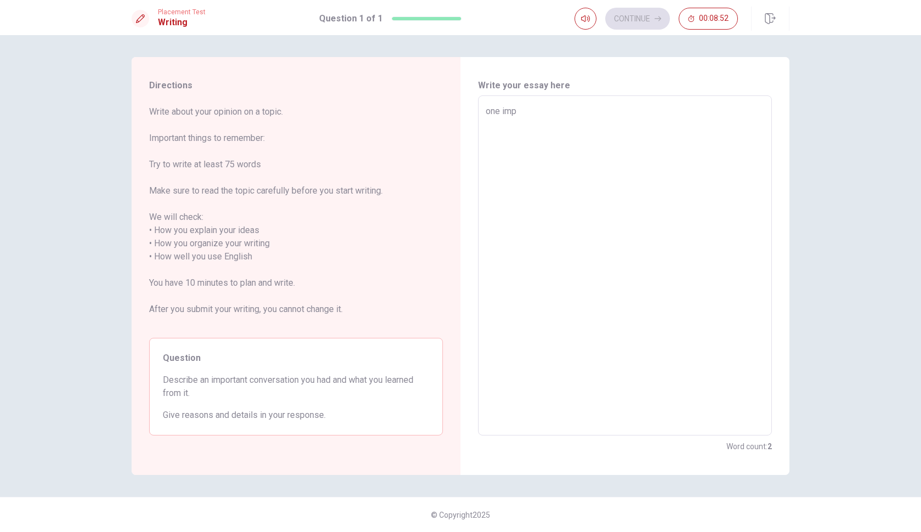
type textarea "one impo"
type textarea "x"
type textarea "one impor"
type textarea "x"
type textarea "one import"
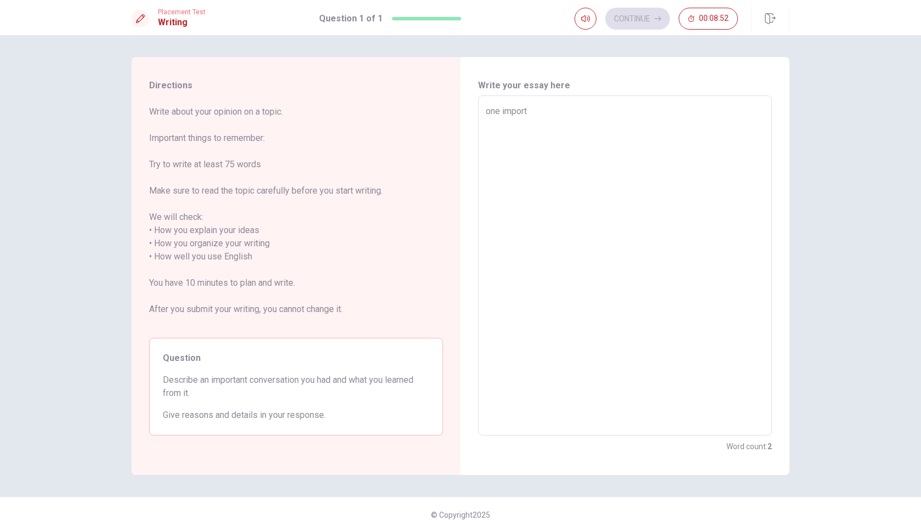
type textarea "x"
type textarea "one importa"
type textarea "x"
type textarea "one importan"
type textarea "x"
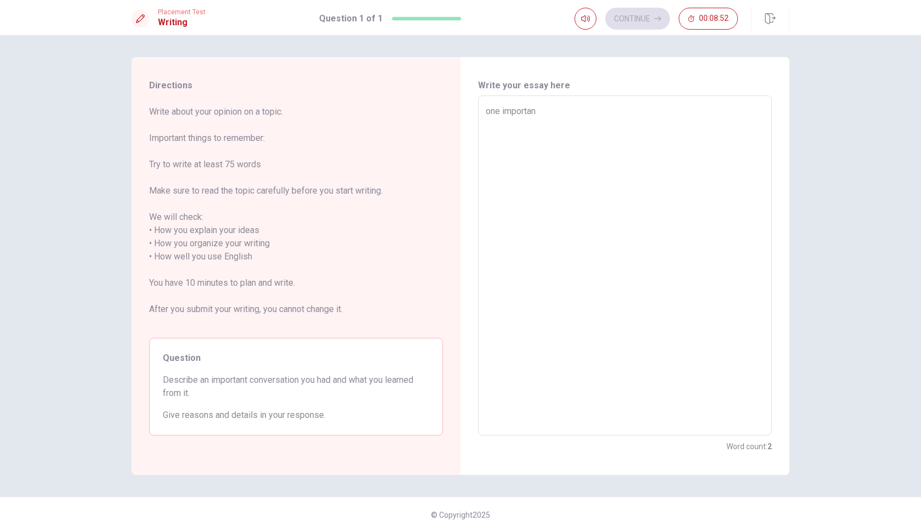
type textarea "one important"
type textarea "x"
type textarea "one important"
type textarea "x"
type textarea "one important c"
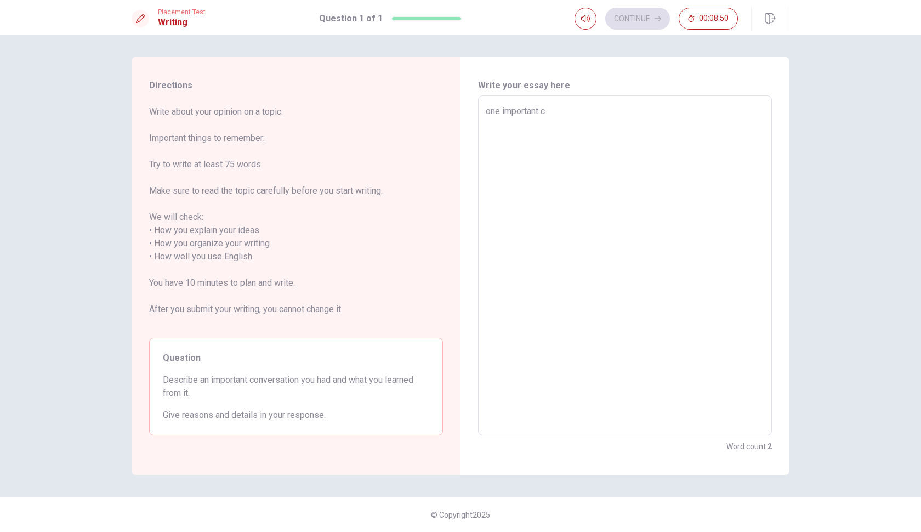
type textarea "x"
type textarea "one important co"
type textarea "x"
type textarea "one important con"
type textarea "x"
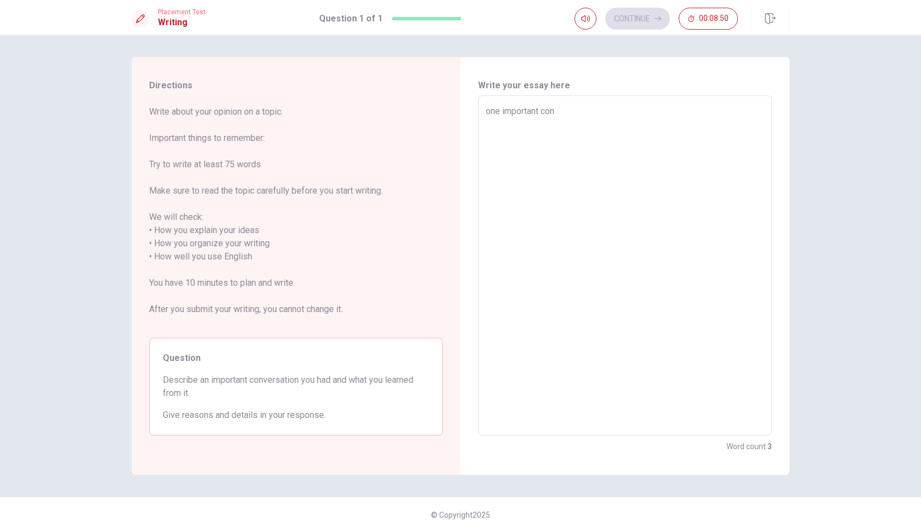
type textarea "one important conv"
type textarea "x"
type textarea "one important conve"
type textarea "x"
type textarea "one important conver"
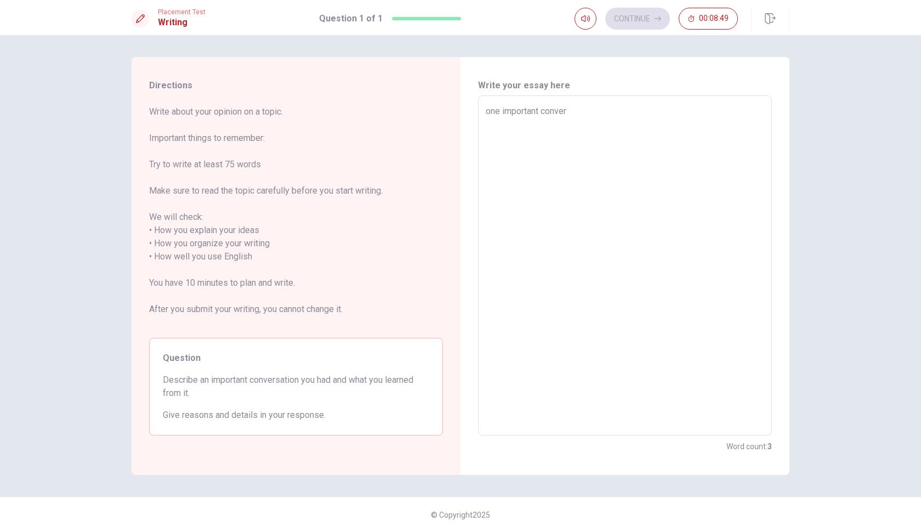
type textarea "x"
type textarea "one important convers"
type textarea "x"
type textarea "one important conversa"
type textarea "x"
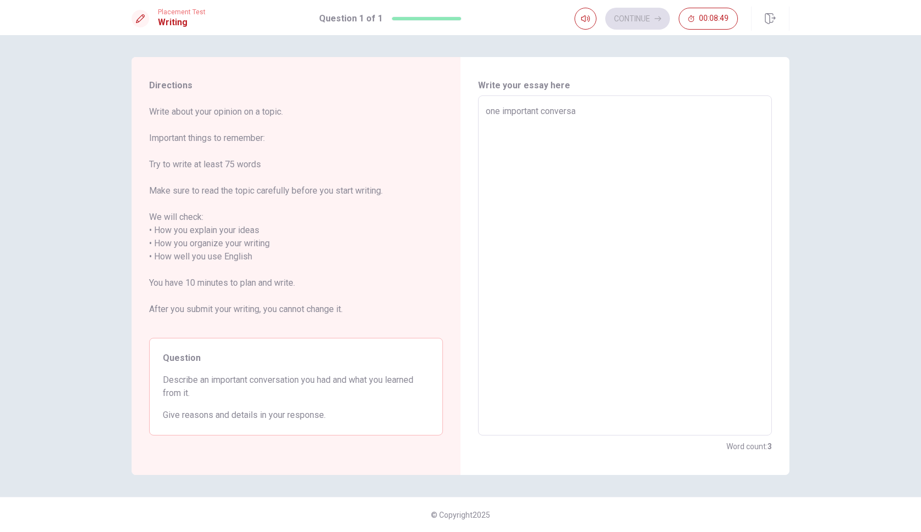
type textarea "one important conversat"
type textarea "x"
type textarea "one important conversati"
type textarea "x"
type textarea "one important conversatio"
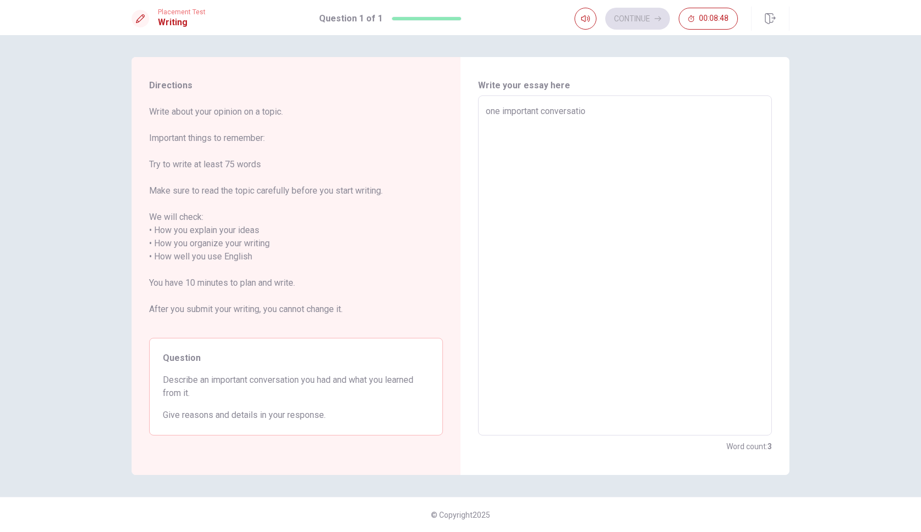
type textarea "x"
type textarea "one important conversation"
type textarea "x"
type textarea "one important conversation"
type textarea "x"
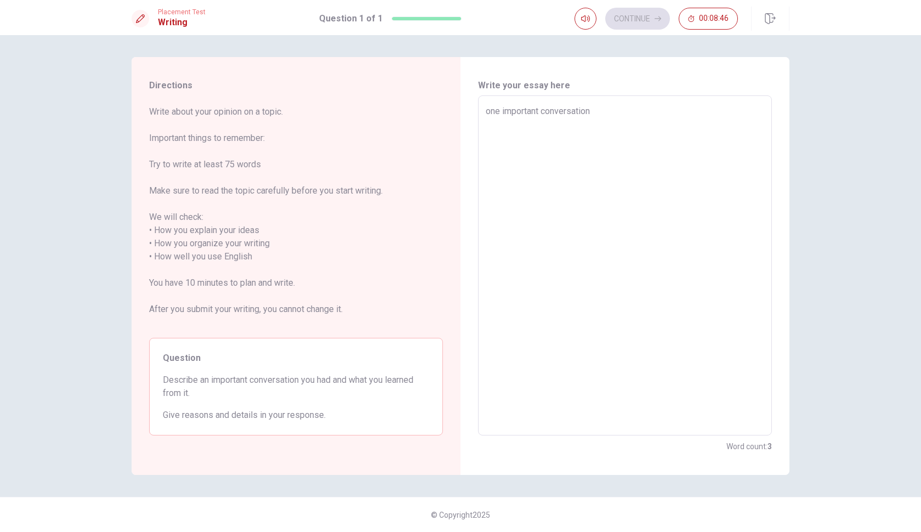
type textarea "one important conversation i"
type textarea "x"
type textarea "one important conversation i"
type textarea "x"
type textarea "one important conversation i h"
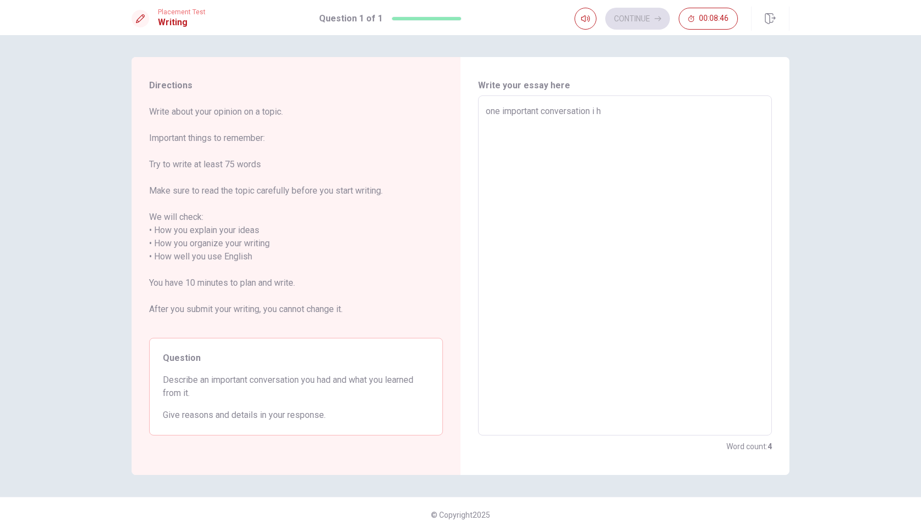
type textarea "x"
type textarea "one important conversation i ha"
type textarea "x"
type textarea "one important conversation i had"
type textarea "x"
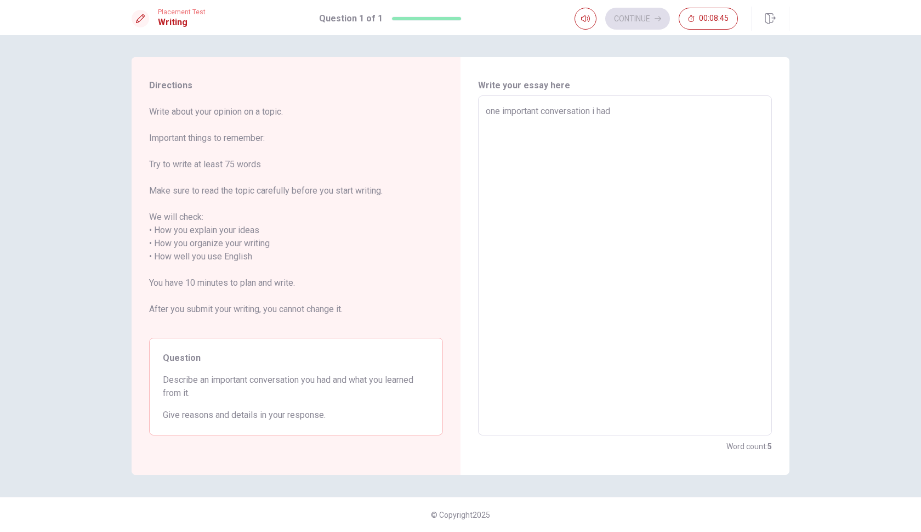
type textarea "one important conversation i had"
type textarea "x"
type textarea "one important conversation i had w"
type textarea "x"
type textarea "one important conversation i had wa"
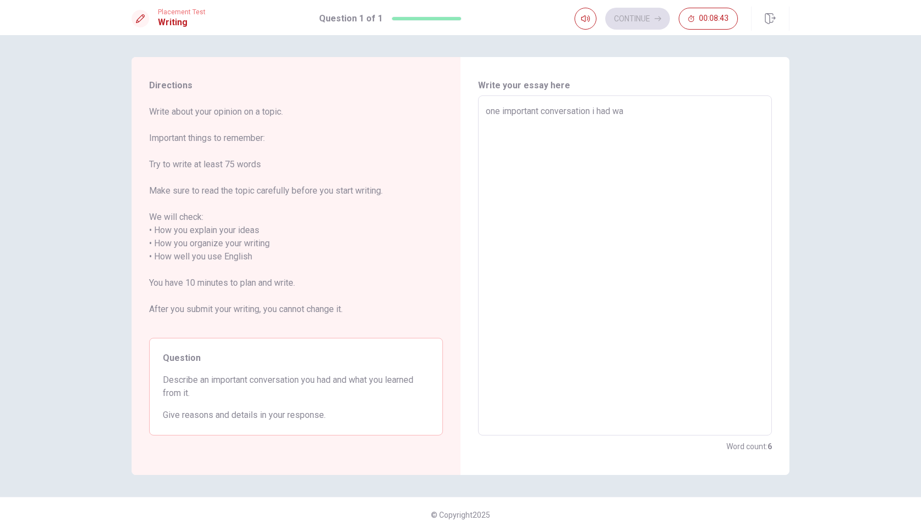
type textarea "x"
type textarea "one important conversation i had was"
type textarea "x"
type textarea "one important conversation i had was"
type textarea "x"
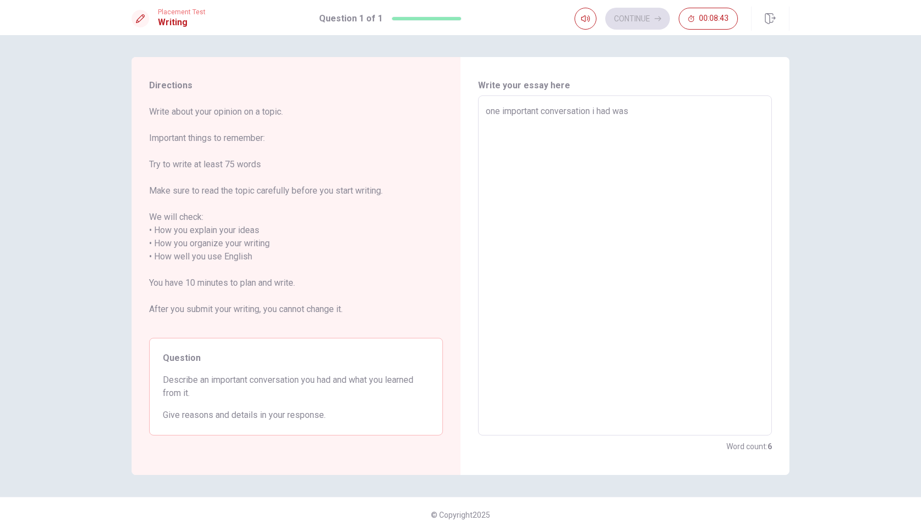
type textarea "one important conversation i had was e"
type textarea "x"
type textarea "one important conversation i had was ei"
type textarea "x"
type textarea "one important conversation i had was eit"
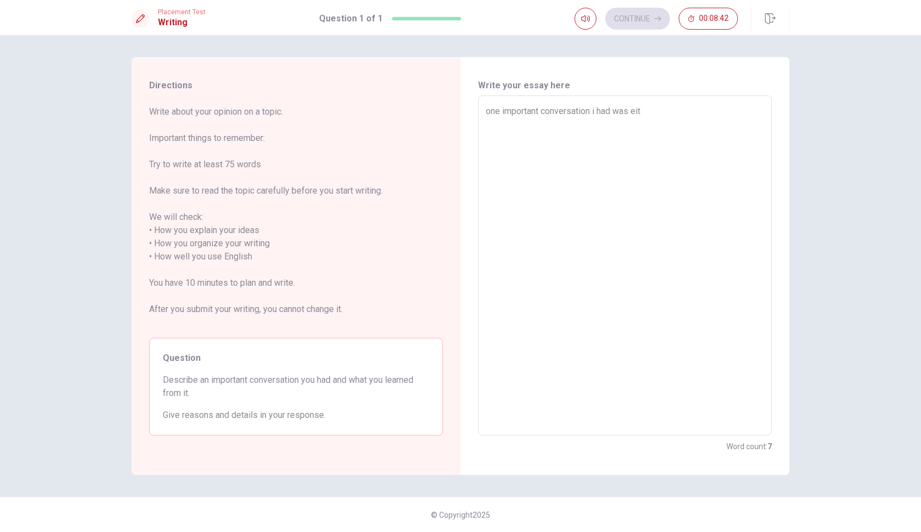
type textarea "x"
type textarea "one important conversation i had was eith"
type textarea "x"
type textarea "one important conversation i had was eith"
type textarea "x"
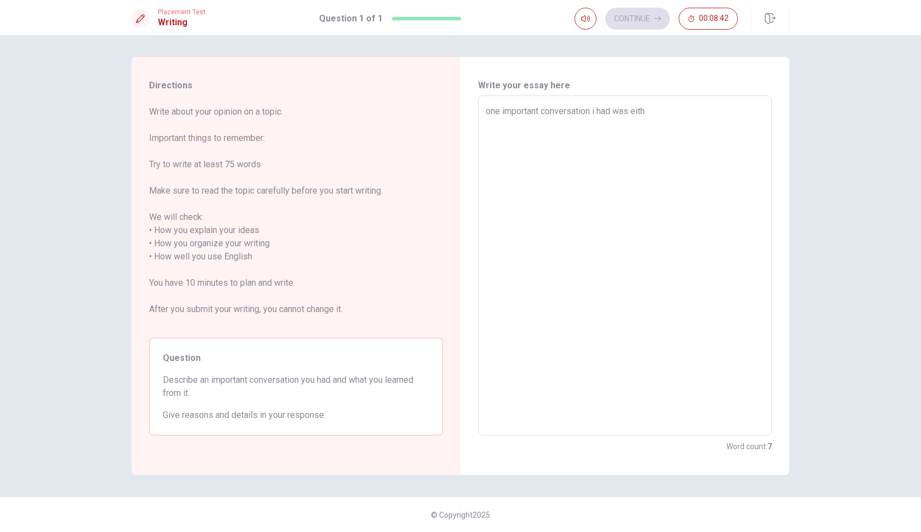
type textarea "one important conversation i had was eith m"
type textarea "x"
type textarea "one important conversation i had was eith my"
type textarea "x"
type textarea "one important conversation i had was eith my"
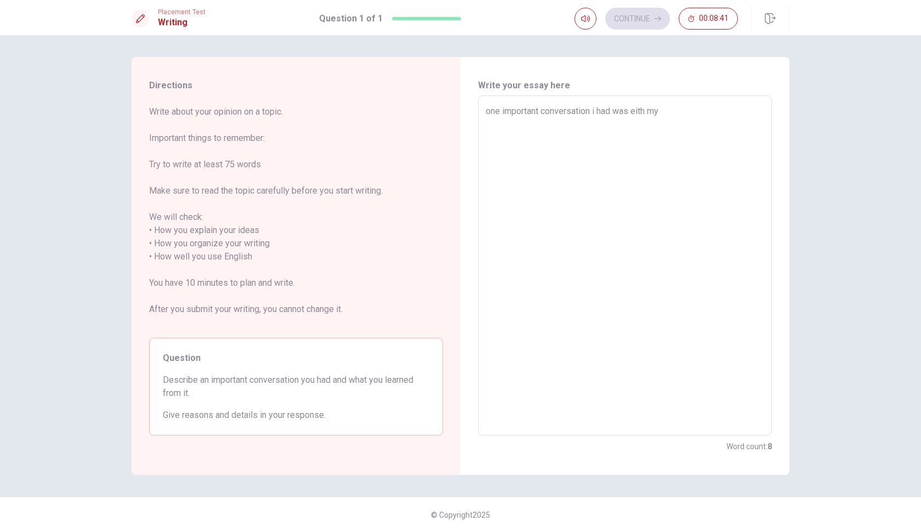
type textarea "x"
type textarea "one important conversation i had was eith my b"
type textarea "x"
type textarea "one important conversation i had was eith my be"
type textarea "x"
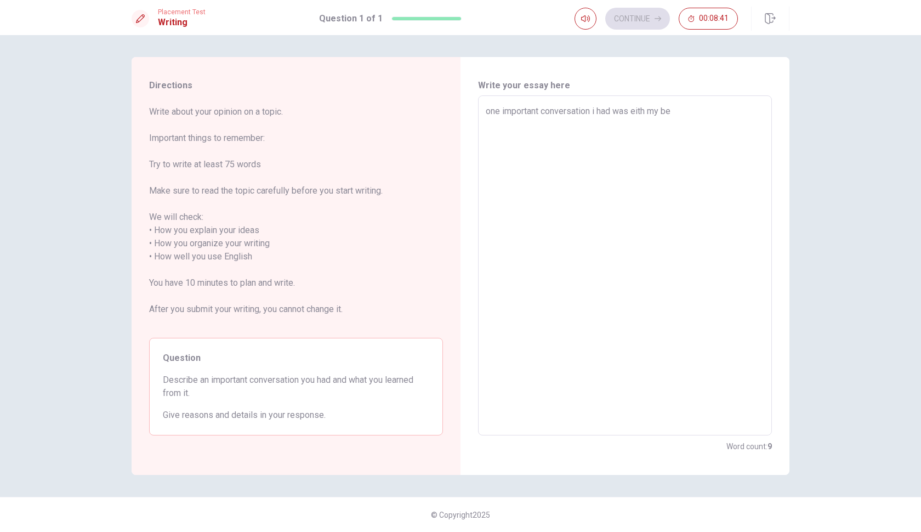
type textarea "one important conversation i had was eith my bes"
type textarea "x"
type textarea "one important conversation i had was eith my best"
type textarea "x"
type textarea "one important conversation i had was eith my best"
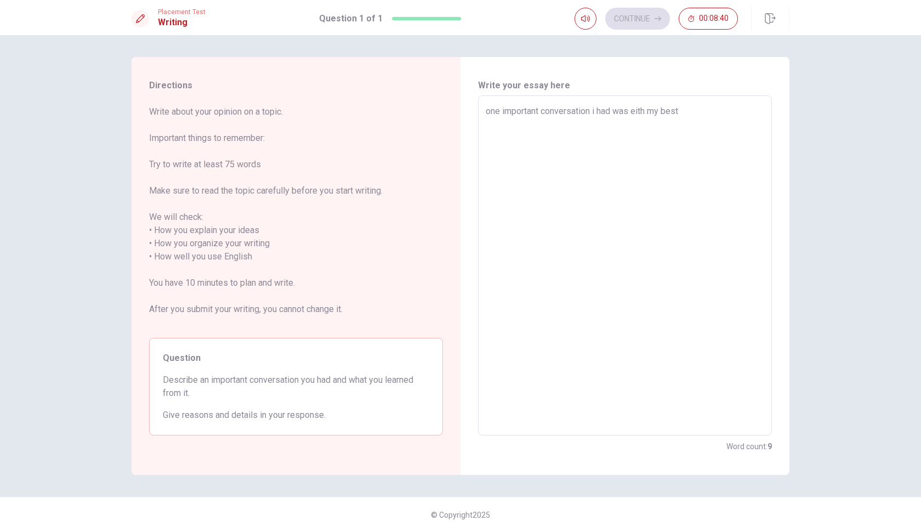
type textarea "x"
type textarea "one important conversation i had was eith my best f"
type textarea "x"
type textarea "one important conversation i had was eith my best fr"
type textarea "x"
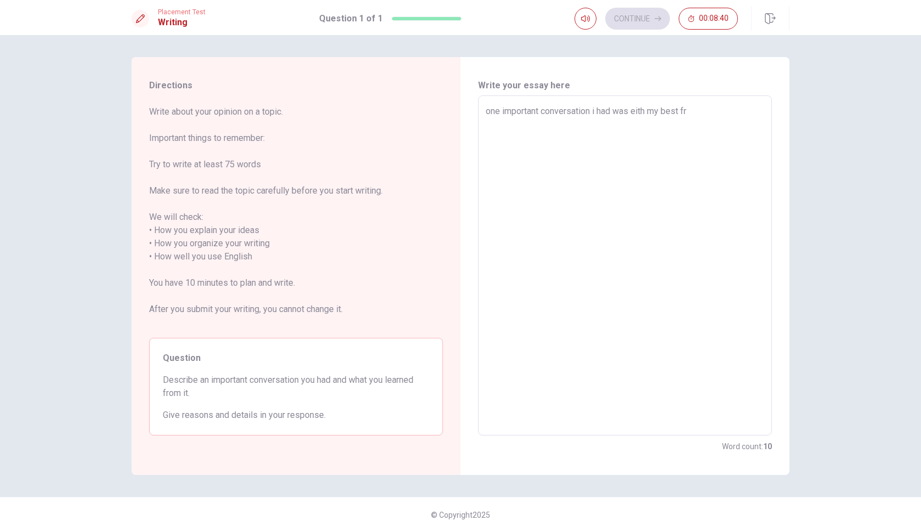
type textarea "one important conversation i had was eith my best fri"
type textarea "x"
type textarea "one important conversation i had was eith my best fr"
type textarea "x"
type textarea "one important conversation i had was eith my best f"
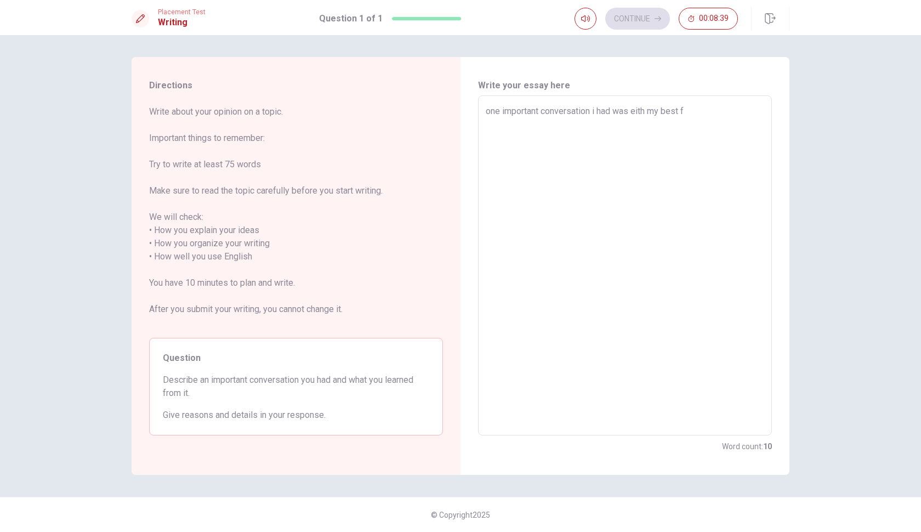
type textarea "x"
type textarea "one important conversation i had was eith my best"
type textarea "x"
type textarea "one important conversation i had was eith my best"
type textarea "x"
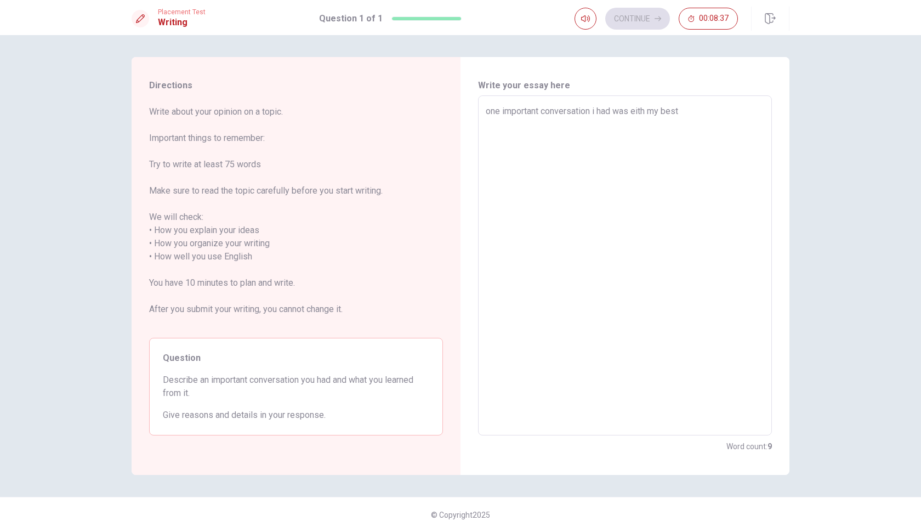
type textarea "one important conversation i had was eith my best"
type textarea "x"
type textarea "one important conversation i had was eith my best f"
type textarea "x"
type textarea "one important conversation i had was eith my best fr"
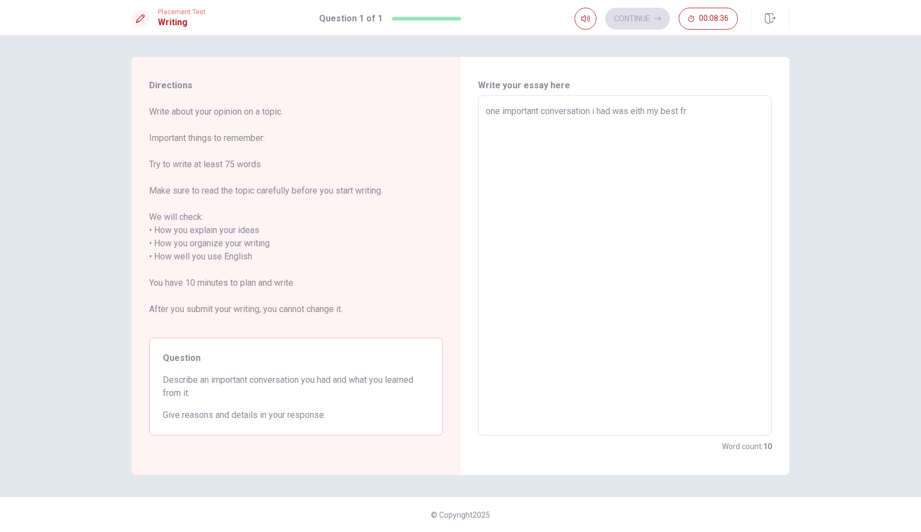
type textarea "x"
type textarea "one important conversation i had was eith my best fri"
type textarea "x"
type textarea "one important conversation i had was eith my best frie"
type textarea "x"
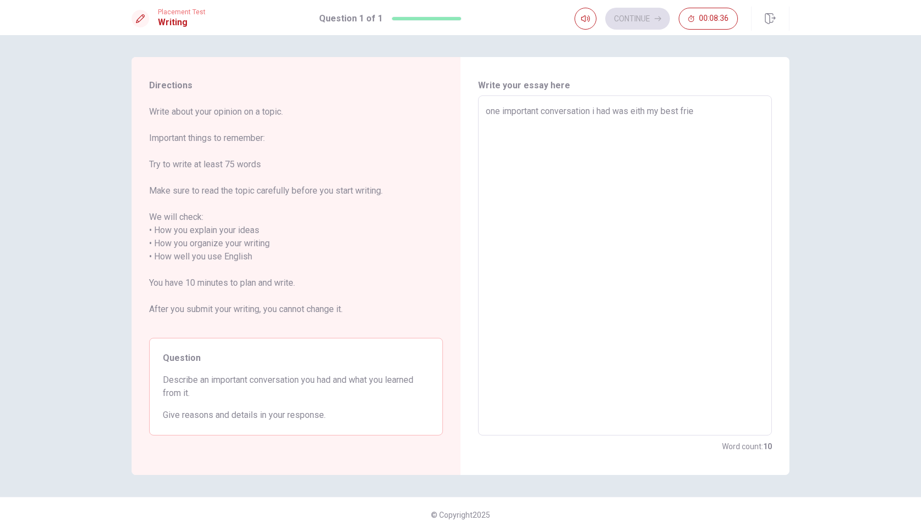
type textarea "one important conversation i had was eith my best frien"
type textarea "x"
type textarea "one important conversation i had was eith my best friend"
type textarea "x"
type textarea "one important conversation i had was eith my best friend"
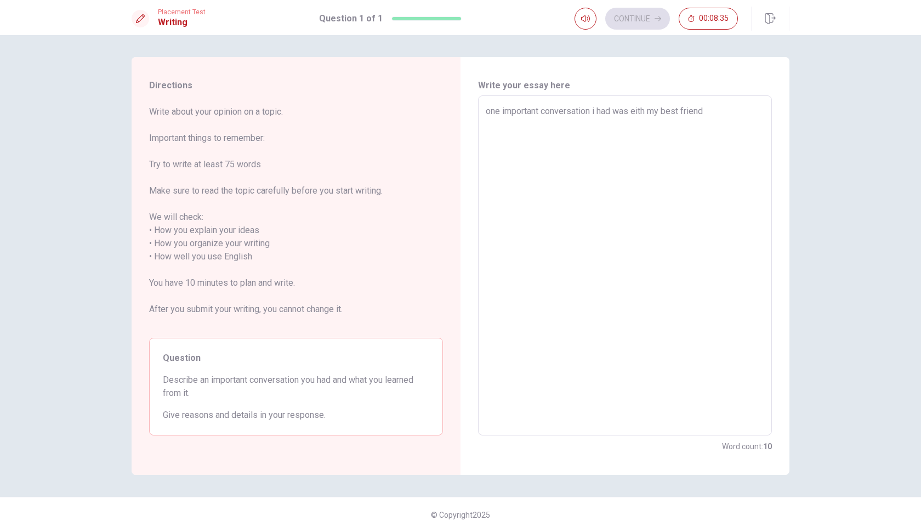
type textarea "x"
type textarea "one important conversation i had was eith my best friend w"
type textarea "x"
type textarea "one important conversation i had was eith my best friend [PERSON_NAME]"
type textarea "x"
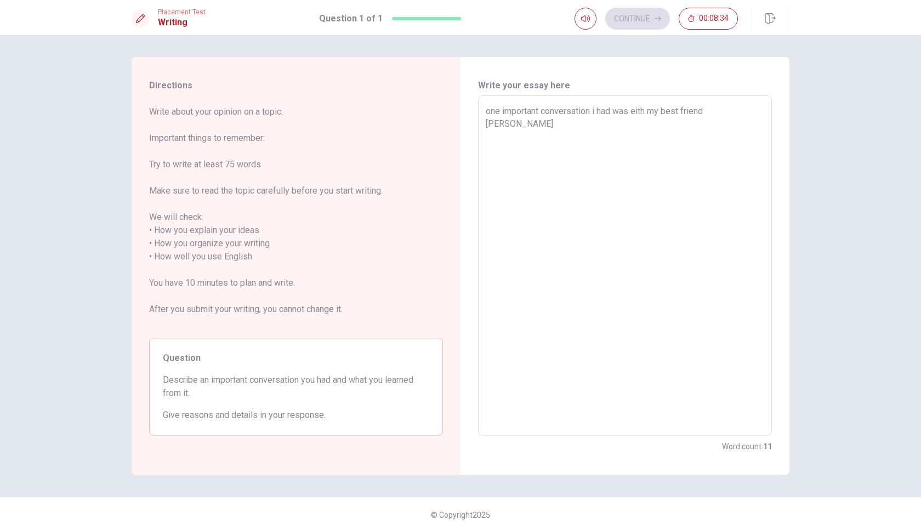
type textarea "one important conversation i had was eith my best friend [PERSON_NAME]"
type textarea "x"
type textarea "one important conversation i had was eith my best friend when"
type textarea "x"
type textarea "one important conversation i had was eith my best friend when"
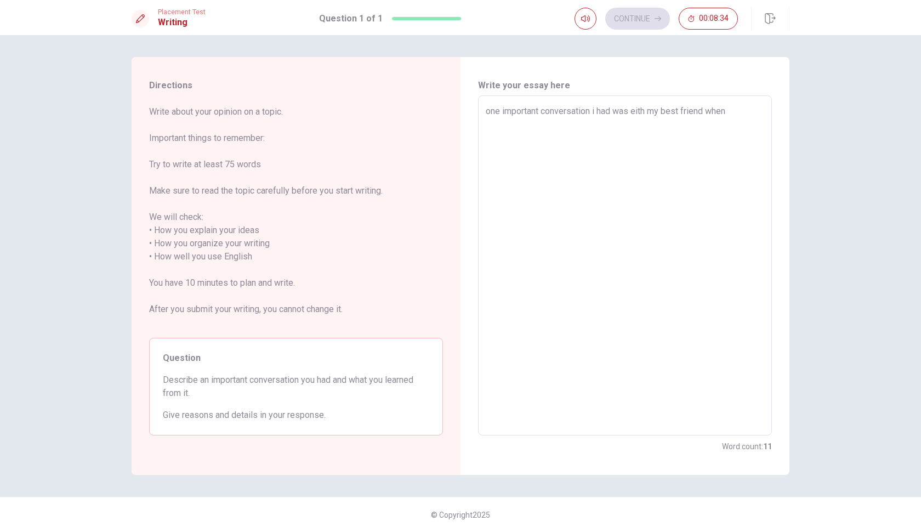
type textarea "x"
type textarea "one important conversation i had was eith my best friend when i"
type textarea "x"
type textarea "one important conversation i had was eith my best friend when i"
type textarea "x"
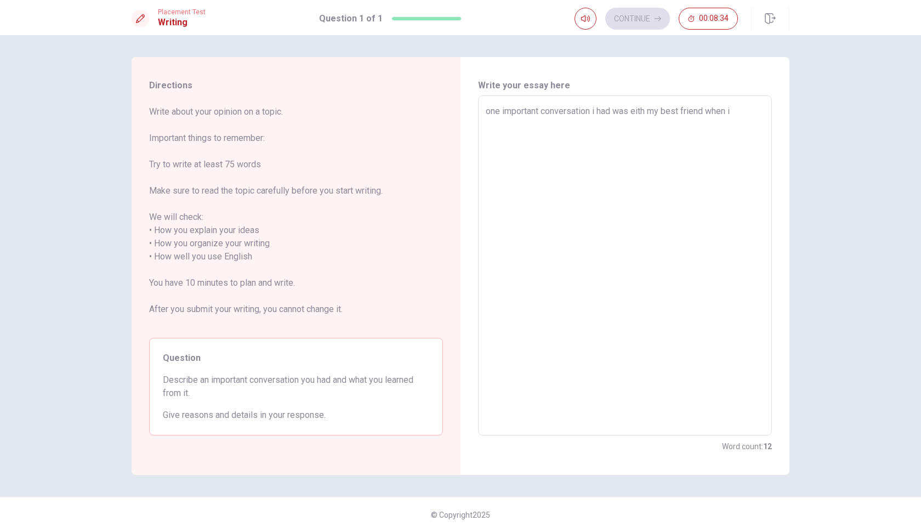
type textarea "one important conversation i had was eith my best friend when i w"
type textarea "x"
type textarea "one important conversation i had was eith my best friend when i wa"
type textarea "x"
type textarea "one important conversation i had was eith my best friend when i was"
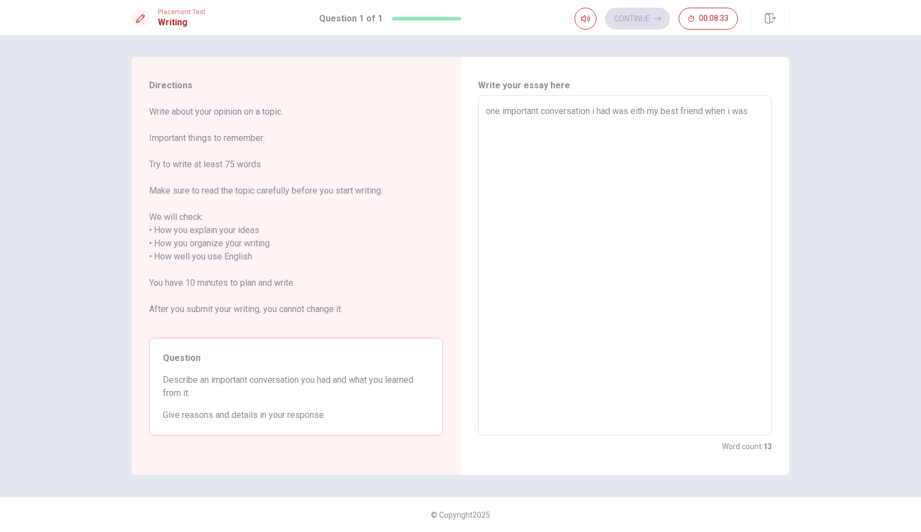
type textarea "x"
type textarea "one important conversation i had was eith my best friend when i was"
type textarea "x"
type textarea "one important conversation i had was eith my best friend when i was f"
type textarea "x"
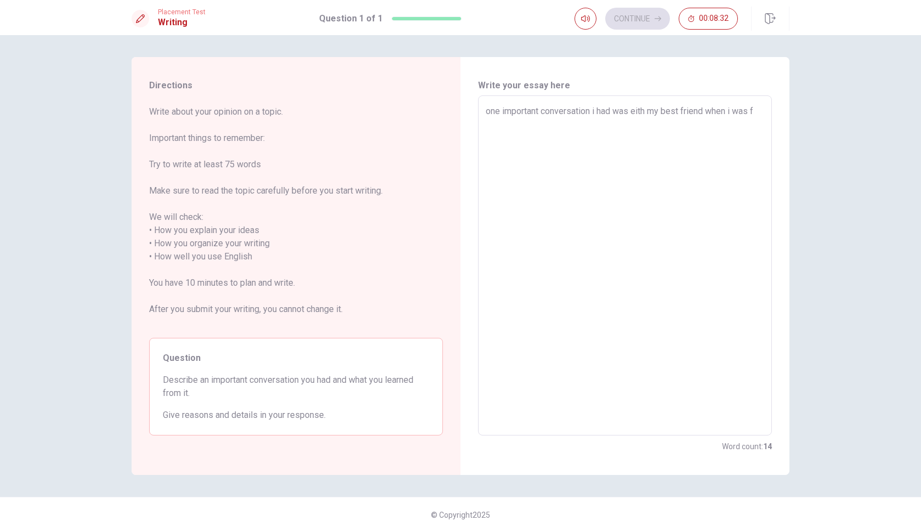
type textarea "one important conversation i had was eith my best friend when i was fe"
type textarea "x"
type textarea "one important conversation i had was eith my best friend when i was fee"
type textarea "x"
type textarea "one important conversation i had was eith my best friend when i was feel"
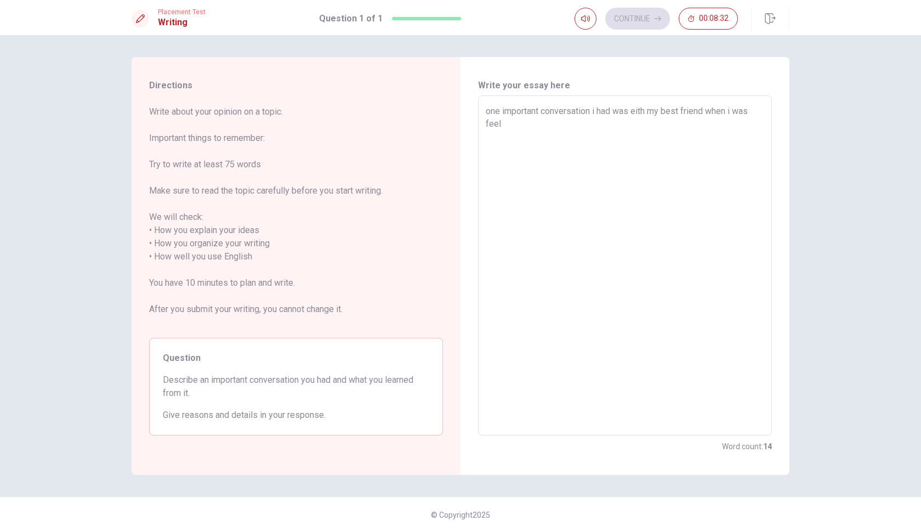
type textarea "x"
type textarea "one important conversation i had was eith my best friend when i was feeli"
type textarea "x"
type textarea "one important conversation i had was eith my best friend when i was feelin"
type textarea "x"
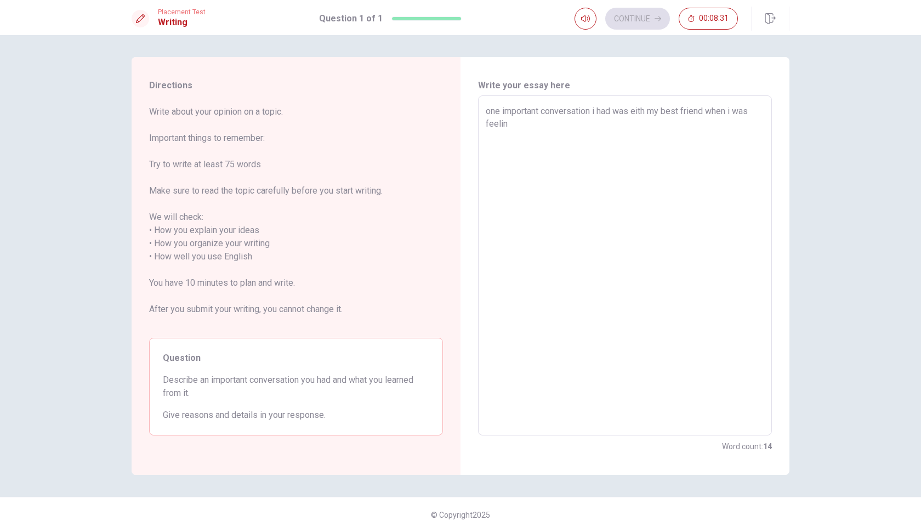
type textarea "one important conversation i had was eith my best friend when i was feeling"
type textarea "x"
type textarea "one important conversation i had was eith my best friend when i was feeling"
type textarea "x"
type textarea "one important conversation i had was eith my best friend when i was feeling s"
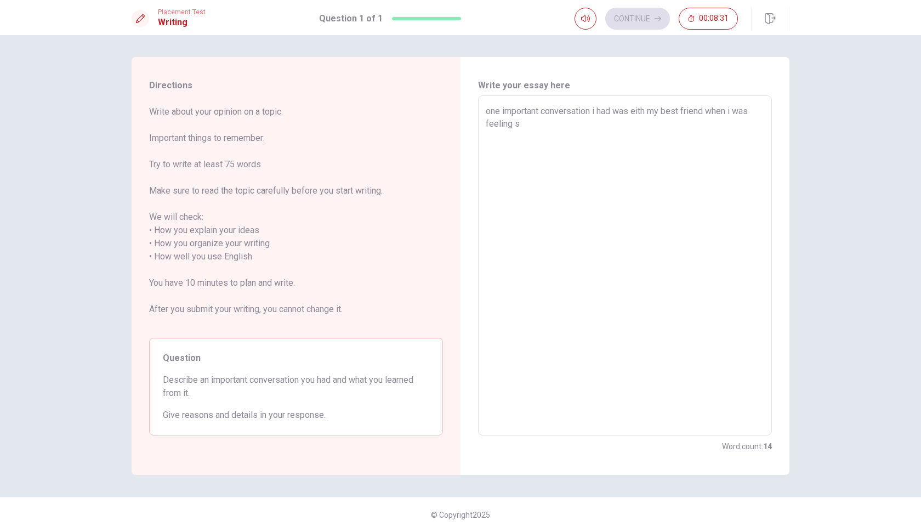
type textarea "x"
type textarea "one important conversation i had was eith my best friend when i was feeling st"
type textarea "x"
type textarea "one important conversation i had was eith my best friend when i was feeling str"
type textarea "x"
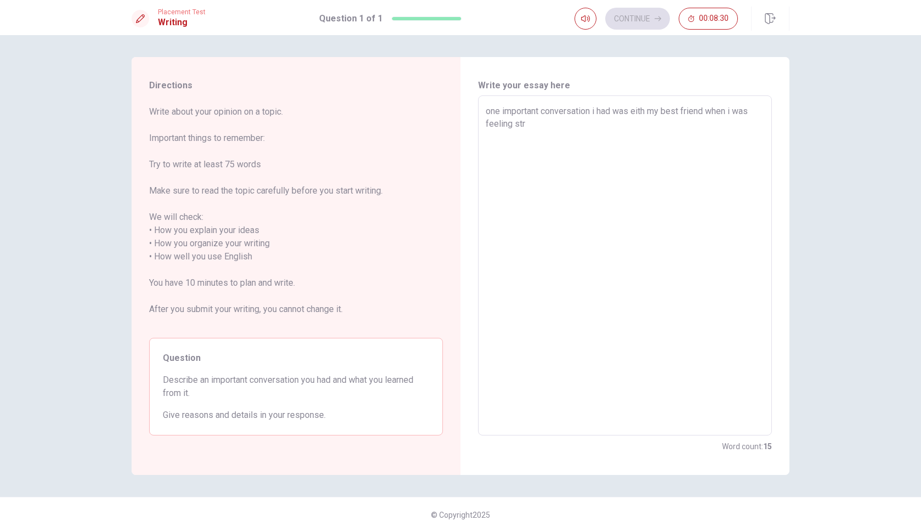
type textarea "one important conversation i had was eith my best friend when i was feeling stre"
type textarea "x"
type textarea "one important conversation i had was eith my best friend when i was feeling str…"
type textarea "x"
type textarea "one important conversation i had was eith my best friend when i was feeling str…"
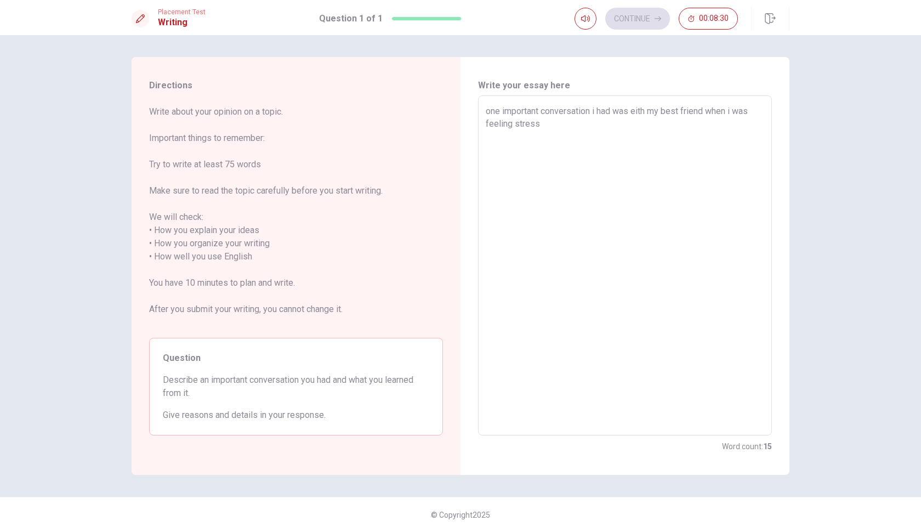
type textarea "x"
type textarea "one important conversation i had was eith my best friend when i was feeling str…"
type textarea "x"
type textarea "one important conversation i had was eith my best friend when i was feeling str…"
type textarea "x"
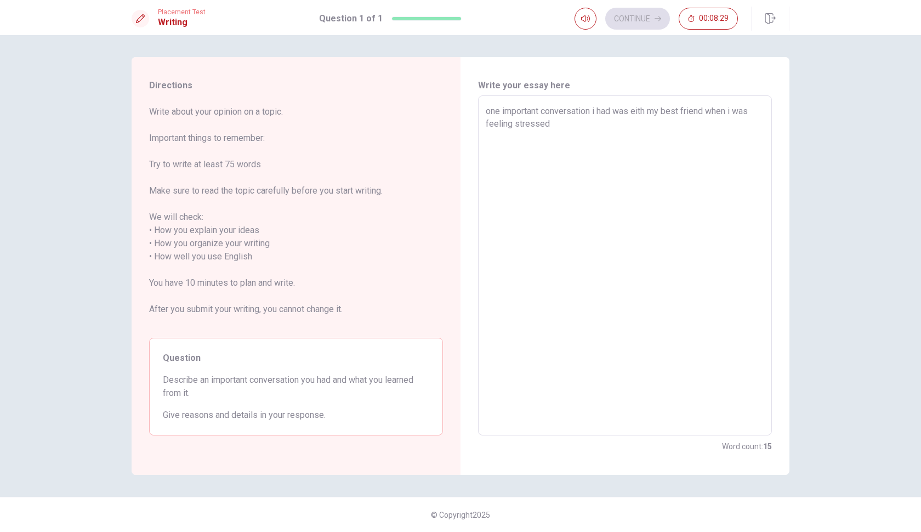
type textarea "one important conversation i had was eith my best friend when i was feeling str…"
type textarea "x"
type textarea "one important conversation i had was eith my best friend when i was feeling str…"
type textarea "x"
type textarea "one important conversation i had was eith my best friend when i was feeling str…"
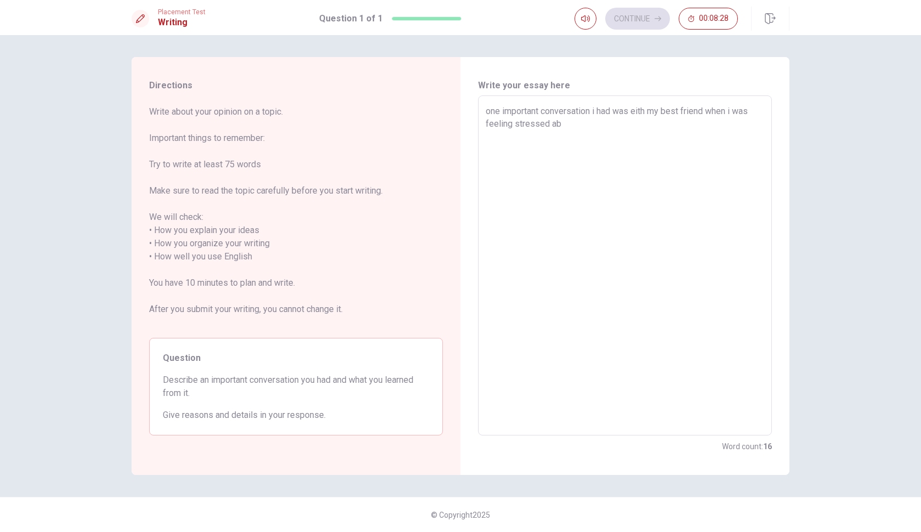
type textarea "x"
type textarea "one important conversation i had was eith my best friend when i was feeling str…"
type textarea "x"
type textarea "one important conversation i had was eith my best friend when i was feeling str…"
type textarea "x"
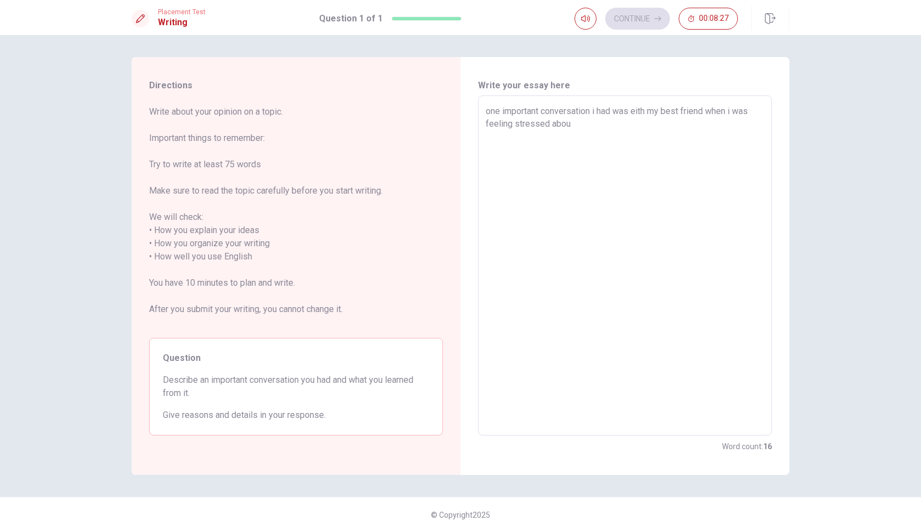
type textarea "one important conversation i had was eith my best friend when i was feeling str…"
type textarea "x"
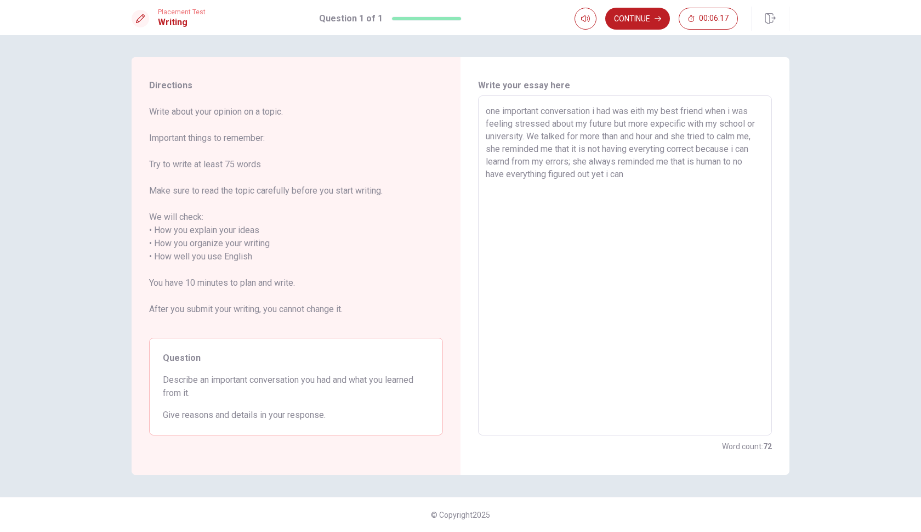
click at [593, 175] on textarea "one important conversation i had was eith my best friend when i was feeling str…" at bounding box center [625, 266] width 279 height 322
click at [632, 174] on textarea "one important conversation i had was eith my best friend when i was feeling str…" at bounding box center [625, 266] width 279 height 322
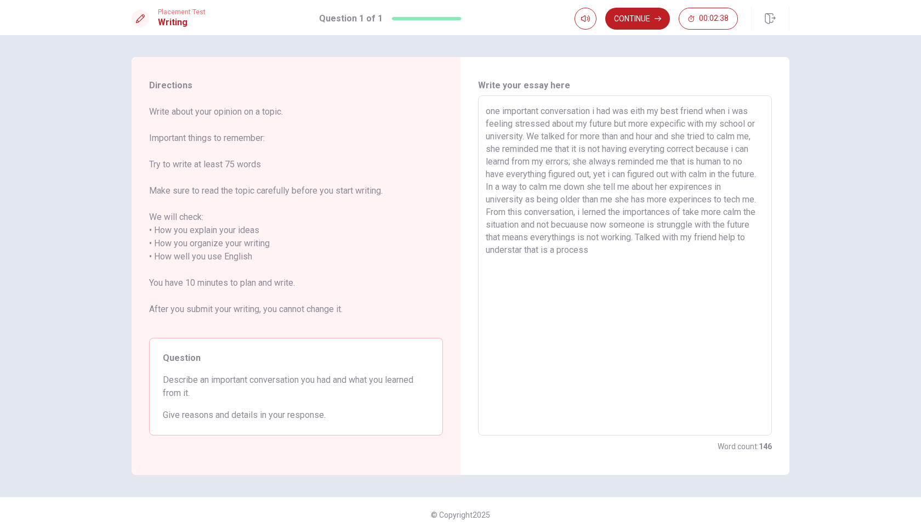
click at [568, 252] on textarea "one important conversation i had was eith my best friend when i was feeling str…" at bounding box center [625, 266] width 279 height 322
click at [618, 259] on textarea "one important conversation i had was eith my best friend when i was feeling str…" at bounding box center [625, 266] width 279 height 322
click at [639, 10] on button "Continue" at bounding box center [637, 19] width 65 height 22
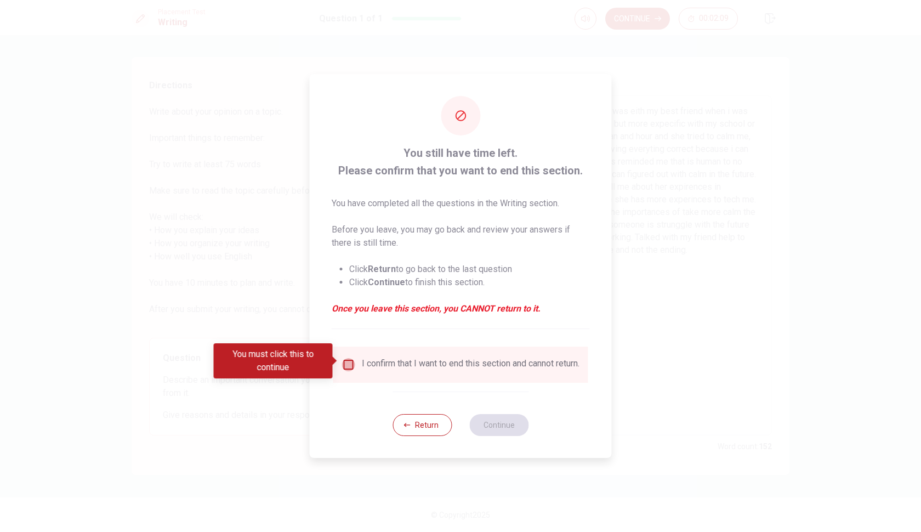
click at [353, 359] on input "You must click this to continue" at bounding box center [348, 364] width 13 height 13
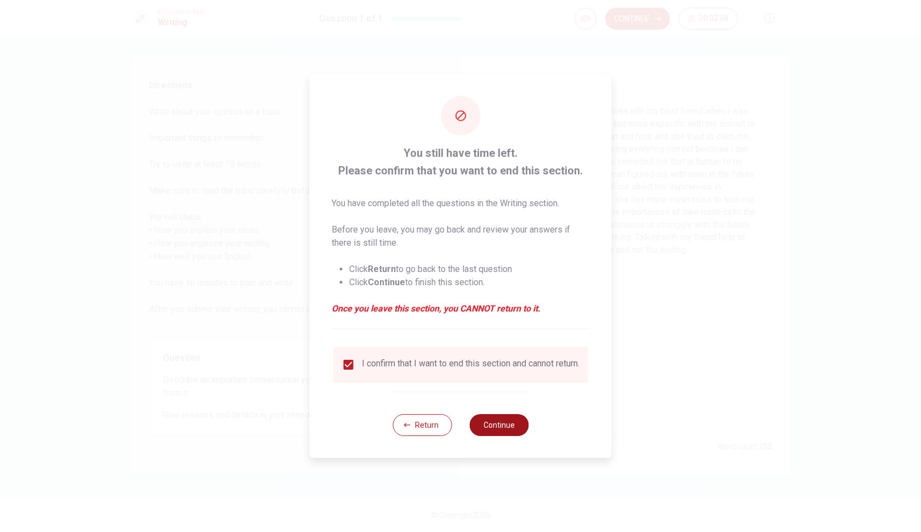
click at [499, 425] on button "Continue" at bounding box center [498, 425] width 59 height 22
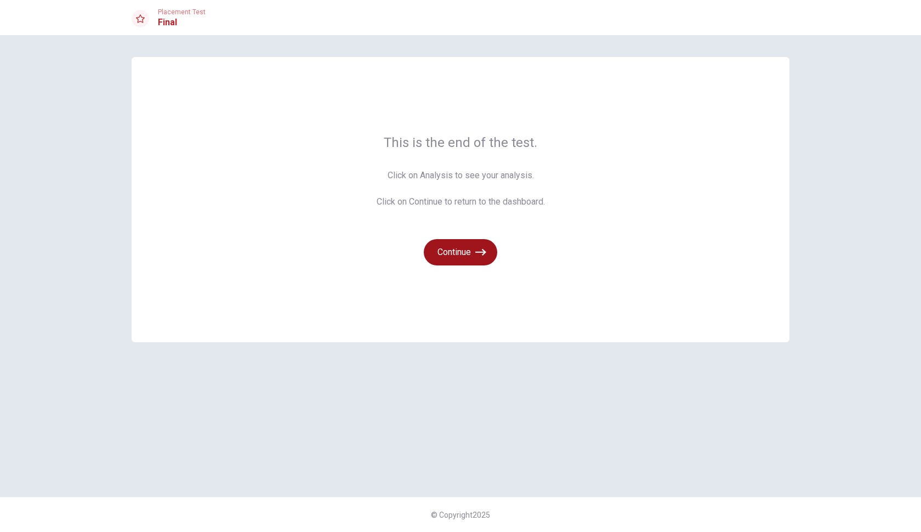
click at [479, 260] on button "Continue" at bounding box center [460, 252] width 73 height 26
